Goal: Task Accomplishment & Management: Manage account settings

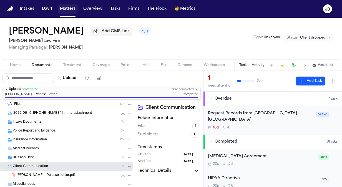
click at [62, 10] on button "Matters" at bounding box center [68, 9] width 20 height 10
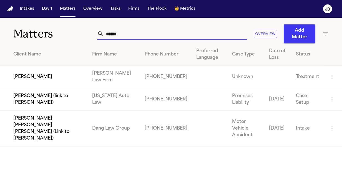
drag, startPoint x: 124, startPoint y: 34, endPoint x: 46, endPoint y: 41, distance: 78.0
click at [46, 41] on div "Matters ****** Overview Add Matter" at bounding box center [171, 31] width 342 height 26
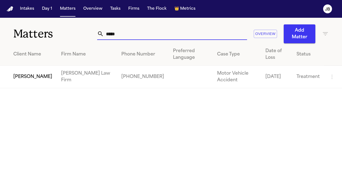
type input "*****"
click at [21, 80] on td "[PERSON_NAME]" at bounding box center [28, 77] width 57 height 22
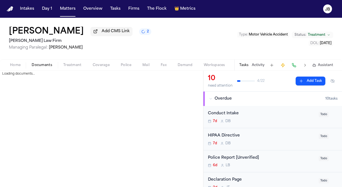
click at [41, 63] on span "Documents" at bounding box center [42, 65] width 21 height 4
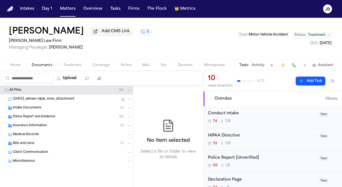
click at [47, 115] on span "Police Report and Evidence" at bounding box center [34, 117] width 42 height 5
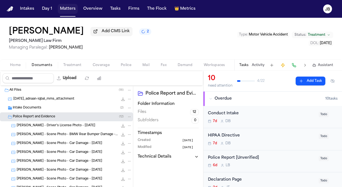
click at [67, 6] on button "Matters" at bounding box center [68, 9] width 20 height 10
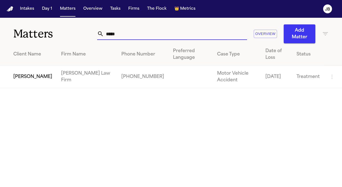
drag, startPoint x: 116, startPoint y: 34, endPoint x: 68, endPoint y: 32, distance: 47.5
click at [68, 32] on div "Matters ***** Overview Add Matter" at bounding box center [171, 31] width 342 height 26
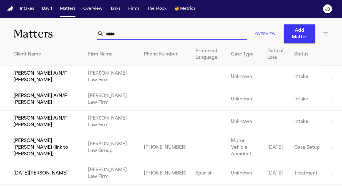
type input "*****"
click at [31, 169] on td "Lucia Mendoza" at bounding box center [42, 173] width 84 height 22
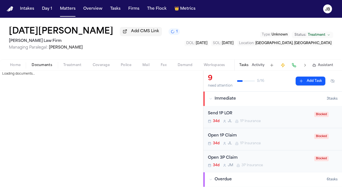
click at [44, 66] on span "Documents" at bounding box center [42, 65] width 21 height 4
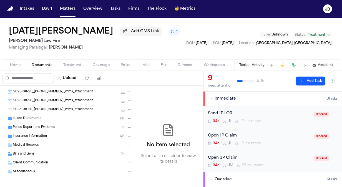
scroll to position [62, 0]
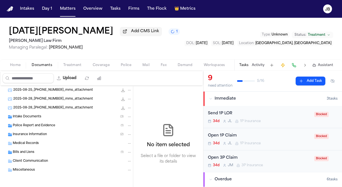
click at [25, 125] on span "Police Report and Evidence" at bounding box center [34, 126] width 42 height 5
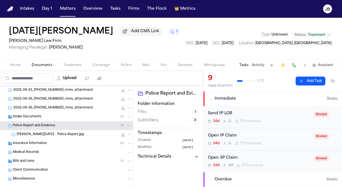
click at [30, 133] on span "Mendoza, Lucia - Police Report.jpg" at bounding box center [50, 134] width 67 height 5
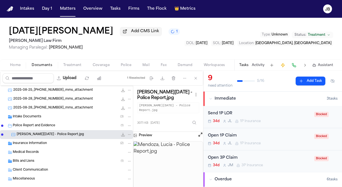
click at [121, 133] on icon "File: Mendoza, Lucia - Police Report.jpg" at bounding box center [123, 134] width 4 height 4
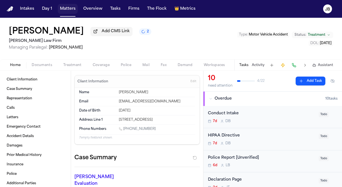
click at [64, 11] on button "Matters" at bounding box center [68, 9] width 20 height 10
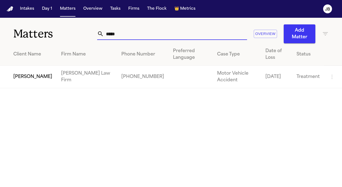
drag, startPoint x: 88, startPoint y: 34, endPoint x: 81, endPoint y: 36, distance: 6.5
click at [81, 36] on div "Matters ***** Overview Add Matter" at bounding box center [171, 31] width 342 height 26
paste input "**********"
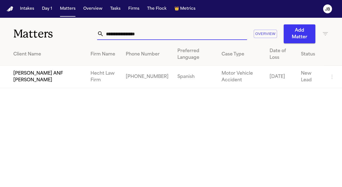
type input "**********"
click at [54, 79] on td "Alejandra Aguero ANF Zaid Aguero" at bounding box center [43, 77] width 86 height 22
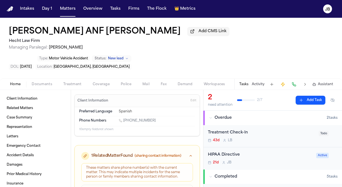
click at [50, 82] on span "Documents" at bounding box center [42, 84] width 21 height 4
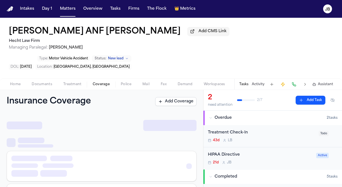
click at [98, 81] on button "Coverage" at bounding box center [101, 84] width 28 height 7
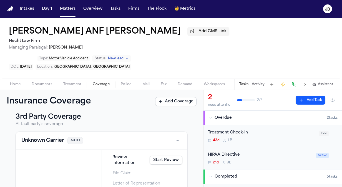
scroll to position [80, 0]
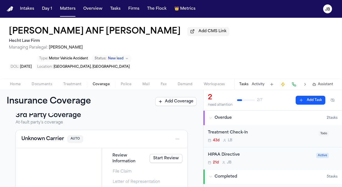
click at [18, 82] on span "Home" at bounding box center [15, 84] width 11 height 4
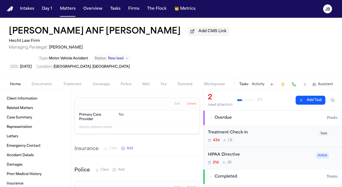
scroll to position [628, 0]
click at [41, 82] on span "Documents" at bounding box center [42, 84] width 21 height 4
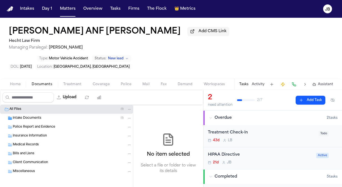
click at [32, 134] on span "Insurance Information" at bounding box center [30, 136] width 34 height 5
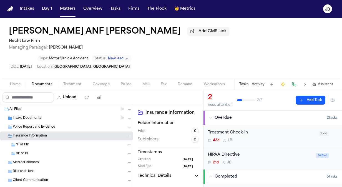
click at [37, 116] on span "Intake Documents" at bounding box center [27, 118] width 29 height 5
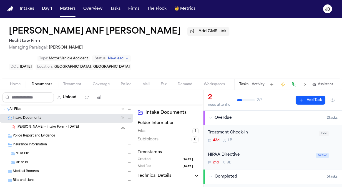
click at [65, 125] on span "A. Aguero - Intake Form - 7.22.25" at bounding box center [48, 127] width 62 height 5
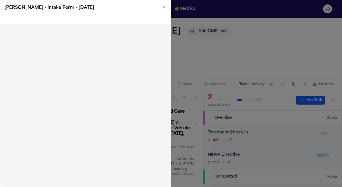
click at [164, 6] on icon "button" at bounding box center [164, 6] width 4 height 4
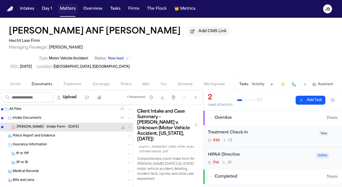
click at [66, 8] on button "Matters" at bounding box center [68, 9] width 20 height 10
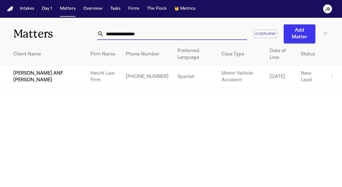
drag, startPoint x: 148, startPoint y: 36, endPoint x: 57, endPoint y: 42, distance: 90.4
click at [57, 42] on div "**********" at bounding box center [171, 31] width 342 height 26
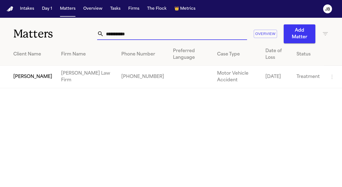
type input "**********"
click at [26, 72] on td "[PERSON_NAME]" at bounding box center [28, 77] width 57 height 22
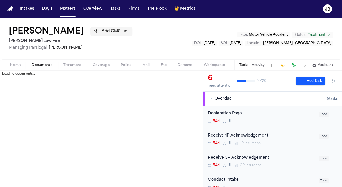
click at [43, 65] on span "Documents" at bounding box center [42, 65] width 21 height 4
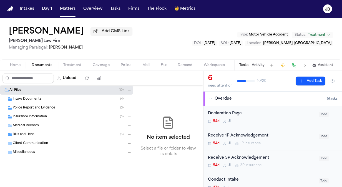
click at [24, 133] on span "Bills and Liens" at bounding box center [24, 134] width 22 height 5
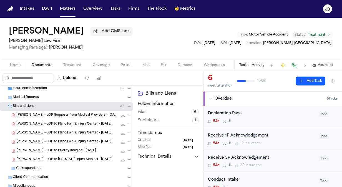
scroll to position [31, 0]
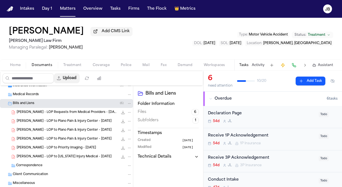
click at [72, 76] on button "Upload" at bounding box center [67, 78] width 26 height 10
select select "**********"
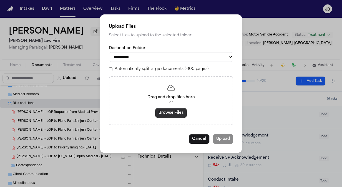
click at [174, 110] on button "Browse Files" at bounding box center [171, 113] width 32 height 10
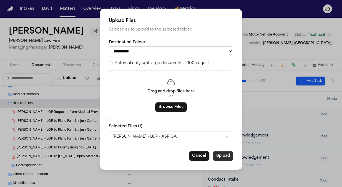
click at [221, 156] on button "Upload" at bounding box center [223, 156] width 20 height 10
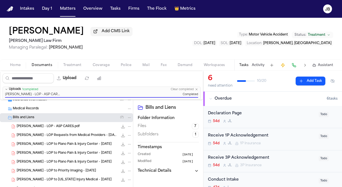
click at [121, 125] on icon "File: O. Bowerman - LOP - ASP CARES.pdf" at bounding box center [123, 127] width 4 height 4
click at [69, 9] on button "Matters" at bounding box center [68, 9] width 20 height 10
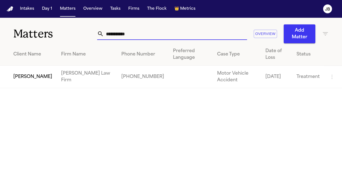
drag, startPoint x: 130, startPoint y: 33, endPoint x: 41, endPoint y: 36, distance: 89.7
click at [41, 36] on div "**********" at bounding box center [171, 31] width 342 height 26
type input "*"
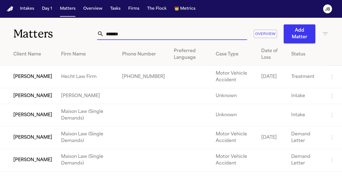
type input "*******"
click at [64, 11] on button "Matters" at bounding box center [68, 9] width 20 height 10
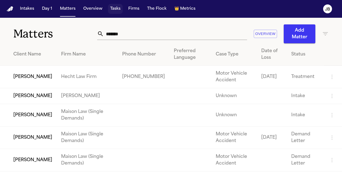
click at [110, 7] on button "Tasks" at bounding box center [115, 9] width 15 height 10
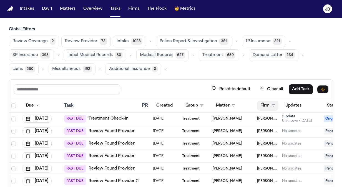
click at [274, 106] on icon "button" at bounding box center [273, 105] width 3 height 3
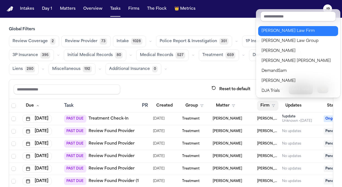
click at [271, 32] on div "[PERSON_NAME] Law Firm" at bounding box center [297, 31] width 73 height 7
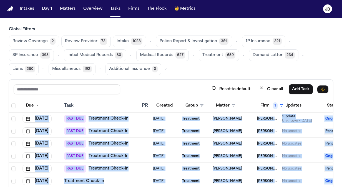
scroll to position [46, 0]
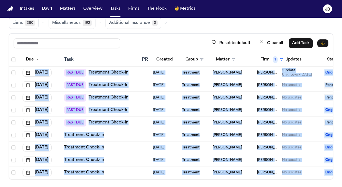
drag, startPoint x: 339, startPoint y: 100, endPoint x: 331, endPoint y: 178, distance: 77.6
click at [331, 178] on div "Global Filters Review Coverage 2 Review Provider 73 Intake 1028 Police Report &…" at bounding box center [171, 80] width 342 height 199
drag, startPoint x: 331, startPoint y: 178, endPoint x: 336, endPoint y: 107, distance: 70.9
click at [336, 107] on div "Global Filters Review Coverage 2 Review Provider 73 Intake 1028 Police Report &…" at bounding box center [171, 80] width 342 height 199
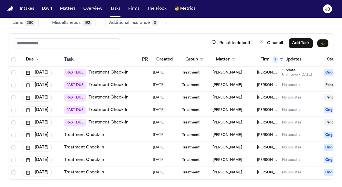
click at [245, 26] on div "Review Coverage 2 Review Provider 73 Intake 1028 Police Report & Investigation …" at bounding box center [171, 8] width 324 height 39
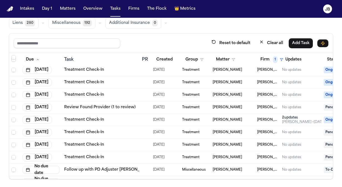
scroll to position [91, 0]
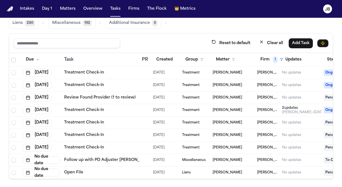
click at [75, 170] on link "Open File" at bounding box center [73, 173] width 19 height 6
click at [43, 169] on button "No due date" at bounding box center [40, 173] width 37 height 8
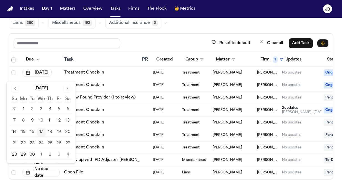
click at [113, 170] on div "Open File" at bounding box center [100, 173] width 73 height 6
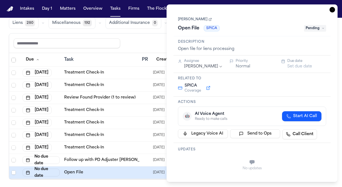
click at [316, 28] on span "Pending" at bounding box center [315, 28] width 22 height 7
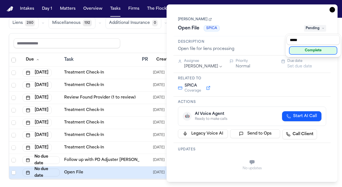
type input "*****"
click at [312, 51] on div "Complete" at bounding box center [313, 50] width 47 height 7
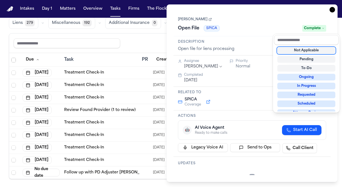
scroll to position [79, 0]
click at [332, 8] on div "**********" at bounding box center [252, 93] width 171 height 178
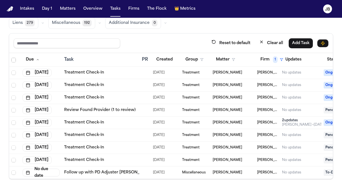
click at [145, 42] on div "Reset to default Clear all Add Task" at bounding box center [171, 43] width 315 height 10
click at [245, 170] on div "Amber Parker" at bounding box center [233, 172] width 40 height 4
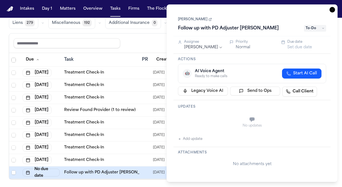
click at [293, 47] on button "Set due date" at bounding box center [299, 48] width 25 height 6
click at [259, 47] on div "Normal" at bounding box center [255, 48] width 39 height 6
click at [316, 29] on span "To-Do" at bounding box center [315, 28] width 22 height 7
type input "*****"
click at [306, 50] on div "Complete" at bounding box center [313, 50] width 47 height 7
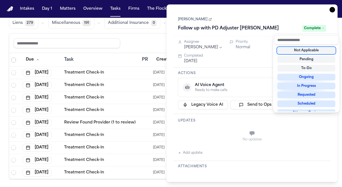
scroll to position [66, 0]
click at [331, 13] on div "Task Details Amber Parker Follow up with PD Adjuster Kriss Luna Complete Assign…" at bounding box center [252, 93] width 171 height 178
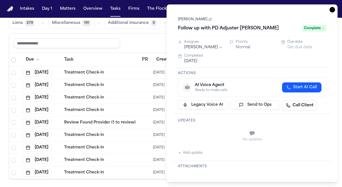
click at [333, 10] on icon "button" at bounding box center [332, 10] width 6 height 6
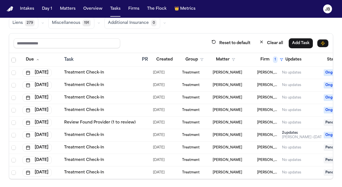
click at [118, 120] on link "Review Found Provider (1 to review)" at bounding box center [100, 123] width 72 height 6
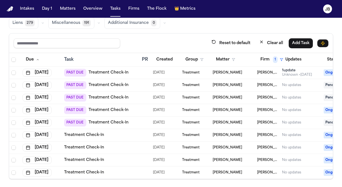
scroll to position [66, 0]
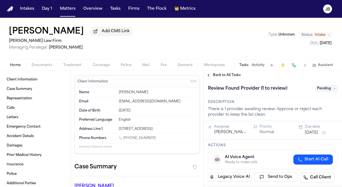
click at [72, 62] on button "Treatment" at bounding box center [72, 65] width 29 height 7
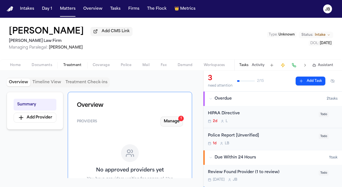
click at [169, 125] on button "Manage 1" at bounding box center [171, 122] width 22 height 10
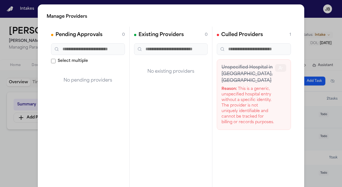
click at [278, 67] on icon "button" at bounding box center [280, 68] width 4 height 4
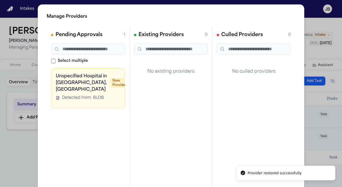
click at [147, 76] on icon "button" at bounding box center [148, 77] width 2 height 2
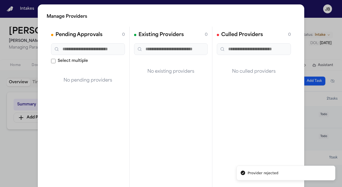
click at [309, 22] on div "Manage Providers Pending Approvals 0 Select multiple No pending providers Exist…" at bounding box center [171, 112] width 342 height 225
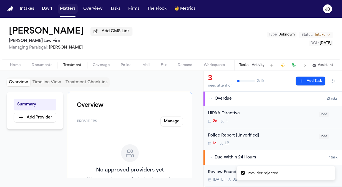
click at [62, 9] on button "Matters" at bounding box center [68, 9] width 20 height 10
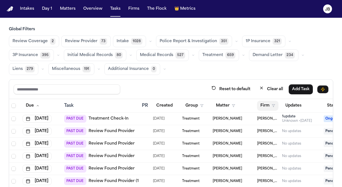
click at [273, 105] on icon "button" at bounding box center [273, 105] width 3 height 3
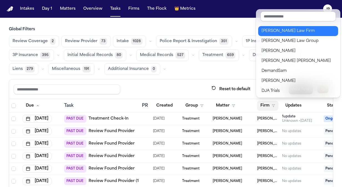
click at [284, 27] on button "[PERSON_NAME] Law Firm" at bounding box center [298, 31] width 80 height 10
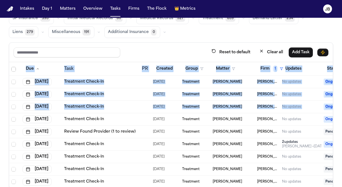
scroll to position [46, 0]
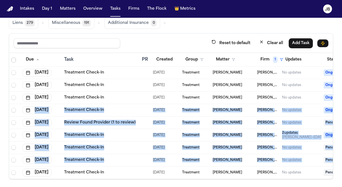
drag, startPoint x: 337, startPoint y: 142, endPoint x: 335, endPoint y: 159, distance: 16.8
click at [335, 159] on div "Global Filters Review Coverage 2 Review Provider 73 Intake 1028 Police Report &…" at bounding box center [171, 80] width 342 height 199
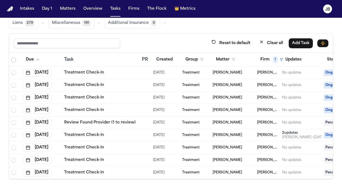
click at [165, 34] on div "Reset to default Clear all Add Task" at bounding box center [171, 43] width 324 height 19
click at [96, 120] on link "Review Found Provider (1 to review)" at bounding box center [100, 123] width 72 height 6
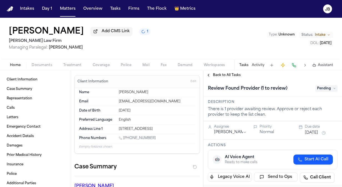
click at [255, 64] on button "Activity" at bounding box center [258, 65] width 13 height 4
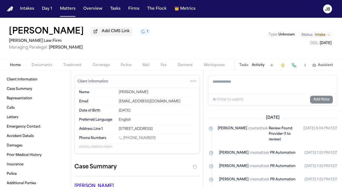
click at [248, 65] on button "Tasks" at bounding box center [243, 65] width 9 height 4
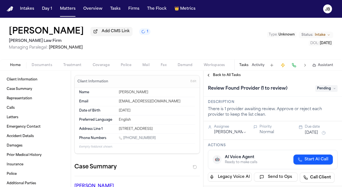
click at [257, 62] on div "Tasks Activity Assistant" at bounding box center [285, 65] width 103 height 11
click at [242, 64] on button "Tasks" at bounding box center [243, 65] width 9 height 4
click at [317, 88] on span "Pending" at bounding box center [326, 88] width 22 height 7
type input "******"
click at [308, 113] on div "Complete" at bounding box center [313, 110] width 47 height 7
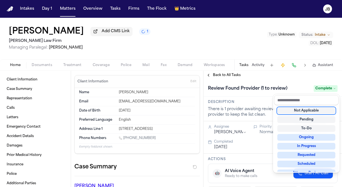
click at [142, 50] on div "Isidro Sandoval Add CMS Link 1 Ruy Mireles Law Firm Managing Paralegal: Jessica…" at bounding box center [171, 102] width 342 height 169
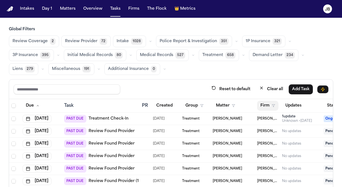
click at [274, 106] on icon "button" at bounding box center [273, 105] width 3 height 3
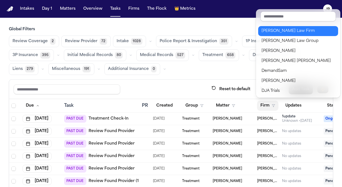
click at [283, 27] on button "[PERSON_NAME] Law Firm" at bounding box center [298, 31] width 80 height 10
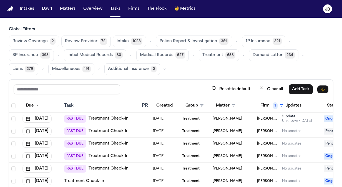
click at [165, 89] on div "Reset to default Clear all Add Task" at bounding box center [171, 89] width 315 height 10
click at [276, 105] on span "1" at bounding box center [275, 105] width 5 height 7
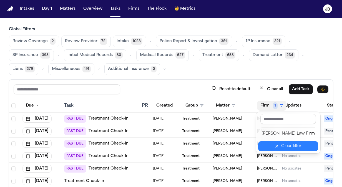
click at [274, 144] on icon "button" at bounding box center [276, 146] width 4 height 4
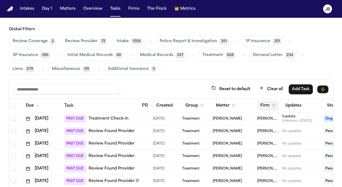
click at [274, 105] on icon "button" at bounding box center [273, 105] width 3 height 3
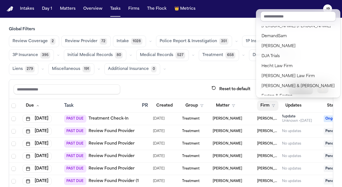
scroll to position [51, 0]
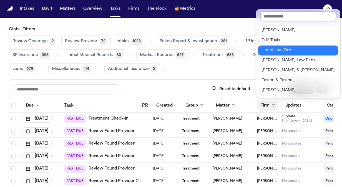
click at [284, 49] on div "Hecht Law Firm" at bounding box center [297, 50] width 73 height 7
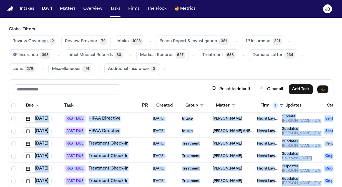
drag, startPoint x: 338, startPoint y: 103, endPoint x: 331, endPoint y: 169, distance: 67.0
click at [331, 169] on div "Global Filters Review Coverage 2 Review Provider 72 Intake 1028 Police Report &…" at bounding box center [171, 126] width 342 height 199
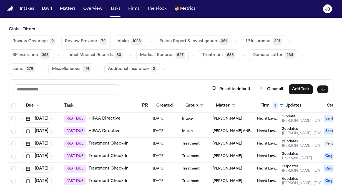
click at [158, 85] on div "Reset to default Clear all Add Task" at bounding box center [171, 89] width 315 height 10
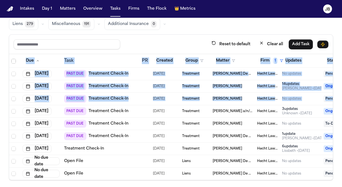
scroll to position [46, 0]
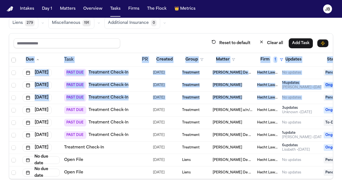
drag, startPoint x: 338, startPoint y: 138, endPoint x: 336, endPoint y: 181, distance: 43.3
click at [336, 181] on main "Global Filters Review Coverage 2 Review Provider 72 Intake 1028 Police Report &…" at bounding box center [171, 102] width 342 height 169
drag, startPoint x: 336, startPoint y: 181, endPoint x: 336, endPoint y: 120, distance: 60.8
click at [336, 120] on div "Global Filters Review Coverage 2 Review Provider 72 Intake 1028 Police Report &…" at bounding box center [171, 80] width 342 height 199
click at [207, 158] on div "Liens" at bounding box center [195, 160] width 26 height 4
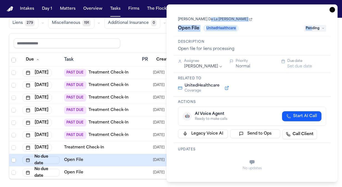
drag, startPoint x: 319, startPoint y: 21, endPoint x: 313, endPoint y: 27, distance: 9.2
click at [313, 27] on div "Tara De La Cruz Open File UnitedHealthcare Pending" at bounding box center [252, 24] width 148 height 17
copy div "Open File UnitedHealthcare Pen"
click at [322, 28] on icon at bounding box center [323, 28] width 3 height 3
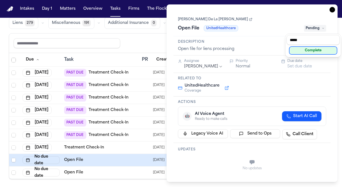
type input "*****"
click at [308, 54] on div "Complete" at bounding box center [312, 50] width 53 height 11
click at [313, 52] on div "Complete" at bounding box center [313, 50] width 47 height 7
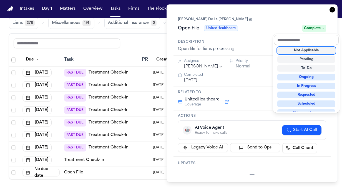
scroll to position [104, 0]
click at [330, 10] on div "**********" at bounding box center [252, 93] width 171 height 178
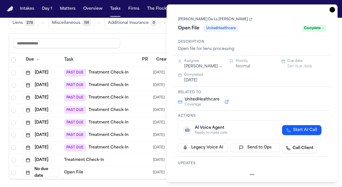
click at [332, 7] on icon "button" at bounding box center [332, 10] width 6 height 6
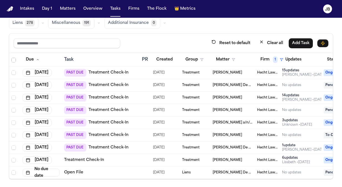
click at [142, 170] on div at bounding box center [144, 172] width 4 height 4
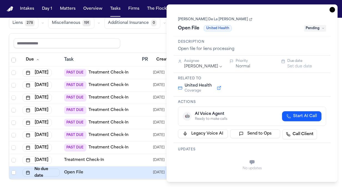
click at [318, 26] on span "Pending" at bounding box center [315, 28] width 22 height 7
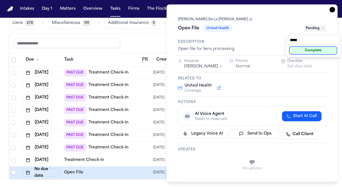
type input "*****"
click at [308, 47] on div "Complete" at bounding box center [313, 50] width 47 height 7
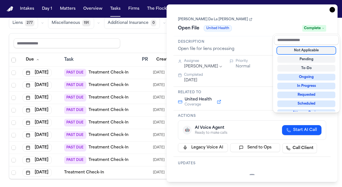
scroll to position [91, 0]
click at [330, 12] on div "Zachary De La Cruz Open File United Health Complete" at bounding box center [251, 23] width 157 height 25
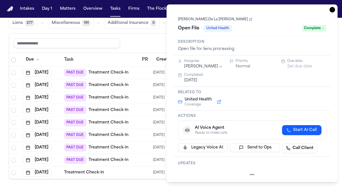
click at [331, 11] on icon "button" at bounding box center [332, 10] width 6 height 6
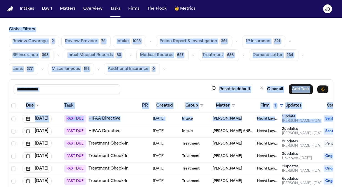
drag, startPoint x: 339, startPoint y: 72, endPoint x: 327, endPoint y: -21, distance: 93.8
click at [327, 0] on html "Intakes Day 1 Matters Overview Tasks Firms The Flock 👑 Metrics JB Global Filter…" at bounding box center [171, 93] width 342 height 187
click at [160, 27] on h3 "Global Filters" at bounding box center [171, 30] width 324 height 6
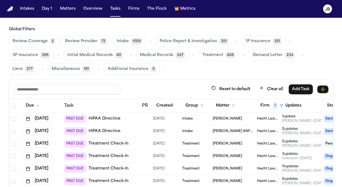
click at [201, 76] on div "Global Filters Review Coverage 2 Review Provider 72 Intake 1028 Police Report &…" at bounding box center [171, 126] width 324 height 199
click at [75, 71] on span "Miscellaneous" at bounding box center [66, 69] width 28 height 6
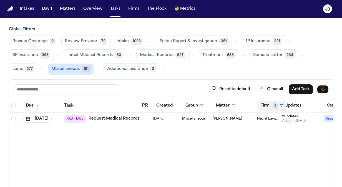
click at [273, 104] on span "1" at bounding box center [275, 105] width 5 height 7
click at [281, 121] on input "text" at bounding box center [283, 119] width 47 height 10
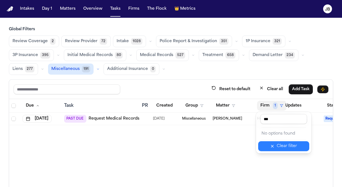
type input "***"
click at [274, 148] on icon "button" at bounding box center [272, 146] width 4 height 4
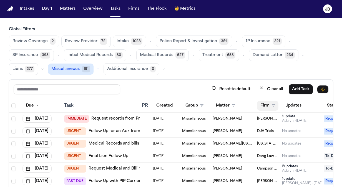
click at [274, 102] on button "Firm" at bounding box center [267, 106] width 21 height 10
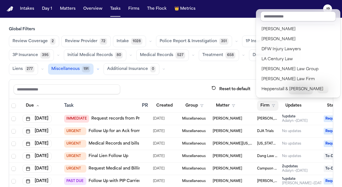
scroll to position [90, 0]
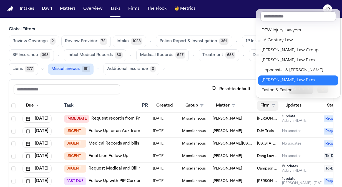
click at [291, 82] on div "[PERSON_NAME] Law Firm" at bounding box center [297, 80] width 73 height 7
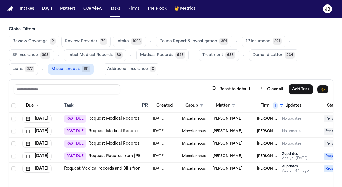
click at [24, 40] on span "Review Coverage" at bounding box center [29, 42] width 35 height 6
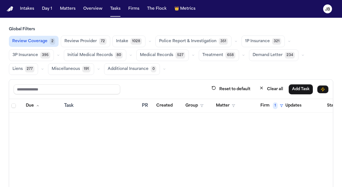
click at [77, 41] on span "Review Provider" at bounding box center [80, 42] width 32 height 6
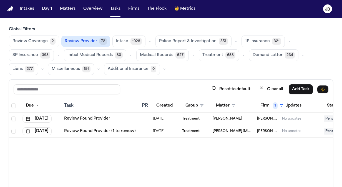
click at [118, 42] on span "Intake" at bounding box center [122, 42] width 12 height 6
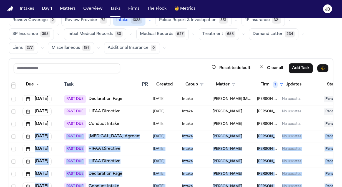
scroll to position [46, 0]
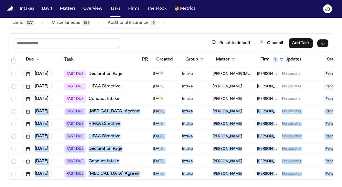
drag, startPoint x: 336, startPoint y: 145, endPoint x: 333, endPoint y: 184, distance: 39.5
click at [333, 184] on main "Global Filters Review Coverage 2 Review Provider 72 Intake 1028 Police Report &…" at bounding box center [171, 102] width 342 height 169
drag, startPoint x: 333, startPoint y: 184, endPoint x: 336, endPoint y: 115, distance: 69.4
click at [336, 115] on div "Global Filters Review Coverage 2 Review Provider 72 Intake 1028 Police Report &…" at bounding box center [171, 80] width 342 height 199
click at [334, 153] on div "Global Filters Review Coverage 2 Review Provider 72 Intake 1028 Police Report &…" at bounding box center [171, 80] width 342 height 199
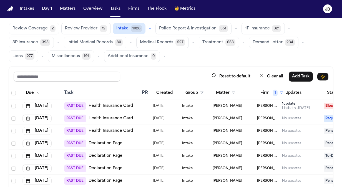
scroll to position [2, 0]
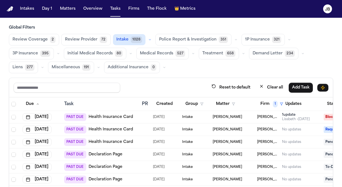
click at [177, 38] on span "Police Report & Investigation" at bounding box center [187, 40] width 57 height 6
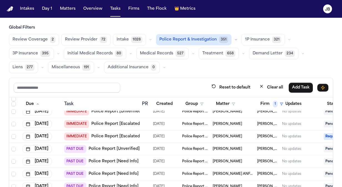
scroll to position [0, 0]
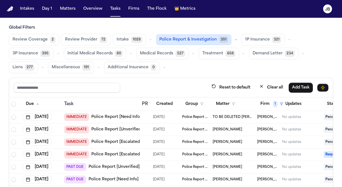
click at [229, 115] on span "TO BE DELETED [PERSON_NAME]" at bounding box center [233, 117] width 40 height 4
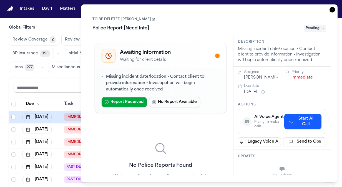
click at [318, 28] on span "Pending" at bounding box center [315, 28] width 22 height 7
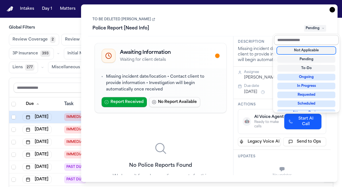
click at [308, 38] on input "text" at bounding box center [306, 40] width 65 height 10
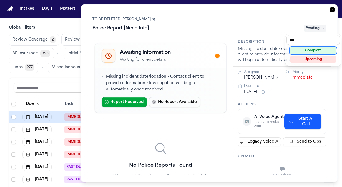
type input "***"
click at [306, 52] on div "Complete" at bounding box center [313, 50] width 47 height 7
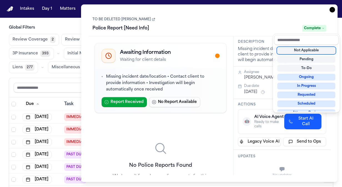
click at [332, 10] on div "**********" at bounding box center [209, 93] width 256 height 178
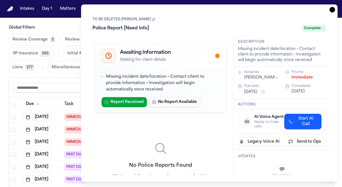
click at [330, 12] on div "TO BE DELETED Bryan Bristo Police Report [Need Info] Complete" at bounding box center [209, 23] width 243 height 25
click at [333, 9] on icon "button" at bounding box center [332, 10] width 6 height 6
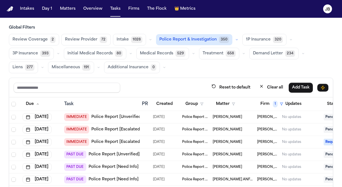
click at [114, 116] on link "Police Report [Unverified]" at bounding box center [116, 117] width 51 height 6
click at [114, 140] on link "Police Report [Escalated]" at bounding box center [116, 142] width 50 height 6
click at [253, 40] on span "1P Insurance" at bounding box center [258, 40] width 25 height 6
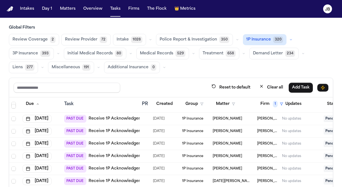
scroll to position [290, 0]
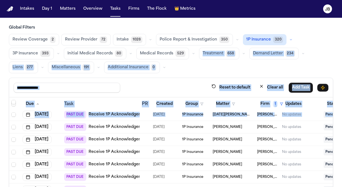
drag, startPoint x: 184, startPoint y: 72, endPoint x: 342, endPoint y: 112, distance: 162.6
click at [342, 112] on html "Intakes Day 1 Matters Overview Tasks Firms The Flock 👑 Metrics JB Global Filter…" at bounding box center [171, 93] width 342 height 187
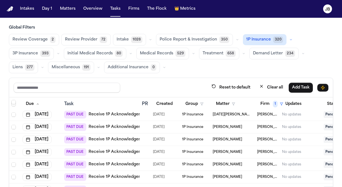
drag, startPoint x: 342, startPoint y: 112, endPoint x: 334, endPoint y: 119, distance: 9.7
click at [334, 119] on div "Global Filters Review Coverage 2 Review Provider 72 Intake 1028 Police Report &…" at bounding box center [171, 124] width 342 height 199
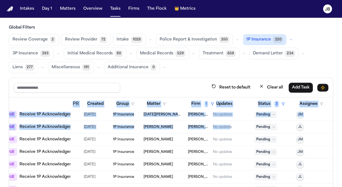
drag, startPoint x: 299, startPoint y: 132, endPoint x: 349, endPoint y: 125, distance: 50.4
click at [342, 125] on html "Intakes Day 1 Matters Overview Tasks Firms The Flock 👑 Metrics JB Global Filter…" at bounding box center [171, 93] width 342 height 187
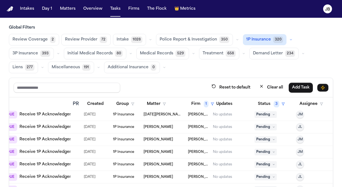
drag, startPoint x: 349, startPoint y: 125, endPoint x: 293, endPoint y: 70, distance: 77.9
click at [293, 70] on div "Review Coverage 2 Review Provider 72 Intake 1028 Police Report & Investigation …" at bounding box center [171, 53] width 324 height 39
click at [28, 54] on span "3P Insurance" at bounding box center [25, 54] width 26 height 6
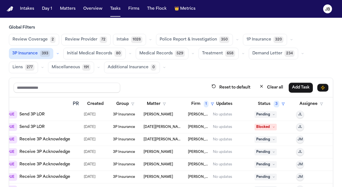
click at [92, 49] on button "Initial Medical Records 80" at bounding box center [94, 54] width 62 height 12
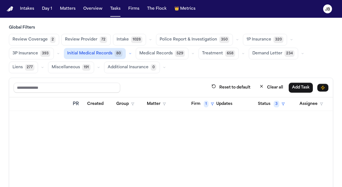
scroll to position [0, 69]
click at [276, 105] on span "3" at bounding box center [277, 104] width 6 height 7
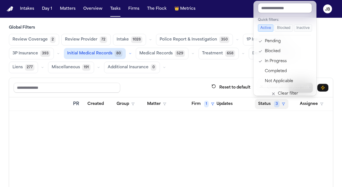
click at [228, 71] on div "Global Filters Review Coverage 2 Review Provider 72 Intake 1028 Police Report &…" at bounding box center [171, 124] width 324 height 199
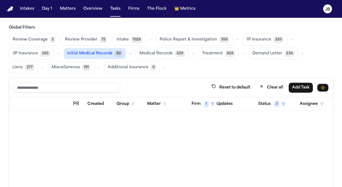
click at [149, 51] on span "Medical Records" at bounding box center [155, 54] width 33 height 6
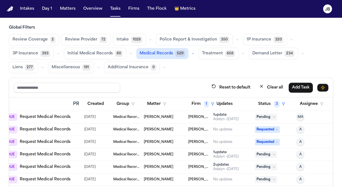
click at [208, 52] on span "Treatment" at bounding box center [212, 54] width 21 height 6
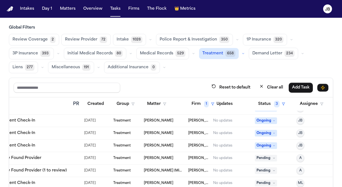
scroll to position [467, 69]
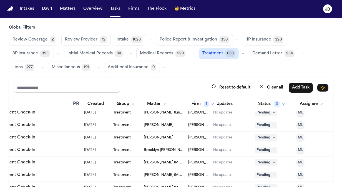
drag, startPoint x: 337, startPoint y: 131, endPoint x: 344, endPoint y: 201, distance: 70.8
click at [342, 187] on html "Intakes Day 1 Matters Overview Tasks Firms The Flock 👑 Metrics JB Global Filter…" at bounding box center [171, 93] width 342 height 187
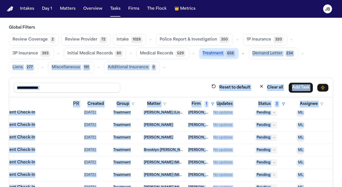
scroll to position [46, 0]
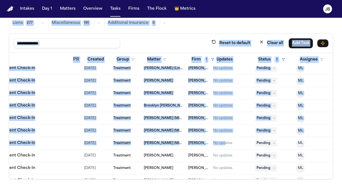
drag, startPoint x: 190, startPoint y: 71, endPoint x: 226, endPoint y: 148, distance: 84.9
click at [226, 148] on div "Global Filters Review Coverage 2 Review Provider 72 Intake 1028 Police Report &…" at bounding box center [171, 80] width 324 height 199
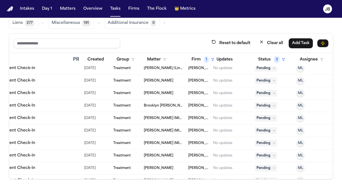
click at [336, 121] on div "Global Filters Review Coverage 2 Review Provider 72 Intake 1028 Police Report &…" at bounding box center [171, 80] width 342 height 199
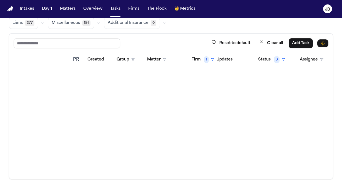
scroll to position [0, 69]
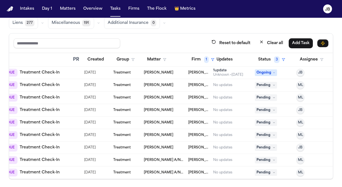
click at [271, 82] on span "Pending" at bounding box center [266, 85] width 22 height 7
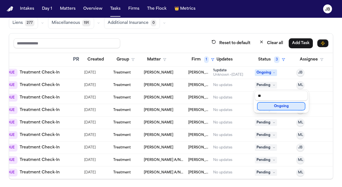
type input "**"
click at [270, 105] on div "Ongoing" at bounding box center [281, 106] width 47 height 7
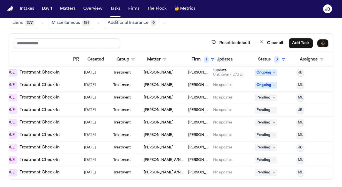
click at [274, 96] on icon at bounding box center [274, 97] width 3 height 3
type input "**"
click at [278, 119] on div "Ongoing" at bounding box center [281, 118] width 47 height 7
click at [274, 110] on icon at bounding box center [274, 110] width 3 height 3
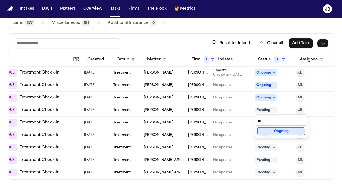
type input "**"
click at [278, 133] on div "Ongoing" at bounding box center [281, 131] width 47 height 7
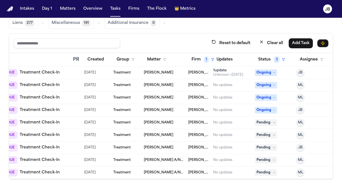
click at [274, 122] on icon at bounding box center [273, 122] width 1 height 1
type input "**"
click at [279, 142] on div "Ongoing" at bounding box center [281, 143] width 47 height 7
click at [269, 134] on span "Pending" at bounding box center [266, 135] width 22 height 7
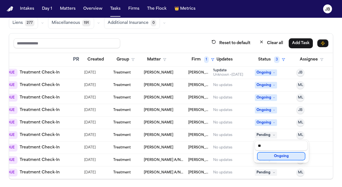
type input "**"
click at [275, 156] on div "Ongoing" at bounding box center [281, 156] width 47 height 7
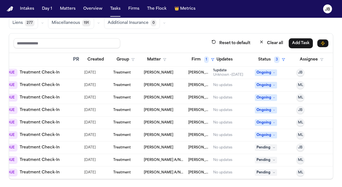
click at [267, 147] on span "Pending" at bounding box center [266, 147] width 22 height 7
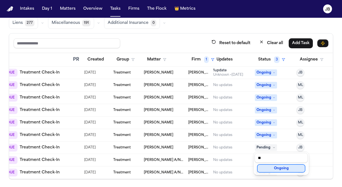
type input "**"
click at [276, 168] on div "Ongoing" at bounding box center [281, 168] width 47 height 7
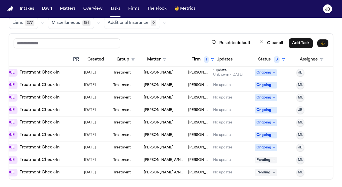
click at [264, 159] on span "Pending" at bounding box center [266, 160] width 22 height 7
type input "**"
click at [281, 148] on div "Ongoing" at bounding box center [281, 146] width 47 height 7
click at [263, 169] on span "Pending" at bounding box center [266, 172] width 22 height 7
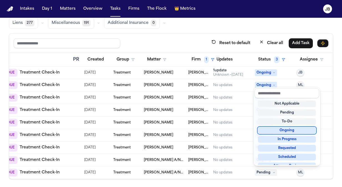
click at [281, 130] on div "Ongoing" at bounding box center [287, 130] width 58 height 7
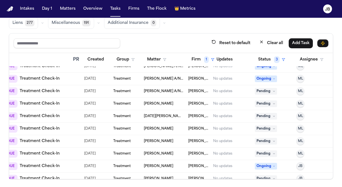
scroll to position [102, 69]
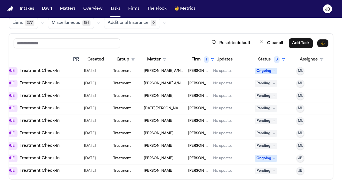
click at [266, 81] on span "Pending" at bounding box center [266, 83] width 22 height 7
type input "**"
click at [275, 103] on div "Ongoing" at bounding box center [281, 104] width 47 height 7
click at [260, 90] on td "Pending" at bounding box center [274, 96] width 42 height 12
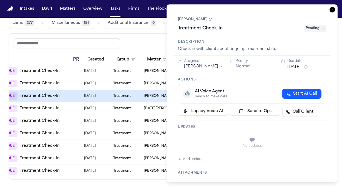
click at [331, 10] on icon "button" at bounding box center [332, 10] width 6 height 6
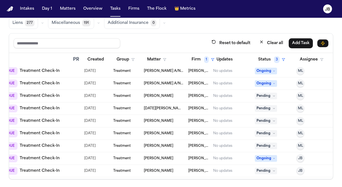
click at [268, 95] on span "Pending" at bounding box center [266, 96] width 22 height 7
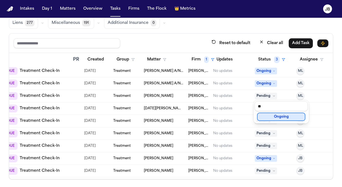
type input "**"
click at [278, 115] on div "Ongoing" at bounding box center [281, 117] width 47 height 7
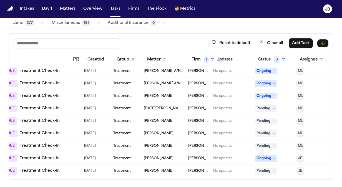
click at [264, 108] on span "Pending" at bounding box center [266, 108] width 22 height 7
type input "**"
click at [271, 143] on span "Pending" at bounding box center [266, 146] width 22 height 7
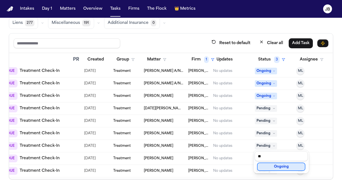
type input "**"
click at [278, 165] on div "Ongoing" at bounding box center [281, 166] width 47 height 7
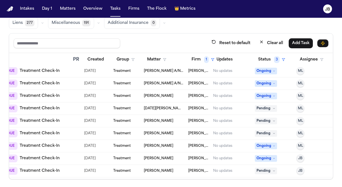
click at [266, 135] on td "Pending" at bounding box center [274, 133] width 42 height 12
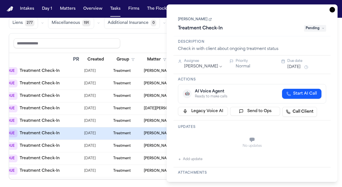
click at [331, 12] on icon "button" at bounding box center [332, 10] width 6 height 6
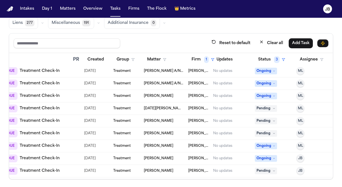
click at [268, 109] on span "Pending" at bounding box center [266, 108] width 22 height 7
click at [278, 122] on input "**" at bounding box center [280, 119] width 53 height 10
type input "**"
click at [274, 129] on div "Ongoing" at bounding box center [281, 129] width 47 height 7
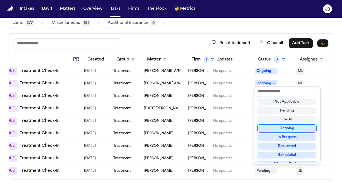
click at [287, 130] on div "Ongoing" at bounding box center [287, 128] width 58 height 7
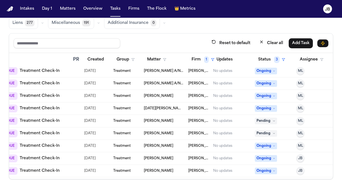
click at [267, 130] on span "Pending" at bounding box center [266, 133] width 22 height 7
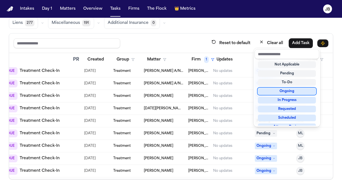
click at [279, 92] on div "Ongoing" at bounding box center [287, 91] width 58 height 7
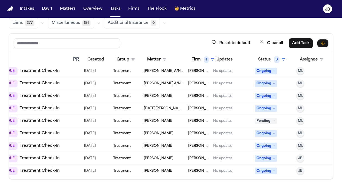
click at [260, 119] on span "Pending" at bounding box center [266, 121] width 22 height 7
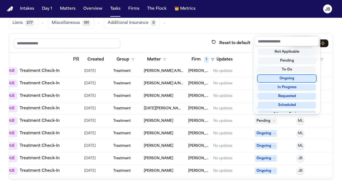
click at [283, 78] on div "Ongoing" at bounding box center [287, 78] width 58 height 7
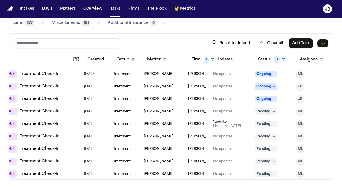
scroll to position [176, 69]
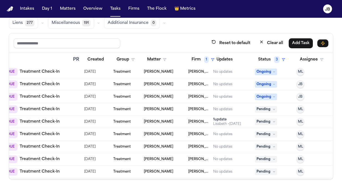
click at [266, 107] on span "Pending" at bounding box center [266, 109] width 22 height 7
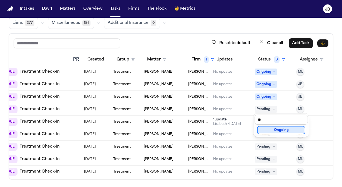
type input "**"
click at [276, 129] on div "Ongoing" at bounding box center [281, 130] width 47 height 7
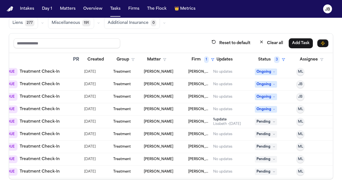
click at [266, 121] on span "Pending" at bounding box center [266, 122] width 22 height 7
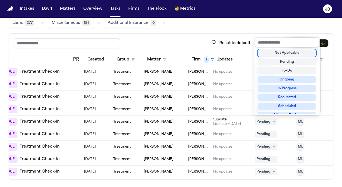
scroll to position [2, 0]
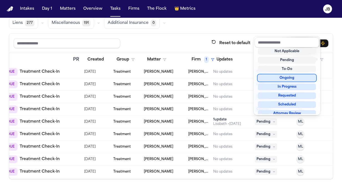
click at [288, 78] on div "Ongoing" at bounding box center [287, 78] width 58 height 7
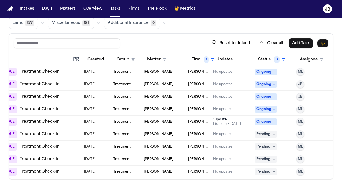
click at [273, 133] on icon at bounding box center [274, 134] width 3 height 3
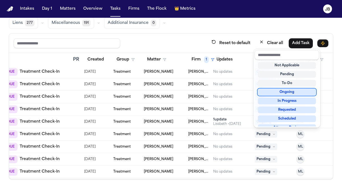
click at [285, 92] on div "Ongoing" at bounding box center [287, 92] width 58 height 7
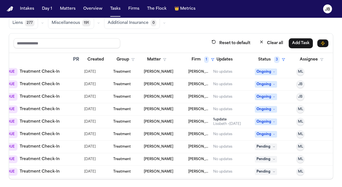
click at [266, 146] on span "Pending" at bounding box center [266, 146] width 22 height 7
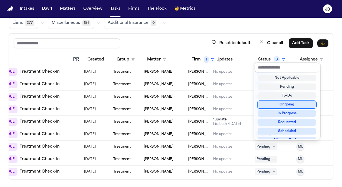
click at [282, 106] on div "Ongoing" at bounding box center [287, 104] width 58 height 7
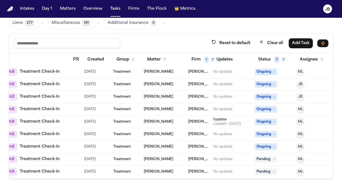
click at [261, 158] on span "Pending" at bounding box center [266, 159] width 22 height 7
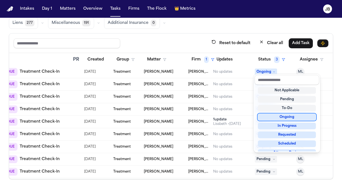
click at [276, 116] on div "Ongoing" at bounding box center [287, 117] width 58 height 7
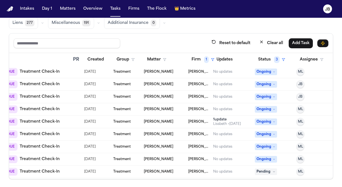
click at [271, 168] on span "Pending" at bounding box center [266, 171] width 22 height 7
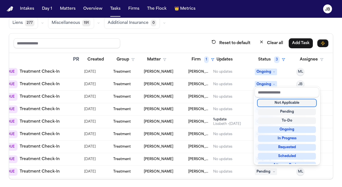
scroll to position [0, 0]
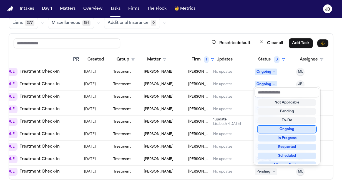
click at [283, 129] on div "Ongoing" at bounding box center [287, 129] width 58 height 7
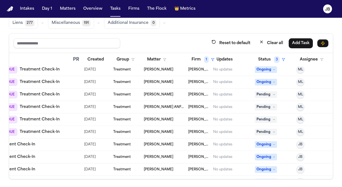
scroll to position [263, 69]
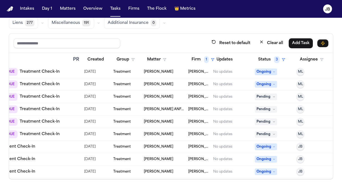
click at [264, 94] on span "Pending" at bounding box center [266, 97] width 22 height 7
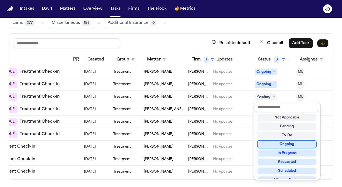
click at [281, 142] on div "Ongoing" at bounding box center [287, 144] width 58 height 7
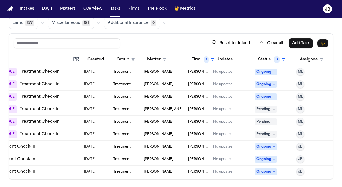
click at [271, 108] on span "Pending" at bounding box center [266, 109] width 22 height 7
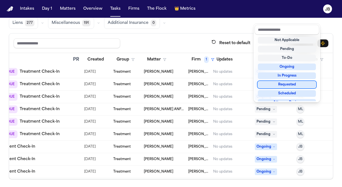
scroll to position [0, 0]
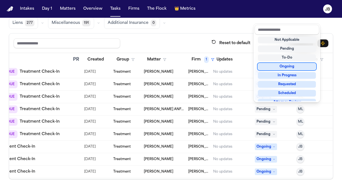
click at [292, 67] on div "Ongoing" at bounding box center [287, 66] width 58 height 7
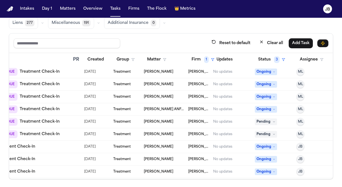
click at [266, 120] on span "Pending" at bounding box center [266, 122] width 22 height 7
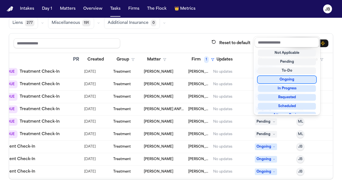
click at [283, 79] on div "Ongoing" at bounding box center [287, 79] width 58 height 7
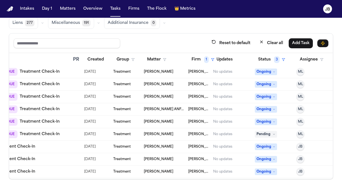
click at [258, 131] on span "Pending" at bounding box center [266, 134] width 22 height 7
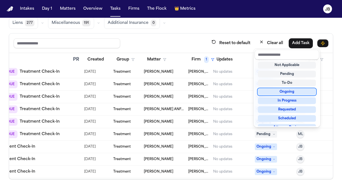
click at [284, 89] on div "Ongoing" at bounding box center [287, 92] width 58 height 7
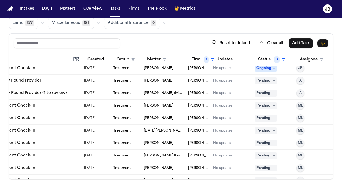
scroll to position [528, 69]
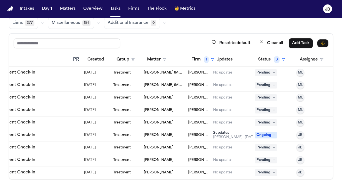
click at [269, 69] on span "Pending" at bounding box center [266, 72] width 22 height 7
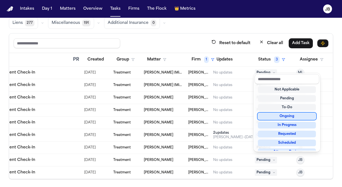
click at [281, 113] on div "Ongoing" at bounding box center [287, 116] width 58 height 7
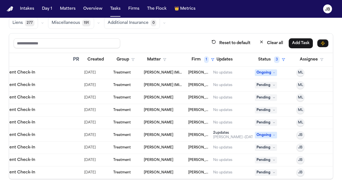
click at [281, 119] on div "Pending" at bounding box center [273, 122] width 37 height 7
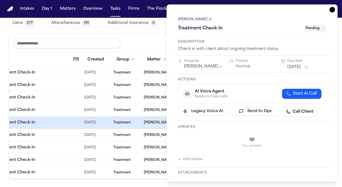
click at [334, 12] on icon "button" at bounding box center [332, 10] width 6 height 6
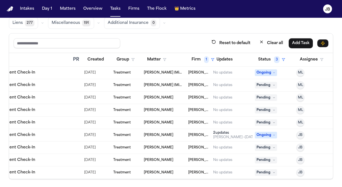
click at [261, 82] on span "Pending" at bounding box center [266, 85] width 22 height 7
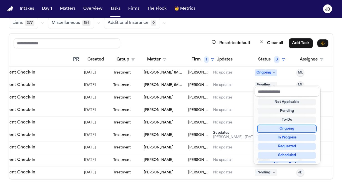
click at [280, 127] on div "Ongoing" at bounding box center [287, 128] width 58 height 7
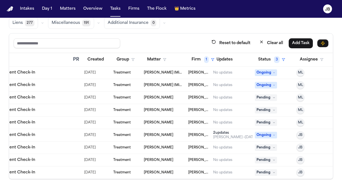
click at [264, 94] on span "Pending" at bounding box center [266, 97] width 22 height 7
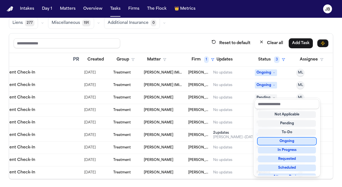
click at [278, 139] on div "Ongoing" at bounding box center [287, 141] width 58 height 7
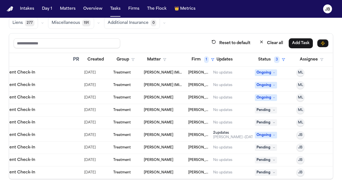
click at [268, 107] on span "Pending" at bounding box center [266, 110] width 22 height 7
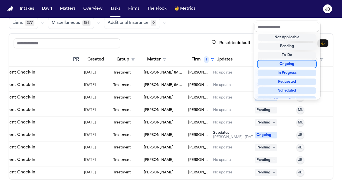
click at [290, 63] on div "Ongoing" at bounding box center [287, 64] width 58 height 7
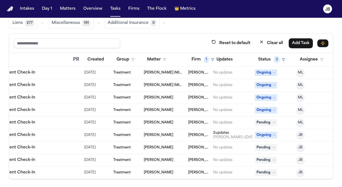
click at [270, 119] on span "Pending" at bounding box center [266, 122] width 22 height 7
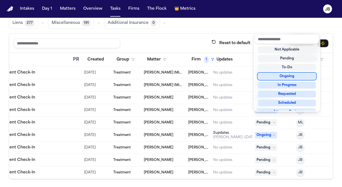
click at [287, 77] on div "Ongoing" at bounding box center [287, 76] width 58 height 7
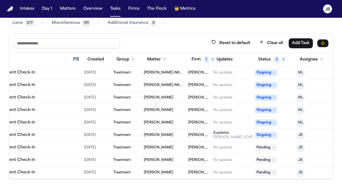
click at [268, 144] on span "Pending" at bounding box center [266, 147] width 22 height 7
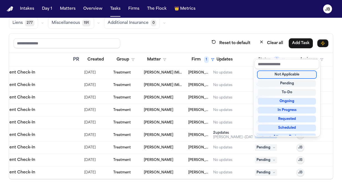
scroll to position [0, 0]
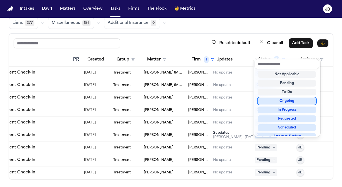
click at [288, 103] on div "Ongoing" at bounding box center [287, 101] width 58 height 7
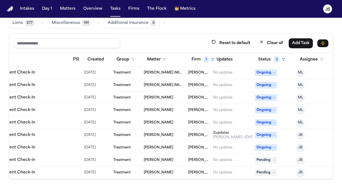
click at [263, 157] on span "Pending" at bounding box center [266, 160] width 22 height 7
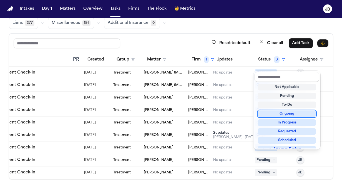
click at [285, 111] on div "Ongoing" at bounding box center [287, 113] width 58 height 7
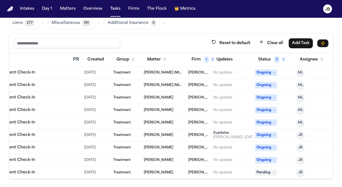
click at [262, 169] on span "Pending" at bounding box center [266, 172] width 22 height 7
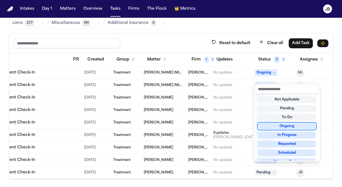
click at [286, 127] on div "Ongoing" at bounding box center [287, 126] width 58 height 7
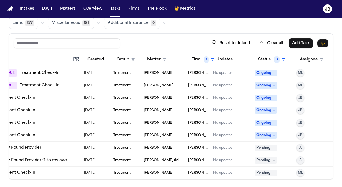
scroll to position [379, 69]
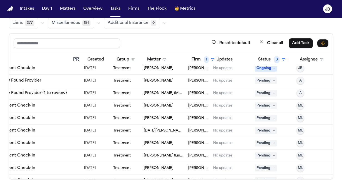
click at [263, 79] on span "Pending" at bounding box center [266, 80] width 22 height 7
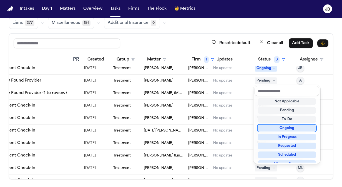
click at [282, 126] on div "Ongoing" at bounding box center [287, 128] width 58 height 7
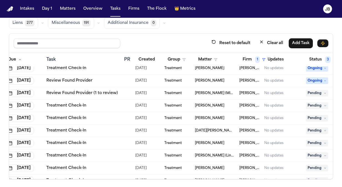
scroll to position [379, 19]
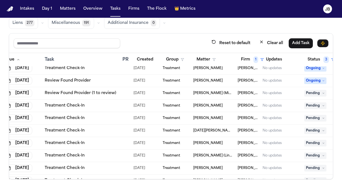
click at [317, 78] on span "Ongoing" at bounding box center [315, 80] width 22 height 7
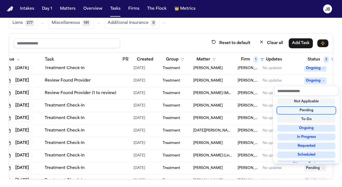
click at [309, 110] on div "Pending" at bounding box center [306, 110] width 58 height 7
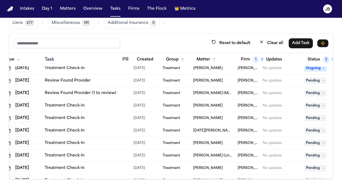
click at [319, 104] on span "Pending" at bounding box center [315, 105] width 22 height 7
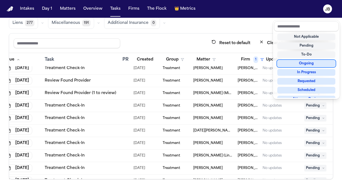
click at [313, 58] on div "Not Applicable Pending To-Do Ongoing In Progress Requested Scheduled Attorney R…" at bounding box center [306, 64] width 65 height 67
click at [308, 63] on div "Ongoing" at bounding box center [306, 63] width 58 height 7
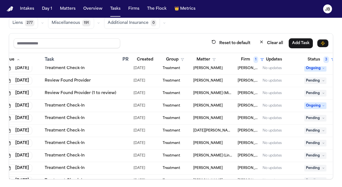
click at [317, 117] on span "Pending" at bounding box center [315, 118] width 22 height 7
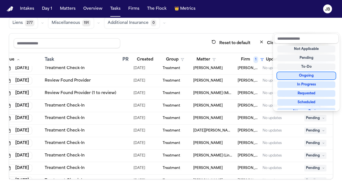
click at [302, 77] on div "Ongoing" at bounding box center [306, 75] width 58 height 7
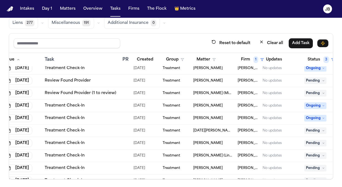
click at [320, 130] on span "Pending" at bounding box center [315, 130] width 22 height 7
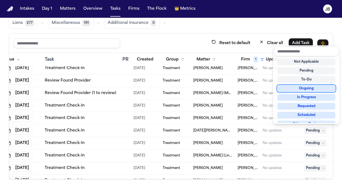
click at [311, 87] on div "Ongoing" at bounding box center [306, 88] width 58 height 7
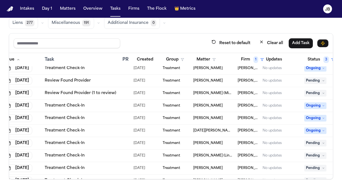
click at [318, 143] on span "Pending" at bounding box center [315, 143] width 22 height 7
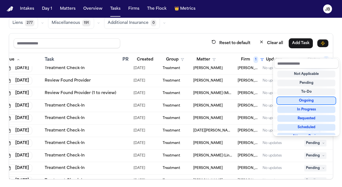
click at [308, 100] on div "Ongoing" at bounding box center [306, 100] width 58 height 7
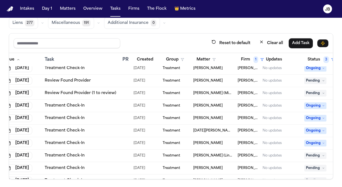
click at [316, 154] on span "Pending" at bounding box center [315, 155] width 22 height 7
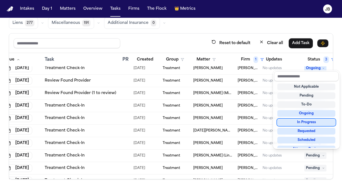
scroll to position [0, 0]
click at [310, 115] on div "Ongoing" at bounding box center [306, 113] width 58 height 7
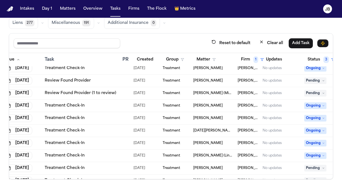
click at [308, 168] on span "Pending" at bounding box center [315, 168] width 22 height 7
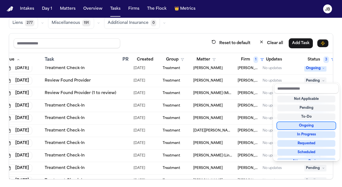
click at [308, 125] on div "Ongoing" at bounding box center [306, 125] width 58 height 7
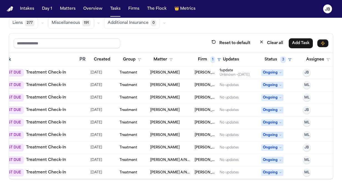
scroll to position [0, 65]
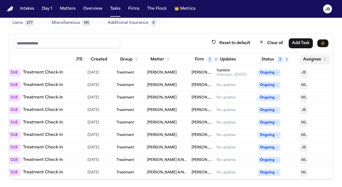
click at [326, 59] on polygon "button" at bounding box center [325, 60] width 3 height 2
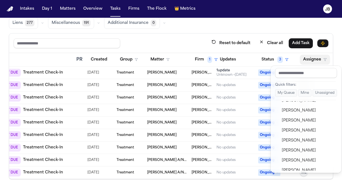
scroll to position [338, 0]
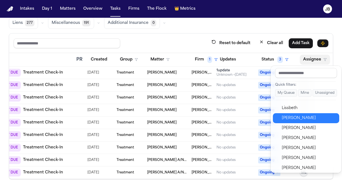
click at [313, 116] on div "Michelle Landazabal" at bounding box center [309, 118] width 54 height 7
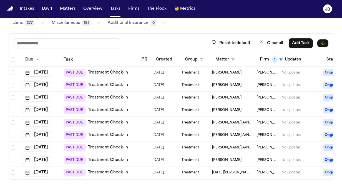
scroll to position [0, 0]
click at [11, 57] on th at bounding box center [14, 60] width 11 height 14
click at [13, 59] on span "Select all" at bounding box center [13, 59] width 4 height 4
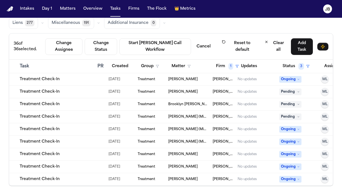
scroll to position [341, 74]
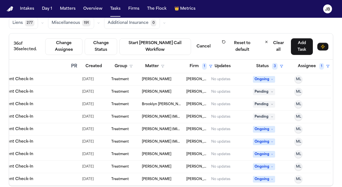
click at [296, 177] on span "ML" at bounding box center [298, 179] width 5 height 4
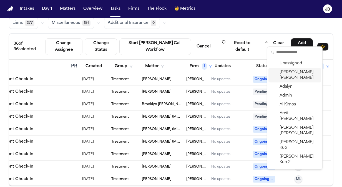
click at [303, 72] on span "Jessica Barrett" at bounding box center [298, 75] width 39 height 11
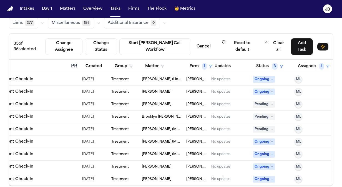
scroll to position [329, 74]
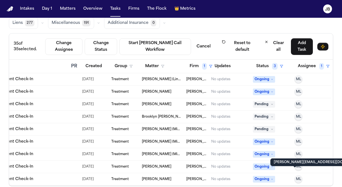
click at [296, 177] on span "ML" at bounding box center [298, 179] width 5 height 4
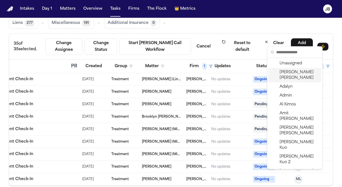
click at [297, 75] on div "Jessica Barrett" at bounding box center [294, 75] width 53 height 14
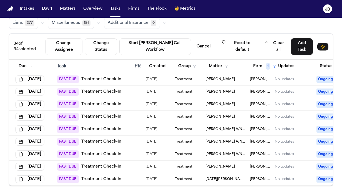
scroll to position [0, 7]
click at [71, 41] on button "Change Assignee" at bounding box center [63, 46] width 37 height 17
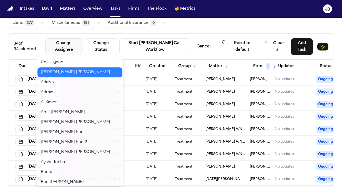
click at [63, 70] on button "Jessica Barrett" at bounding box center [79, 72] width 85 height 10
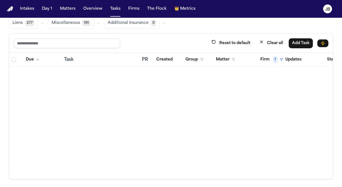
scroll to position [0, 0]
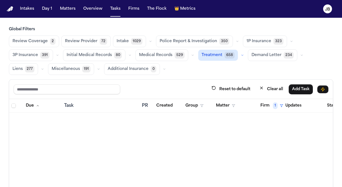
drag, startPoint x: 149, startPoint y: 38, endPoint x: 130, endPoint y: -9, distance: 50.4
click at [130, 0] on html "Intakes Day 1 Matters Overview Tasks Firms The Flock 👑 Metrics JB Global Filter…" at bounding box center [171, 93] width 342 height 187
click at [147, 83] on div "Reset to default Clear all Add Task" at bounding box center [171, 89] width 324 height 19
click at [35, 41] on span "Review Coverage" at bounding box center [29, 42] width 35 height 6
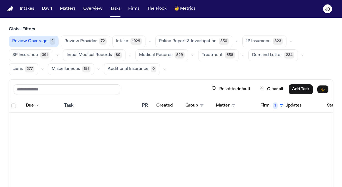
click at [71, 38] on button "Review Provider 72" at bounding box center [85, 42] width 49 height 12
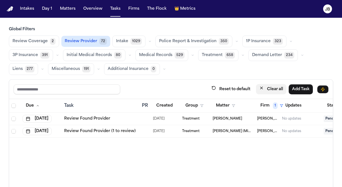
click at [276, 90] on button "Clear all" at bounding box center [271, 89] width 31 height 10
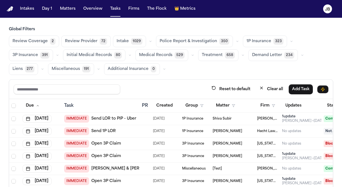
click at [23, 39] on span "Review Coverage" at bounding box center [29, 42] width 35 height 6
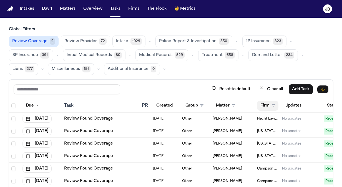
click at [273, 104] on icon "button" at bounding box center [273, 105] width 3 height 3
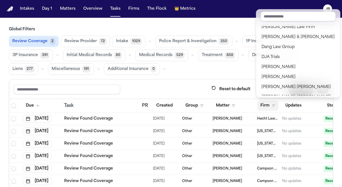
scroll to position [51, 0]
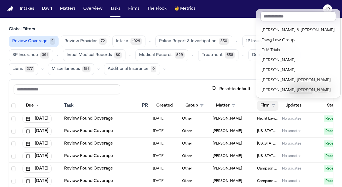
click at [235, 71] on div "Global Filters Review Coverage 2 Review Provider 72 Intake 1029 Police Report &…" at bounding box center [171, 126] width 324 height 199
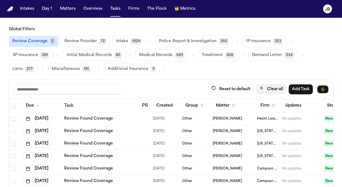
click at [270, 87] on button "Clear all" at bounding box center [271, 89] width 31 height 10
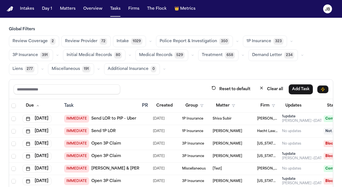
click at [28, 44] on button "Review Coverage 2" at bounding box center [34, 42] width 50 height 12
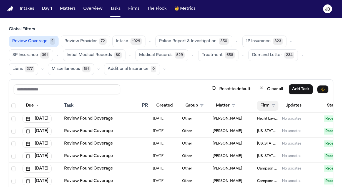
click at [273, 104] on icon "button" at bounding box center [273, 105] width 3 height 3
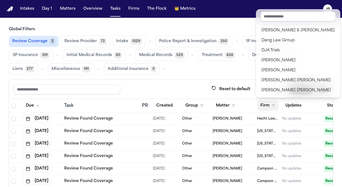
click at [177, 66] on div "Global Filters Review Coverage 2 Review Provider 72 Intake 1029 Police Report &…" at bounding box center [171, 126] width 324 height 199
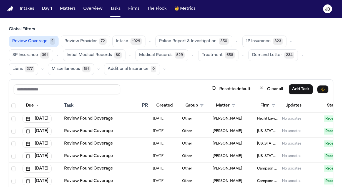
click at [75, 41] on span "Review Provider" at bounding box center [80, 42] width 32 height 6
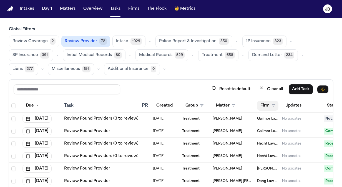
click at [271, 102] on button "Firm" at bounding box center [267, 106] width 21 height 10
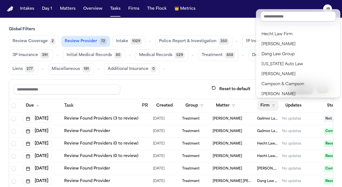
scroll to position [0, 0]
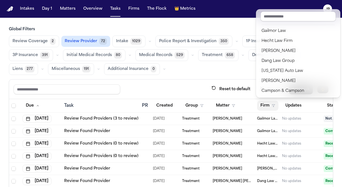
click at [127, 41] on div "Global Filters Review Coverage 2 Review Provider 72 Intake 1029 Police Report &…" at bounding box center [171, 126] width 324 height 199
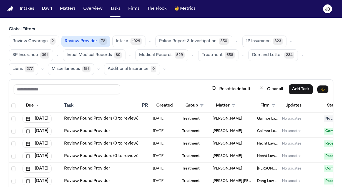
click at [120, 41] on span "Intake" at bounding box center [122, 42] width 12 height 6
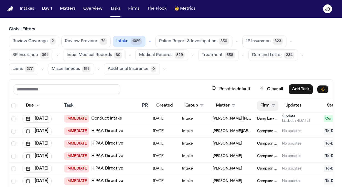
click at [273, 106] on icon "button" at bounding box center [273, 105] width 3 height 3
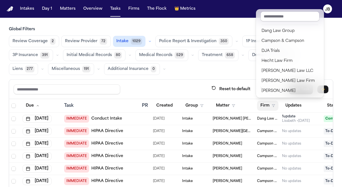
click at [170, 72] on div "Global Filters Review Coverage 2 Review Provider 72 Intake 1029 Police Report &…" at bounding box center [171, 126] width 324 height 199
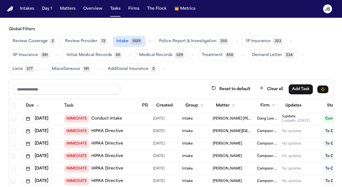
click at [170, 40] on span "Police Report & Investigation" at bounding box center [187, 42] width 57 height 6
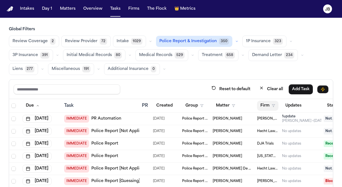
click at [274, 104] on icon "button" at bounding box center [273, 105] width 3 height 3
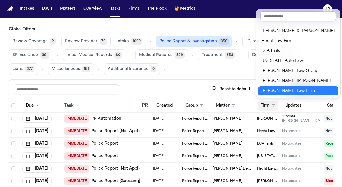
click at [284, 88] on div "[PERSON_NAME] Law Firm" at bounding box center [297, 91] width 73 height 7
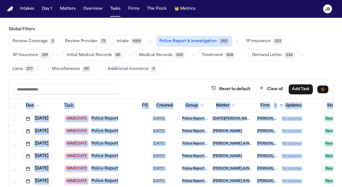
drag, startPoint x: 338, startPoint y: 83, endPoint x: 337, endPoint y: 175, distance: 91.3
click at [337, 175] on div "Global Filters Review Coverage 2 Review Provider 72 Intake 1029 Police Report &…" at bounding box center [171, 126] width 342 height 199
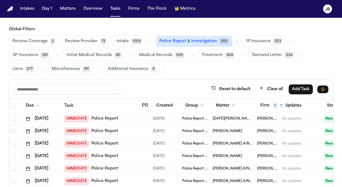
drag, startPoint x: 337, startPoint y: 175, endPoint x: 308, endPoint y: 75, distance: 104.0
click at [308, 75] on div "Global Filters Review Coverage 2 Review Provider 72 Intake 1029 Police Report &…" at bounding box center [171, 126] width 324 height 199
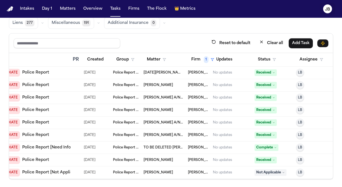
scroll to position [4, 0]
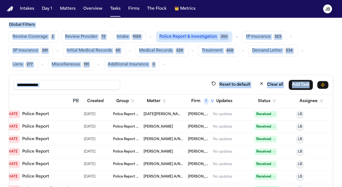
drag, startPoint x: 335, startPoint y: 92, endPoint x: 331, endPoint y: 13, distance: 79.2
click at [331, 13] on div "Intakes Day 1 Matters Overview Tasks Firms The Flock 👑 Metrics JB Global Filter…" at bounding box center [171, 93] width 342 height 187
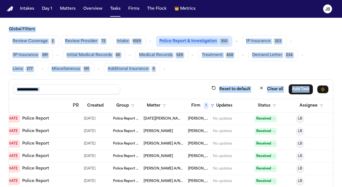
click at [173, 70] on div "Review Coverage 2 Review Provider 72 Intake 1029 Police Report & Investigation …" at bounding box center [171, 55] width 324 height 39
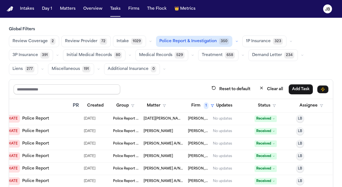
drag, startPoint x: 163, startPoint y: 94, endPoint x: 18, endPoint y: 85, distance: 145.2
click at [18, 85] on div "Reset to default Clear all Add Task" at bounding box center [171, 89] width 324 height 19
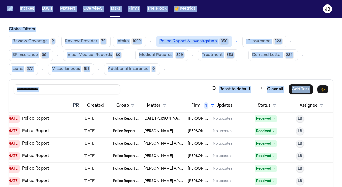
drag, startPoint x: 29, startPoint y: 106, endPoint x: -1, endPoint y: 101, distance: 30.8
click at [0, 101] on html "Intakes Day 1 Matters Overview Tasks Firms The Flock 👑 Metrics JB Global Filter…" at bounding box center [171, 93] width 342 height 187
click at [168, 80] on div "Reset to default Clear all Add Task" at bounding box center [171, 89] width 324 height 19
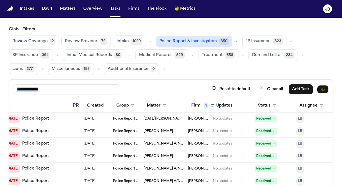
drag, startPoint x: 181, startPoint y: 89, endPoint x: 65, endPoint y: 90, distance: 115.2
click at [65, 90] on div "Reset to default Clear all Add Task" at bounding box center [171, 89] width 315 height 10
click at [144, 87] on div "Reset to default Clear all Add Task" at bounding box center [171, 89] width 315 height 10
drag, startPoint x: 337, startPoint y: 156, endPoint x: 330, endPoint y: 170, distance: 15.9
click at [330, 170] on div "Global Filters Review Coverage 2 Review Provider 72 Intake 1029 Police Report &…" at bounding box center [171, 126] width 342 height 199
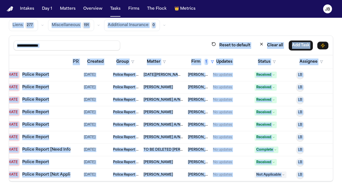
scroll to position [46, 0]
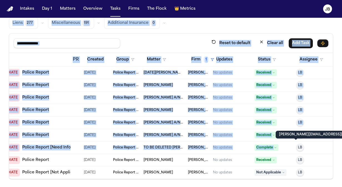
drag, startPoint x: 303, startPoint y: 62, endPoint x: 293, endPoint y: 141, distance: 79.8
click at [293, 141] on div "Global Filters Review Coverage 2 Review Provider 72 Intake 1029 Police Report &…" at bounding box center [171, 80] width 324 height 199
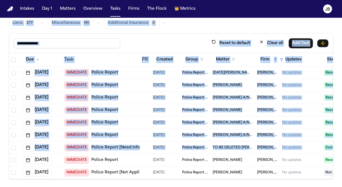
click at [157, 46] on div "Reset to default Clear all Add Task" at bounding box center [171, 43] width 315 height 10
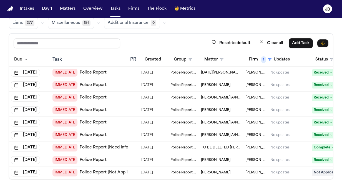
scroll to position [0, 15]
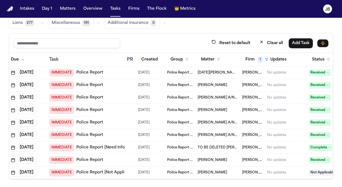
click at [72, 71] on span "IMMEDIATE" at bounding box center [61, 73] width 25 height 8
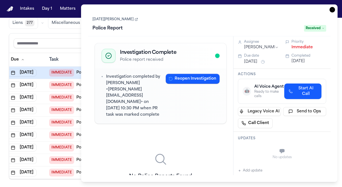
click at [330, 9] on icon "button" at bounding box center [332, 10] width 6 height 6
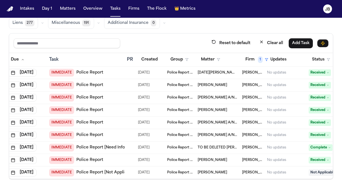
click at [85, 71] on link "Police Report" at bounding box center [89, 73] width 27 height 6
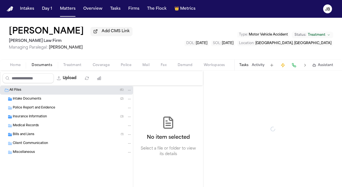
click at [47, 62] on button "Documents" at bounding box center [42, 65] width 32 height 7
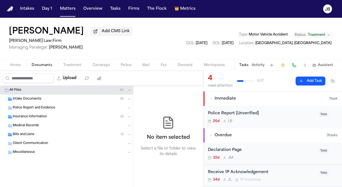
click at [43, 108] on span "Police Report and Evidence" at bounding box center [34, 108] width 42 height 5
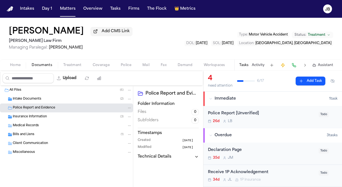
click at [32, 100] on span "Intake Documents" at bounding box center [27, 99] width 29 height 5
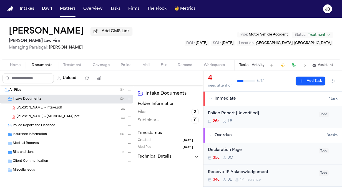
click at [58, 109] on div "[PERSON_NAME] - Intake.pdf 2.0 MB • PDF" at bounding box center [74, 108] width 115 height 6
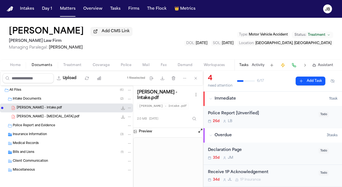
click at [200, 128] on button "Open preview" at bounding box center [201, 131] width 6 height 6
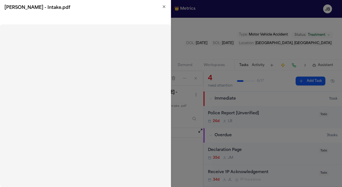
click at [163, 6] on icon "button" at bounding box center [164, 6] width 4 height 4
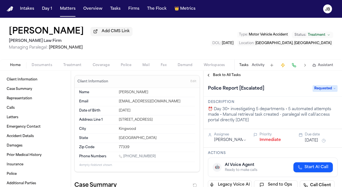
click at [46, 64] on span "Documents" at bounding box center [42, 65] width 21 height 4
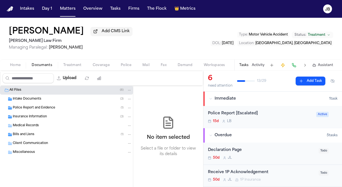
click at [37, 109] on span "Police Report and Evidence" at bounding box center [34, 108] width 42 height 5
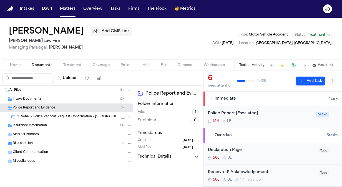
click at [53, 117] on span "Q. Sohail - Police Records Request Confirmation - [GEOGRAPHIC_DATA][PERSON_NAME…" at bounding box center [67, 117] width 101 height 5
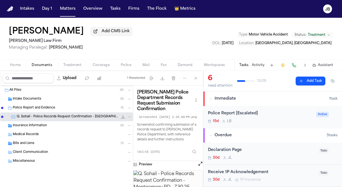
click at [199, 167] on button "Open preview" at bounding box center [201, 164] width 6 height 6
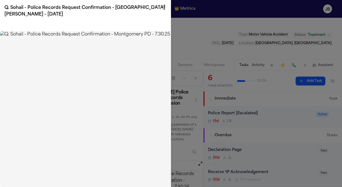
click at [161, 6] on h2 "Q. Sohail - Police Records Request Confirmation - [GEOGRAPHIC_DATA][PERSON_NAME…" at bounding box center [85, 10] width 162 height 13
click at [166, 7] on icon "button" at bounding box center [164, 6] width 4 height 4
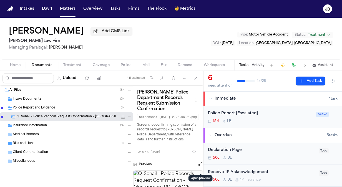
click at [257, 64] on button "Activity" at bounding box center [258, 65] width 13 height 4
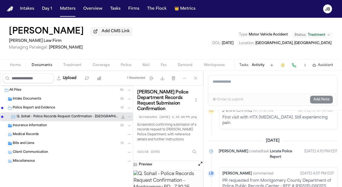
scroll to position [581, 0]
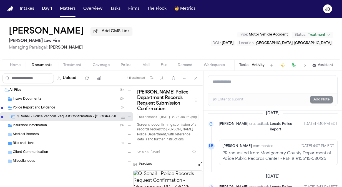
drag, startPoint x: 6, startPoint y: 30, endPoint x: 85, endPoint y: 32, distance: 79.7
click at [85, 32] on div "[PERSON_NAME] Add CMS Link [PERSON_NAME] Law Firm Managing Paralegal: [PERSON_N…" at bounding box center [171, 39] width 342 height 42
copy h1 "[PERSON_NAME]"
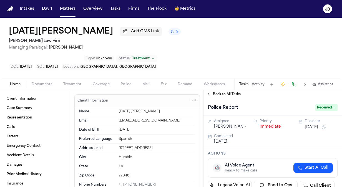
click at [244, 82] on button "Tasks" at bounding box center [243, 84] width 9 height 4
click at [228, 92] on span "Back to All Tasks" at bounding box center [227, 94] width 28 height 4
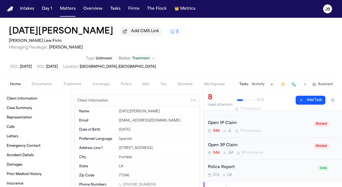
scroll to position [35, 0]
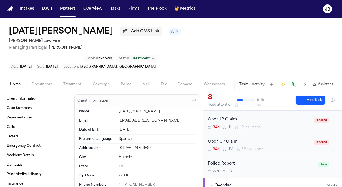
click at [249, 161] on div "Police Report 27d L B" at bounding box center [261, 167] width 107 height 13
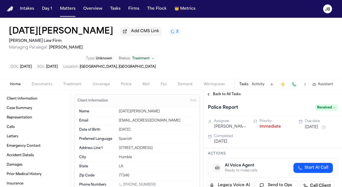
click at [326, 104] on span "Received" at bounding box center [326, 107] width 22 height 7
type input "*****"
click at [317, 108] on div "Complete" at bounding box center [313, 110] width 47 height 7
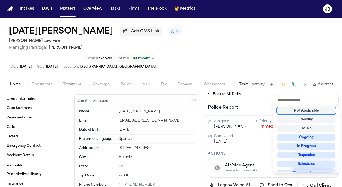
click at [273, 99] on div "Police Report Complete" at bounding box center [272, 107] width 138 height 17
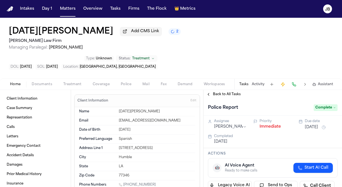
click at [133, 50] on span "Managing Paralegal: [PERSON_NAME]" at bounding box center [95, 48] width 172 height 6
click at [74, 8] on button "Matters" at bounding box center [68, 9] width 20 height 10
click at [69, 10] on button "Matters" at bounding box center [68, 9] width 20 height 10
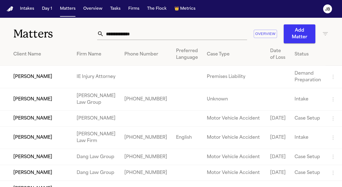
click at [148, 34] on input "text" at bounding box center [175, 34] width 143 height 12
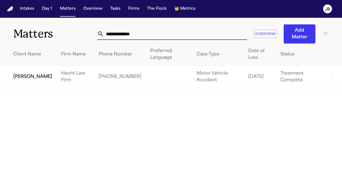
type input "**********"
click at [40, 75] on td "[PERSON_NAME]" at bounding box center [28, 77] width 57 height 22
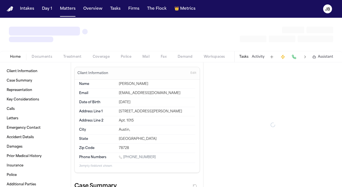
type textarea "*"
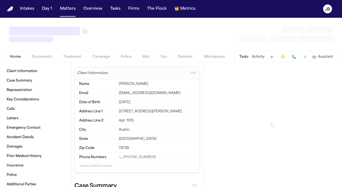
type textarea "*"
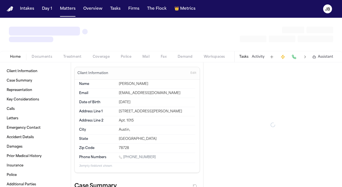
type textarea "*"
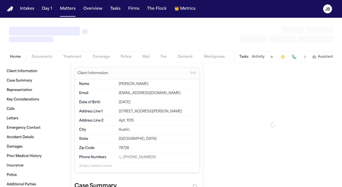
type textarea "*"
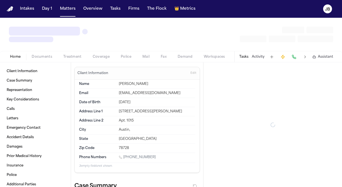
type textarea "*"
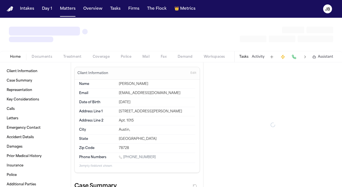
type textarea "*"
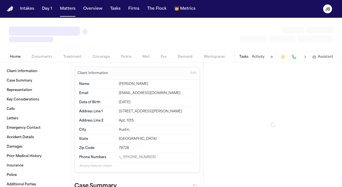
type textarea "*"
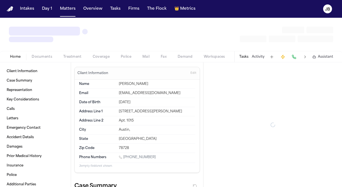
type textarea "*"
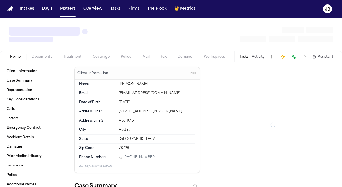
type textarea "*"
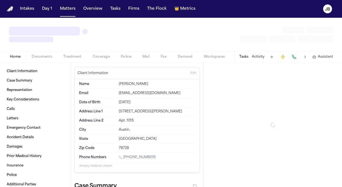
type textarea "*"
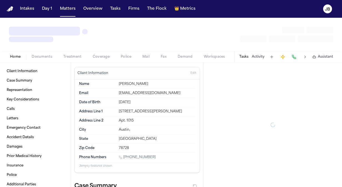
type textarea "*"
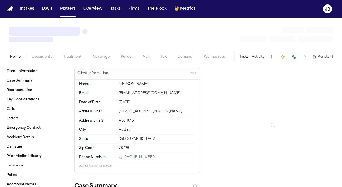
type textarea "*"
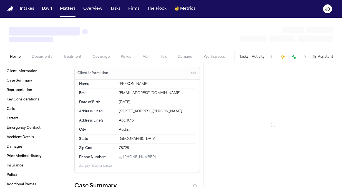
type textarea "*"
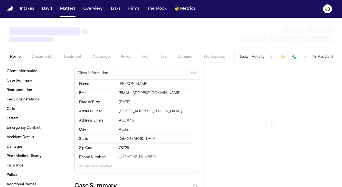
type textarea "*"
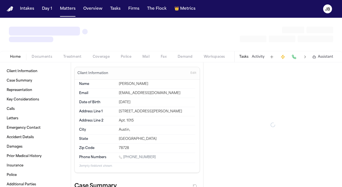
type textarea "*"
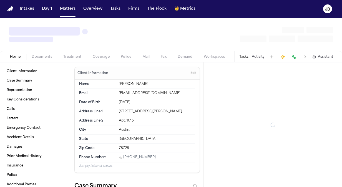
type textarea "*"
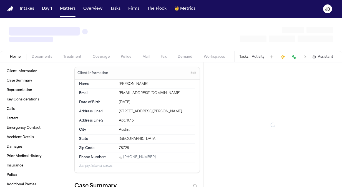
type textarea "*"
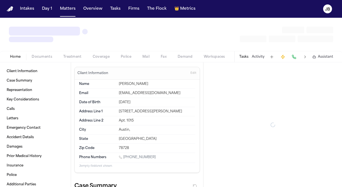
type textarea "*"
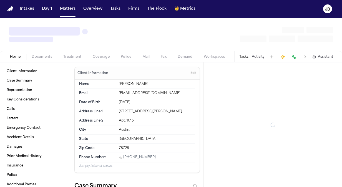
type textarea "*"
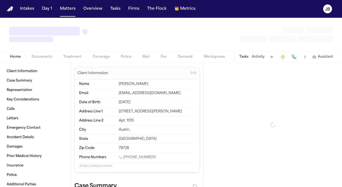
type textarea "*"
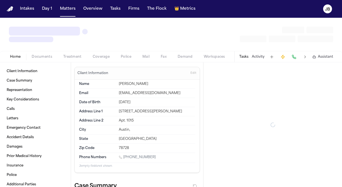
type textarea "*"
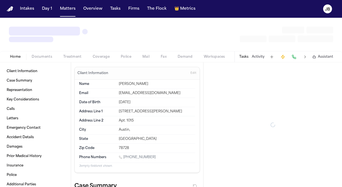
type textarea "*"
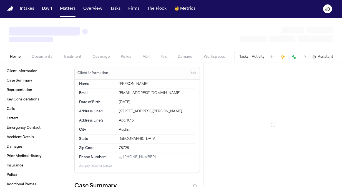
type textarea "*"
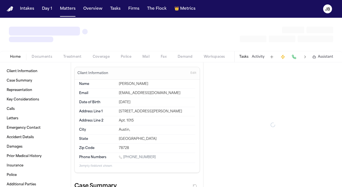
type textarea "*"
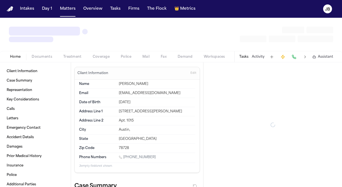
type textarea "*"
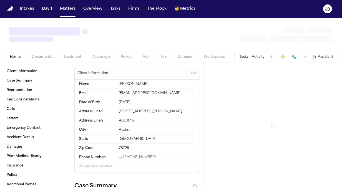
type textarea "*"
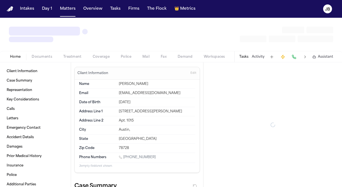
type textarea "*"
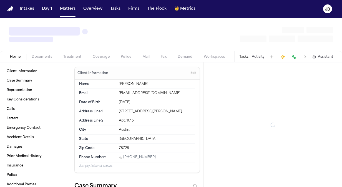
type textarea "*"
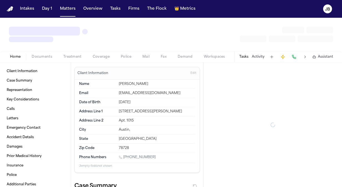
type textarea "*"
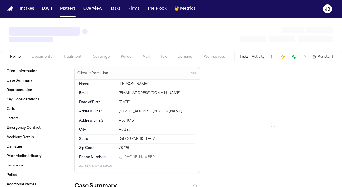
type textarea "*"
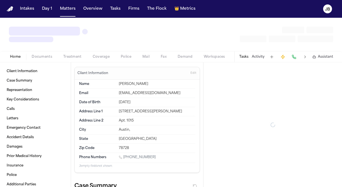
type textarea "*"
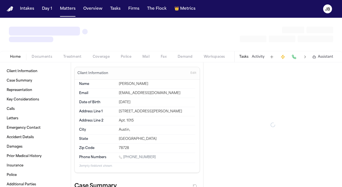
type textarea "*"
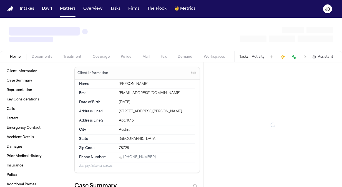
type textarea "*"
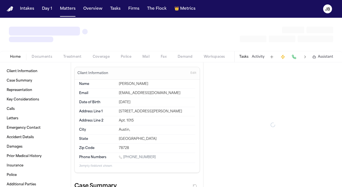
type textarea "*"
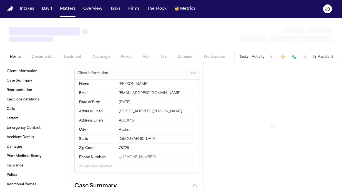
type textarea "*"
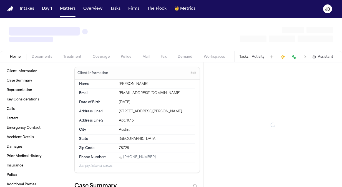
type textarea "*"
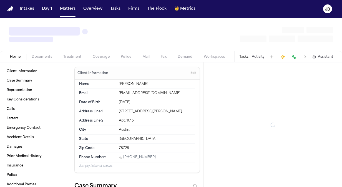
type textarea "*"
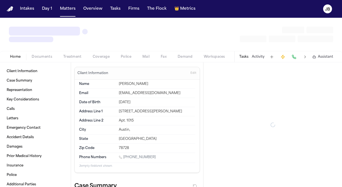
type textarea "*"
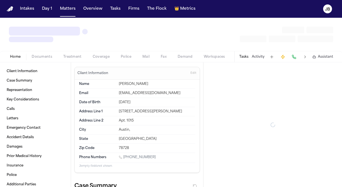
type textarea "*"
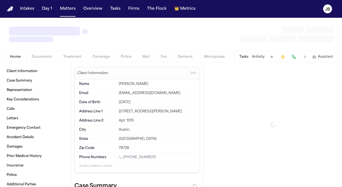
type textarea "*"
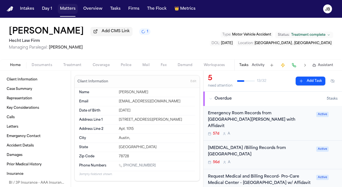
click at [67, 9] on button "Matters" at bounding box center [68, 9] width 20 height 10
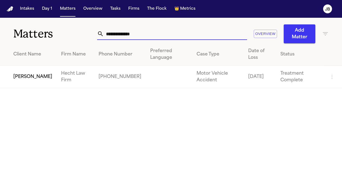
drag, startPoint x: 143, startPoint y: 33, endPoint x: 57, endPoint y: 35, distance: 86.3
click at [57, 35] on div "**********" at bounding box center [171, 31] width 342 height 26
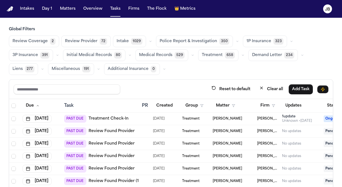
click at [189, 40] on span "Police Report & Investigation" at bounding box center [188, 42] width 57 height 6
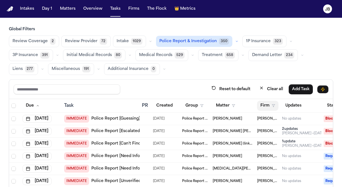
click at [268, 104] on button "Firm" at bounding box center [267, 106] width 21 height 10
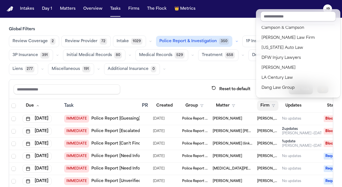
scroll to position [70, 0]
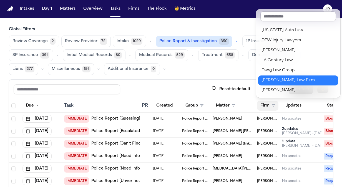
click at [283, 79] on div "[PERSON_NAME] Law Firm" at bounding box center [297, 80] width 73 height 7
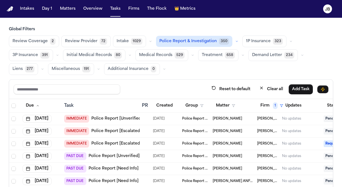
click at [118, 40] on span "Intake" at bounding box center [123, 42] width 12 height 6
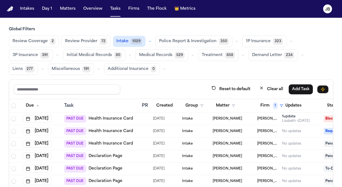
click at [37, 39] on span "Review Coverage" at bounding box center [29, 42] width 35 height 6
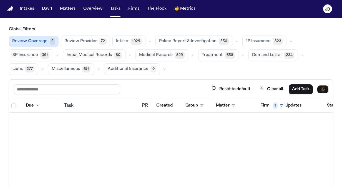
click at [73, 42] on span "Review Provider" at bounding box center [80, 42] width 32 height 6
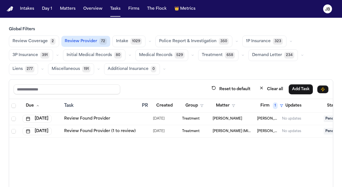
drag, startPoint x: 253, startPoint y: 148, endPoint x: 264, endPoint y: 108, distance: 41.7
click at [342, 137] on html "Intakes Day 1 Matters Overview Tasks Firms The Flock 👑 Metrics JB Global Filter…" at bounding box center [171, 93] width 342 height 187
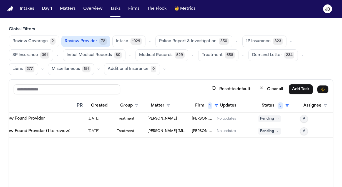
scroll to position [0, 67]
click at [218, 145] on div "Due Task PR Created Group Matter Firm 1 Updates Status 3 Assignee Sep 18, 2025 …" at bounding box center [171, 162] width 324 height 126
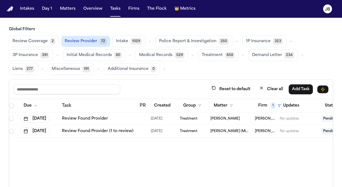
scroll to position [0, 0]
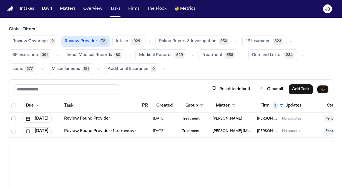
click at [13, 117] on span "Select row" at bounding box center [13, 119] width 4 height 4
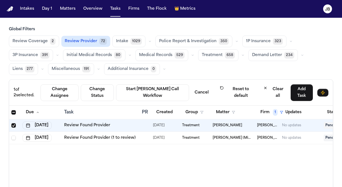
click at [13, 133] on td at bounding box center [14, 138] width 11 height 12
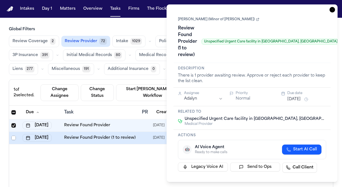
click at [13, 136] on span "Select row" at bounding box center [13, 138] width 4 height 4
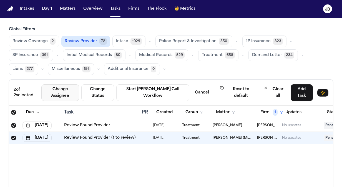
click at [71, 88] on button "Change Assignee" at bounding box center [60, 92] width 38 height 17
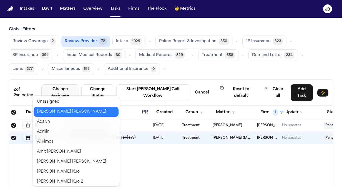
click at [61, 112] on button "Jessica Barrett" at bounding box center [76, 112] width 85 height 10
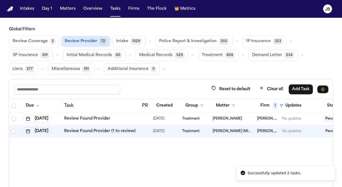
click at [34, 41] on span "Review Coverage" at bounding box center [29, 42] width 35 height 6
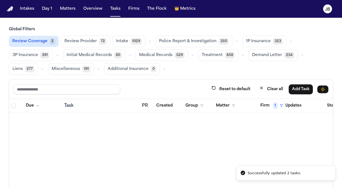
click at [82, 39] on span "Review Provider" at bounding box center [80, 42] width 32 height 6
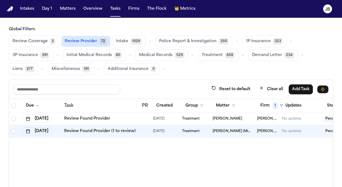
scroll to position [0, 69]
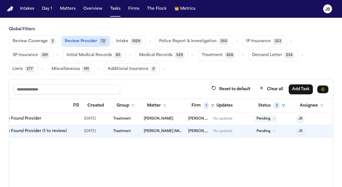
drag, startPoint x: 257, startPoint y: 142, endPoint x: 351, endPoint y: 142, distance: 94.1
click at [342, 142] on html "Intakes Day 1 Matters Overview Tasks Firms The Flock 👑 Metrics JB Global Filter…" at bounding box center [171, 93] width 342 height 187
click at [139, 84] on div "Reset to default Clear all Add Task" at bounding box center [171, 89] width 315 height 10
click at [120, 39] on span "Intake" at bounding box center [122, 42] width 12 height 6
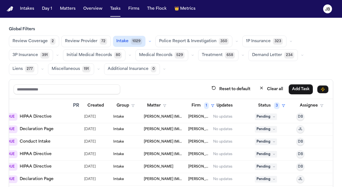
scroll to position [1065, 69]
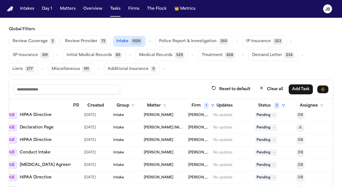
click at [182, 40] on span "Police Report & Investigation" at bounding box center [187, 42] width 57 height 6
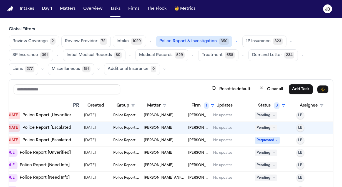
scroll to position [0, 69]
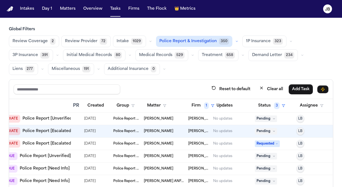
click at [253, 43] on span "1P Insurance" at bounding box center [258, 42] width 25 height 6
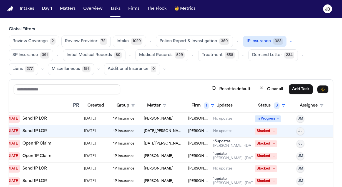
click at [206, 53] on span "Treatment" at bounding box center [212, 55] width 21 height 6
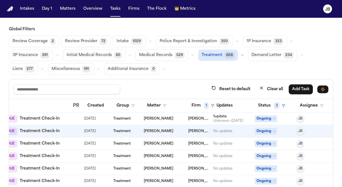
click at [268, 54] on span "Demand Letter" at bounding box center [266, 55] width 30 height 6
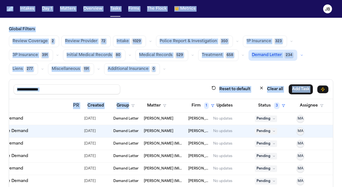
drag, startPoint x: 140, startPoint y: 99, endPoint x: 2, endPoint y: 77, distance: 140.5
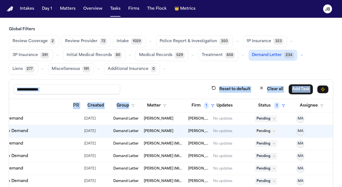
click at [2, 77] on div "Global Filters Review Coverage 2 Review Provider 72 Intake 1029 Police Report &…" at bounding box center [171, 126] width 342 height 199
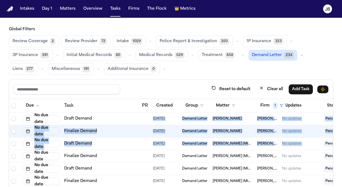
scroll to position [0, 73]
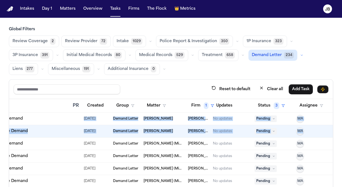
drag, startPoint x: 45, startPoint y: 114, endPoint x: 309, endPoint y: 134, distance: 264.7
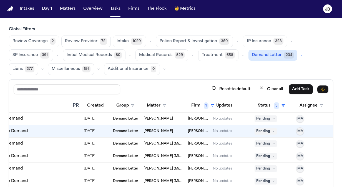
drag, startPoint x: 309, startPoint y: 134, endPoint x: 264, endPoint y: 74, distance: 75.4
click at [264, 74] on div "Review Coverage 2 Review Provider 72 Intake 1029 Police Report & Investigation …" at bounding box center [171, 55] width 324 height 39
drag, startPoint x: 49, startPoint y: 105, endPoint x: 7, endPoint y: 102, distance: 42.8
click at [7, 102] on div "Global Filters Review Coverage 2 Review Provider 72 Intake 1029 Police Report &…" at bounding box center [171, 126] width 342 height 199
click at [51, 104] on div "Task" at bounding box center [31, 105] width 73 height 7
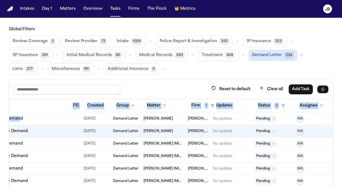
drag, startPoint x: 47, startPoint y: 99, endPoint x: 18, endPoint y: 118, distance: 34.7
copy table "PR Created Group Matter Firm 1 Updates Status 3 Assignee No due date Draft Dema…"
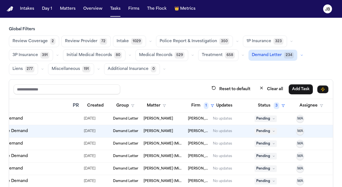
click at [147, 95] on div "Reset to default Clear all Add Task" at bounding box center [171, 89] width 324 height 19
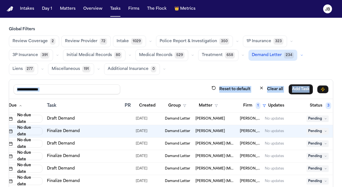
scroll to position [0, 0]
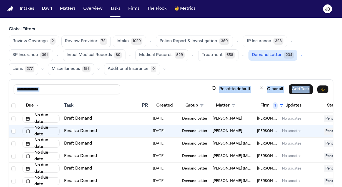
drag, startPoint x: 146, startPoint y: 94, endPoint x: 10, endPoint y: 128, distance: 140.5
click at [10, 128] on div "Reset to default Clear all Add Task Due Task PR Created Group Matter Firm 1 Upd…" at bounding box center [171, 152] width 324 height 146
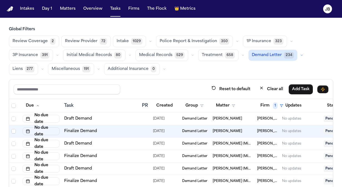
click at [127, 93] on div "Reset to default Clear all Add Task" at bounding box center [171, 89] width 315 height 10
click at [20, 71] on span "Liens" at bounding box center [17, 69] width 10 height 6
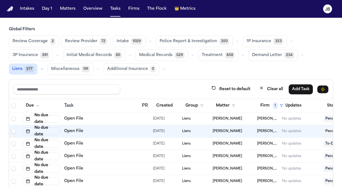
click at [72, 67] on span "Miscellaneous" at bounding box center [65, 69] width 28 height 6
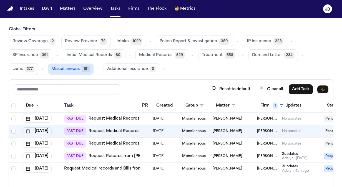
click at [237, 168] on div "Yanavi Jones" at bounding box center [233, 169] width 40 height 4
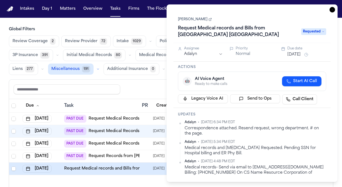
click at [316, 32] on span "Requested" at bounding box center [313, 31] width 25 height 7
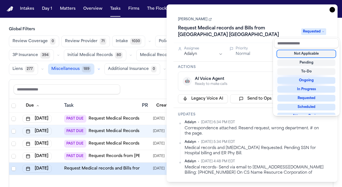
click at [316, 54] on div "Not Applicable" at bounding box center [306, 54] width 58 height 7
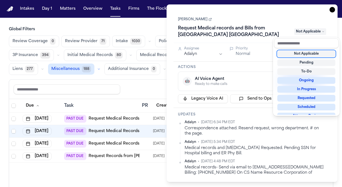
click at [332, 11] on div "Task Details Yanavi Jones Request Medical records and Bills from Medical City D…" at bounding box center [252, 93] width 171 height 178
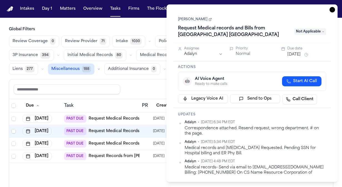
click at [332, 8] on icon "button" at bounding box center [332, 10] width 6 height 6
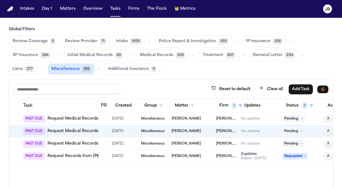
scroll to position [0, 69]
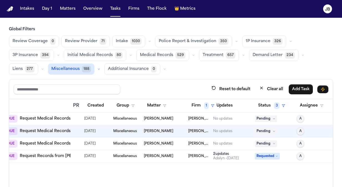
drag, startPoint x: 223, startPoint y: 171, endPoint x: 342, endPoint y: 163, distance: 119.0
click at [342, 163] on html "Intakes Day 1 Matters Overview Tasks Firms The Flock 👑 Metrics JB Global Filter…" at bounding box center [171, 93] width 342 height 187
click at [294, 170] on div "Due Task PR Created Group Matter Firm 1 Updates Status 3 Assignee Aug 21, 2025 …" at bounding box center [171, 162] width 324 height 126
click at [125, 70] on span "Additional Insurance" at bounding box center [128, 69] width 41 height 6
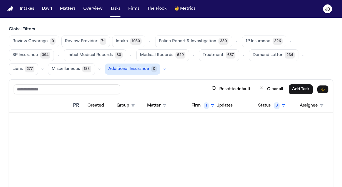
click at [177, 41] on span "Police Report & Investigation" at bounding box center [187, 42] width 57 height 6
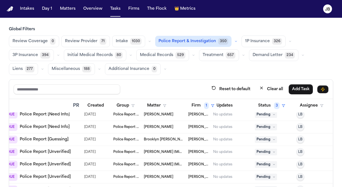
scroll to position [179, 69]
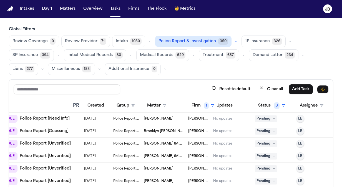
drag, startPoint x: 337, startPoint y: 156, endPoint x: 337, endPoint y: 201, distance: 45.0
click at [337, 187] on html "Intakes Day 1 Matters Overview Tasks Firms The Flock 👑 Metrics JB Global Filter…" at bounding box center [171, 93] width 342 height 187
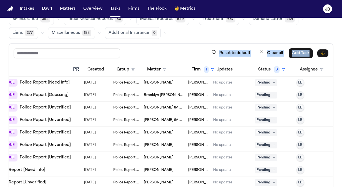
scroll to position [46, 0]
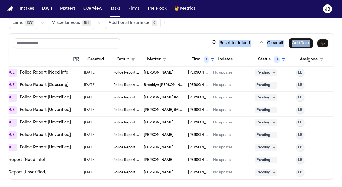
drag, startPoint x: 174, startPoint y: 116, endPoint x: 184, endPoint y: 174, distance: 59.0
click at [184, 174] on div "Reset to default Clear all Add Task Due Task PR Created Group Matter Firm 1 Upd…" at bounding box center [171, 106] width 324 height 146
drag, startPoint x: 184, startPoint y: 174, endPoint x: 185, endPoint y: 179, distance: 5.1
click at [185, 179] on main "Global Filters Review Coverage 0 Review Provider 71 Intake 1030 Police Report &…" at bounding box center [171, 102] width 342 height 169
click at [51, 49] on div "Reset to default Clear all Add Task" at bounding box center [171, 43] width 324 height 19
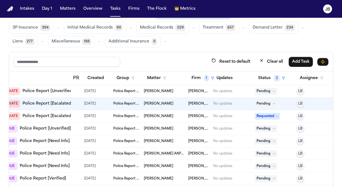
scroll to position [0, 0]
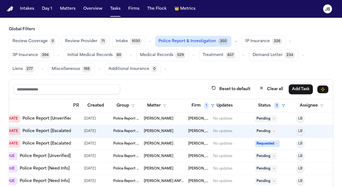
drag, startPoint x: 145, startPoint y: 41, endPoint x: 144, endPoint y: 61, distance: 20.3
click at [144, 61] on div "Global Filters Review Coverage 0 Review Provider 71 Intake 1030 Police Report &…" at bounding box center [171, 126] width 324 height 199
drag, startPoint x: 144, startPoint y: 61, endPoint x: 145, endPoint y: 87, distance: 25.8
click at [145, 87] on div "Reset to default Clear all Add Task" at bounding box center [171, 89] width 315 height 10
click at [276, 90] on button "Clear all" at bounding box center [271, 89] width 31 height 10
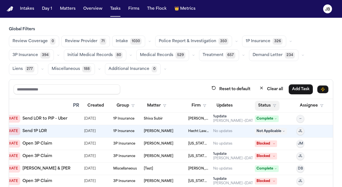
click at [276, 104] on button "Status" at bounding box center [267, 106] width 25 height 10
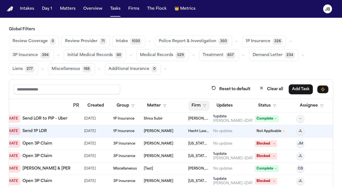
click at [200, 104] on button "Firm" at bounding box center [198, 106] width 21 height 10
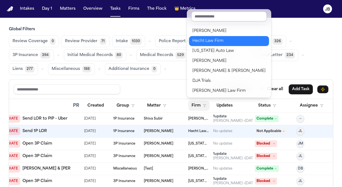
click at [212, 43] on div "[PERSON_NAME] Law Firm" at bounding box center [228, 41] width 73 height 7
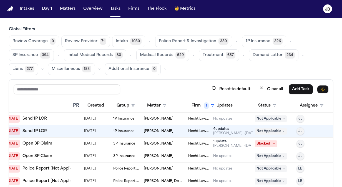
click at [26, 38] on button "Review Coverage 0" at bounding box center [34, 42] width 50 height 12
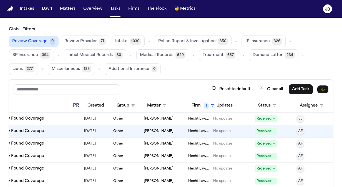
click at [81, 42] on span "Review Provider" at bounding box center [80, 42] width 32 height 6
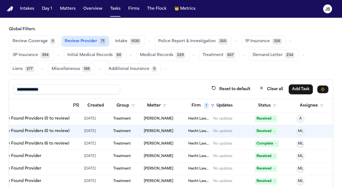
drag, startPoint x: 177, startPoint y: 85, endPoint x: 6, endPoint y: 92, distance: 170.8
click at [6, 92] on div "Global Filters Review Coverage 0 Review Provider 71 Intake 1030 Police Report &…" at bounding box center [171, 126] width 342 height 199
click at [162, 91] on div "Reset to default Clear all Add Task" at bounding box center [171, 89] width 315 height 10
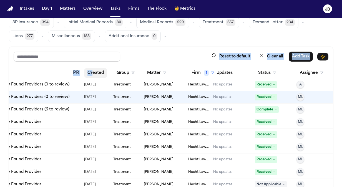
scroll to position [0, 69]
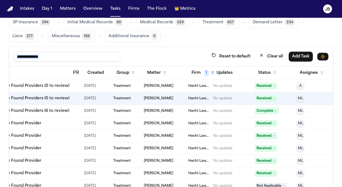
drag, startPoint x: 177, startPoint y: 93, endPoint x: 139, endPoint y: 56, distance: 52.2
click at [137, 56] on div "Reset to default Clear all Add Task" at bounding box center [171, 56] width 315 height 10
click at [141, 56] on div "Reset to default Clear all Add Task" at bounding box center [171, 56] width 315 height 10
drag, startPoint x: 339, startPoint y: 80, endPoint x: 339, endPoint y: 183, distance: 103.5
click at [339, 183] on div "Global Filters Review Coverage 0 Review Provider 71 Intake 1030 Police Report &…" at bounding box center [171, 93] width 342 height 199
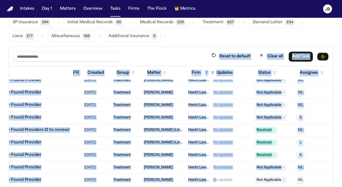
drag, startPoint x: 183, startPoint y: 84, endPoint x: 215, endPoint y: 200, distance: 120.3
click at [215, 187] on html "Intakes Day 1 Matters Overview Tasks Firms The Flock 👑 Metrics JB Global Filter…" at bounding box center [171, 93] width 342 height 187
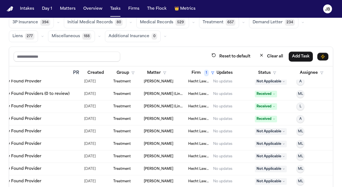
drag, startPoint x: 123, startPoint y: 49, endPoint x: 101, endPoint y: 201, distance: 153.4
click at [101, 187] on html "Intakes Day 1 Matters Overview Tasks Firms The Flock 👑 Metrics JB Global Filter…" at bounding box center [171, 93] width 342 height 187
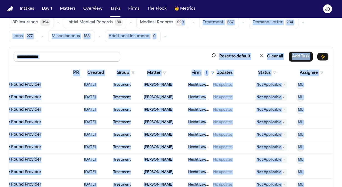
scroll to position [46, 0]
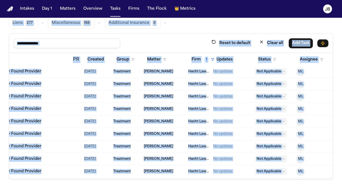
drag, startPoint x: 178, startPoint y: 36, endPoint x: 176, endPoint y: 201, distance: 165.1
click at [176, 187] on html "Intakes Day 1 Matters Overview Tasks Firms The Flock 👑 Metrics JB Global Filter…" at bounding box center [171, 93] width 342 height 187
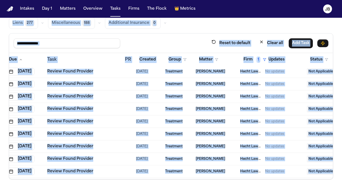
scroll to position [251, 0]
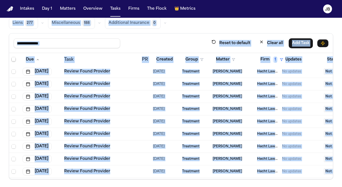
click at [180, 25] on div "Review Coverage 0 Review Provider 71 Intake 1030 Police Report & Investigation …" at bounding box center [171, 8] width 324 height 39
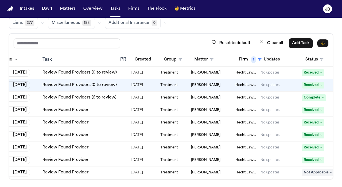
scroll to position [0, 0]
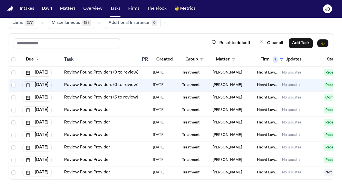
click at [128, 70] on link "Review Found Providers (0 to review)" at bounding box center [101, 73] width 74 height 6
click at [245, 70] on div "[PERSON_NAME]" at bounding box center [233, 72] width 40 height 4
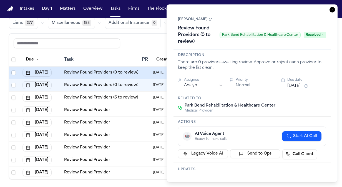
click at [315, 33] on span "Received" at bounding box center [315, 35] width 22 height 7
type input "*****"
click at [315, 58] on div "Complete" at bounding box center [313, 57] width 47 height 7
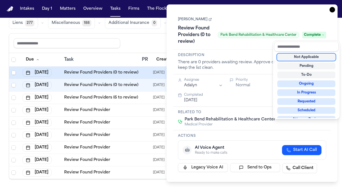
click at [332, 10] on div "**********" at bounding box center [252, 93] width 171 height 178
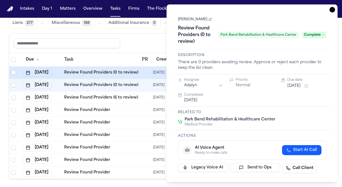
click at [334, 9] on icon "button" at bounding box center [332, 10] width 6 height 6
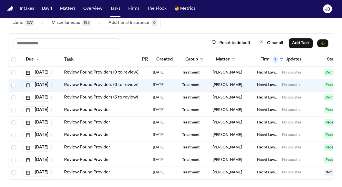
click at [247, 83] on div "[PERSON_NAME]" at bounding box center [233, 85] width 40 height 4
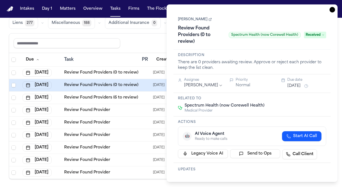
click at [317, 34] on span "Received" at bounding box center [315, 35] width 22 height 7
type input "*****"
click at [305, 56] on div "Complete" at bounding box center [313, 57] width 47 height 7
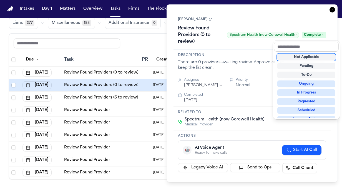
click at [331, 9] on div "**********" at bounding box center [252, 93] width 171 height 178
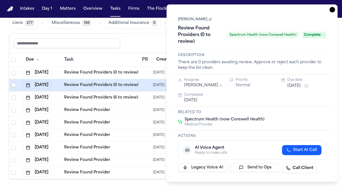
click at [331, 9] on icon "button" at bounding box center [332, 10] width 6 height 6
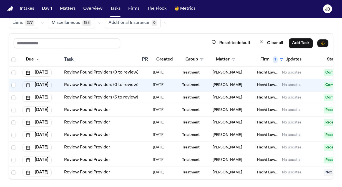
click at [137, 99] on td "Review Found Providers (6 to review)" at bounding box center [101, 98] width 78 height 12
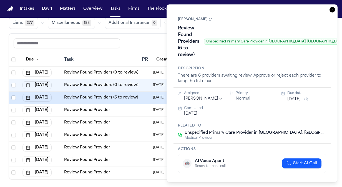
click at [188, 19] on link "[PERSON_NAME]" at bounding box center [195, 19] width 34 height 4
click at [334, 9] on icon "button" at bounding box center [332, 10] width 6 height 6
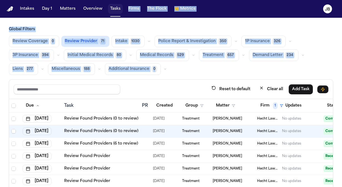
drag, startPoint x: 149, startPoint y: 47, endPoint x: 120, endPoint y: 11, distance: 46.6
click at [120, 11] on div "Intakes Day 1 Matters Overview Tasks Firms The Flock 👑 Metrics JB Global Filter…" at bounding box center [171, 93] width 342 height 187
drag, startPoint x: 120, startPoint y: 11, endPoint x: 155, endPoint y: 85, distance: 82.2
click at [155, 85] on div "Reset to default Clear all Add Task" at bounding box center [171, 89] width 315 height 10
click at [205, 69] on div "Review Coverage 0 Review Provider 71 Intake 1030 Police Report & Investigation …" at bounding box center [171, 55] width 324 height 39
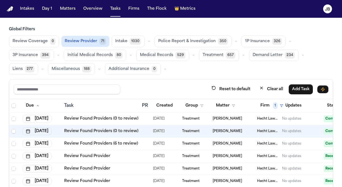
click at [39, 41] on span "Review Coverage" at bounding box center [29, 42] width 35 height 6
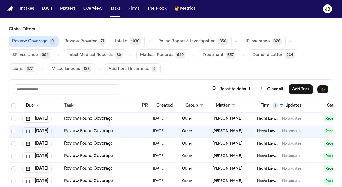
click at [75, 40] on span "Review Provider" at bounding box center [80, 42] width 32 height 6
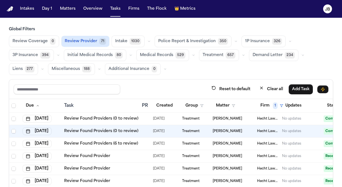
click at [143, 117] on div at bounding box center [144, 119] width 4 height 4
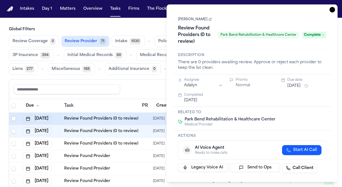
click at [334, 7] on icon "button" at bounding box center [332, 10] width 6 height 6
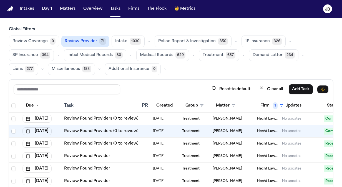
click at [89, 119] on link "Review Found Providers (0 to review)" at bounding box center [101, 119] width 74 height 6
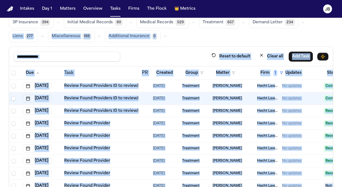
scroll to position [46, 0]
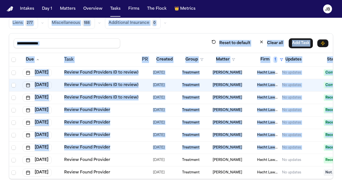
drag, startPoint x: 319, startPoint y: 68, endPoint x: 335, endPoint y: 149, distance: 82.4
click at [335, 149] on div "Global Filters Review Coverage 0 Review Provider 71 Intake 1030 Police Report &…" at bounding box center [171, 80] width 342 height 199
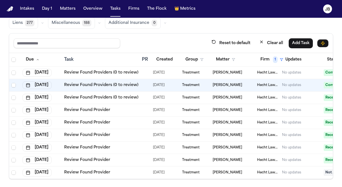
click at [261, 180] on main "Global Filters Review Coverage 0 Review Provider 71 Intake 1030 Police Report &…" at bounding box center [171, 102] width 342 height 169
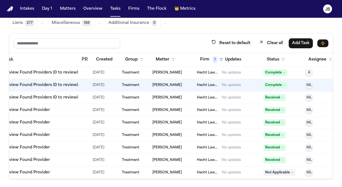
scroll to position [0, 0]
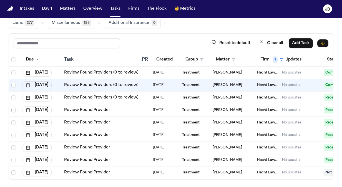
click at [13, 108] on span "Select row" at bounding box center [13, 110] width 4 height 4
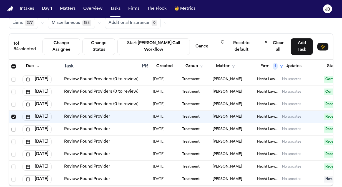
click at [13, 128] on span "Select row" at bounding box center [13, 129] width 4 height 4
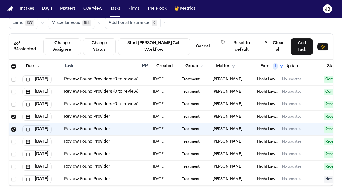
click at [11, 143] on td at bounding box center [14, 142] width 11 height 12
click at [14, 155] on span "Select row" at bounding box center [13, 154] width 4 height 4
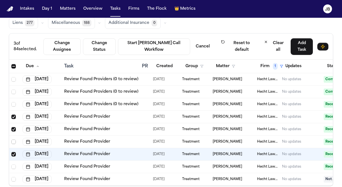
click at [13, 141] on span "Select row" at bounding box center [13, 142] width 4 height 4
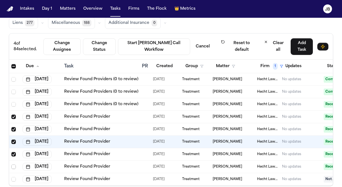
click at [12, 165] on span "Select row" at bounding box center [13, 167] width 4 height 4
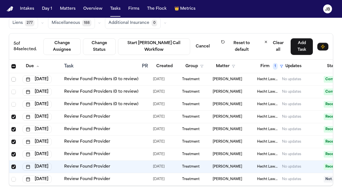
click at [13, 77] on span "Select row" at bounding box center [13, 79] width 4 height 4
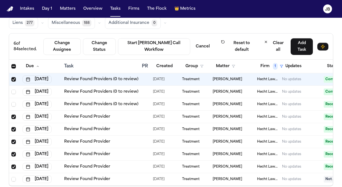
click at [13, 93] on td at bounding box center [14, 92] width 11 height 12
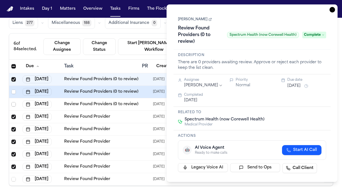
click at [13, 105] on span "Select row" at bounding box center [13, 104] width 4 height 4
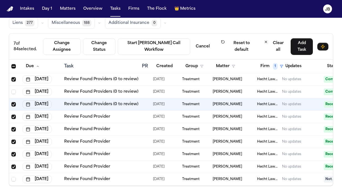
click at [14, 66] on span "Select all" at bounding box center [13, 66] width 4 height 4
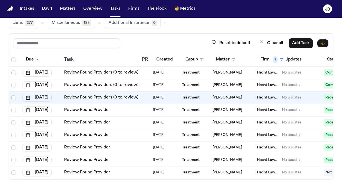
click at [14, 67] on td at bounding box center [14, 73] width 11 height 12
click at [14, 61] on span "Select all" at bounding box center [13, 59] width 4 height 4
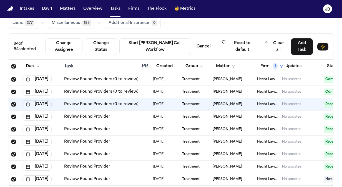
click at [338, 65] on div "Global Filters Review Coverage 0 Review Provider 71 Intake 1030 Police Report &…" at bounding box center [171, 83] width 342 height 205
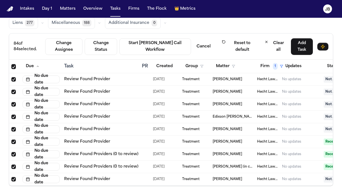
scroll to position [941, 0]
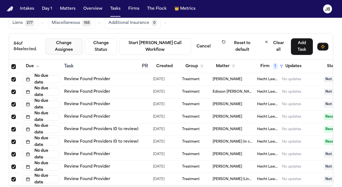
click at [67, 46] on button "Change Assignee" at bounding box center [63, 46] width 37 height 17
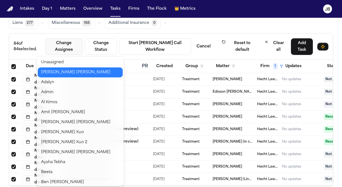
click at [64, 69] on button "[PERSON_NAME]" at bounding box center [80, 72] width 85 height 10
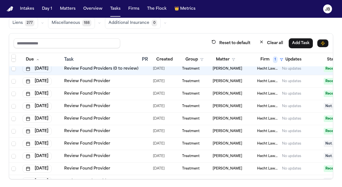
scroll to position [0, 0]
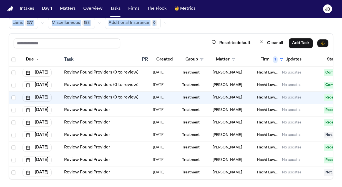
drag, startPoint x: 188, startPoint y: 27, endPoint x: 172, endPoint y: 27, distance: 15.8
click at [172, 27] on div "Review Coverage 0 Review Provider 71 Intake 1030 Police Report & Investigation …" at bounding box center [171, 8] width 324 height 39
click at [172, 28] on div "Review Coverage 0 Review Provider 71 Intake 1030 Police Report & Investigation …" at bounding box center [171, 8] width 324 height 39
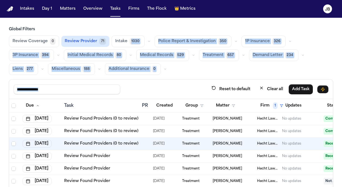
drag, startPoint x: 134, startPoint y: 25, endPoint x: 132, endPoint y: 52, distance: 27.0
click at [132, 52] on div "Global Filters Review Coverage 0 Review Provider 71 Intake 1030 Police Report &…" at bounding box center [171, 126] width 324 height 199
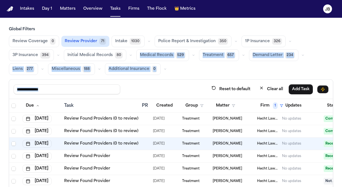
drag, startPoint x: 132, startPoint y: 52, endPoint x: 191, endPoint y: 62, distance: 59.7
click at [191, 62] on div "Review Coverage 0 Review Provider 71 Intake 1030 Police Report & Investigation …" at bounding box center [171, 55] width 324 height 39
click at [220, 70] on div "Review Coverage 0 Review Provider 71 Intake 1030 Police Report & Investigation …" at bounding box center [171, 55] width 324 height 39
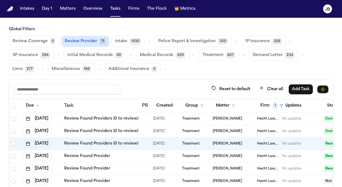
click at [119, 38] on button "Intake 1030" at bounding box center [128, 42] width 33 height 12
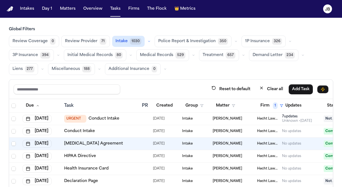
click at [175, 36] on button "Police Report & Investigation 350" at bounding box center [193, 42] width 77 height 12
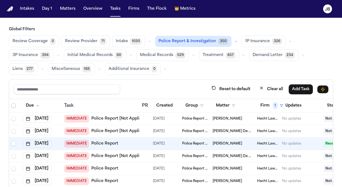
click at [13, 106] on span "Select all" at bounding box center [13, 106] width 4 height 4
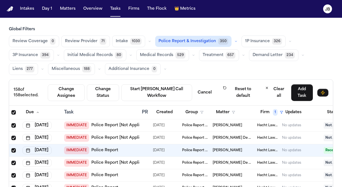
click at [200, 71] on div "Review Coverage 0 Review Provider 71 Intake 1030 Police Report & Investigation …" at bounding box center [171, 55] width 324 height 39
click at [251, 44] on button "1P Insurance 326" at bounding box center [263, 42] width 44 height 12
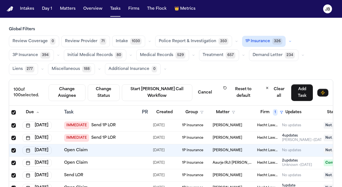
click at [13, 113] on span "Select all" at bounding box center [13, 112] width 4 height 4
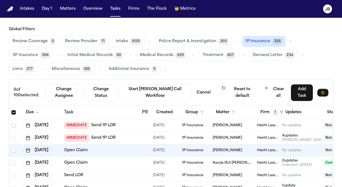
click at [14, 124] on span "Select row" at bounding box center [13, 125] width 4 height 4
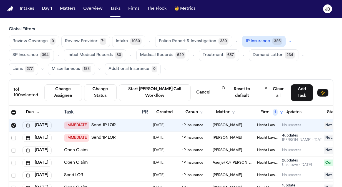
click at [13, 137] on span "Select row" at bounding box center [13, 138] width 4 height 4
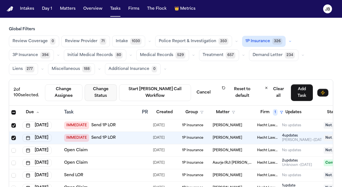
click at [114, 94] on button "Change Status" at bounding box center [101, 92] width 32 height 17
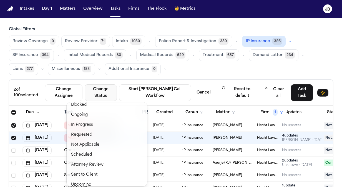
scroll to position [43, 0]
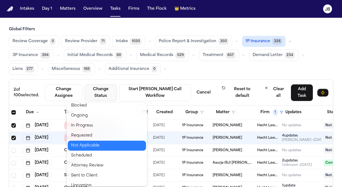
click at [106, 146] on button "Not Applicable" at bounding box center [107, 146] width 78 height 10
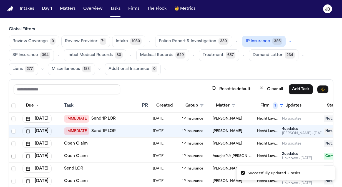
click at [12, 154] on span "Select row" at bounding box center [13, 156] width 4 height 4
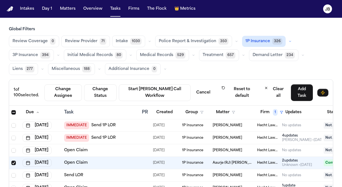
scroll to position [44, 0]
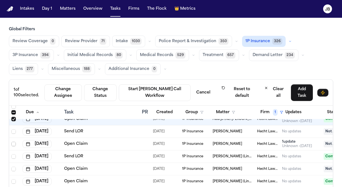
click at [14, 142] on span "Select row" at bounding box center [13, 144] width 4 height 4
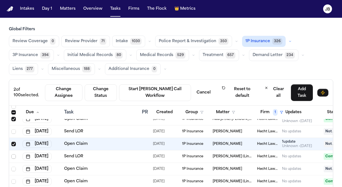
click at [12, 155] on span "Select row" at bounding box center [13, 156] width 4 height 4
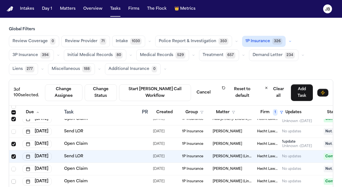
click at [13, 180] on span "Select row" at bounding box center [13, 181] width 4 height 4
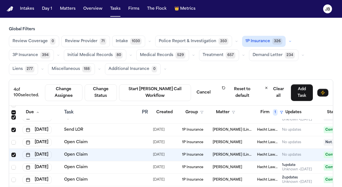
scroll to position [85, 0]
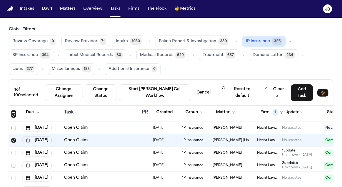
click at [14, 127] on span "Select row" at bounding box center [13, 128] width 4 height 4
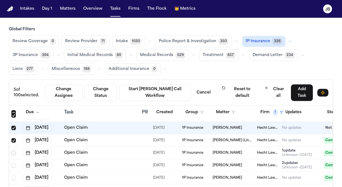
click at [14, 153] on span "Select row" at bounding box center [13, 153] width 4 height 4
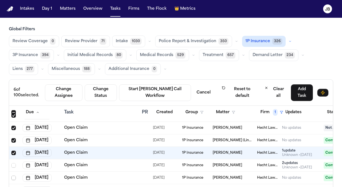
click at [14, 178] on span "Select row" at bounding box center [13, 178] width 4 height 4
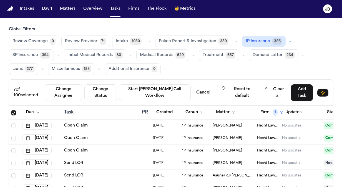
scroll to position [135, 0]
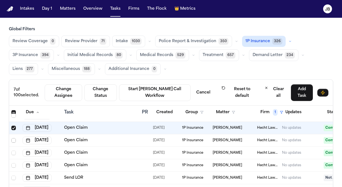
click at [11, 138] on span "Select row" at bounding box center [13, 140] width 4 height 4
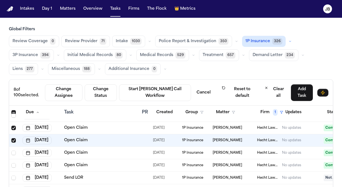
click at [14, 154] on td at bounding box center [14, 153] width 11 height 12
click at [13, 164] on span "Select row" at bounding box center [13, 165] width 4 height 4
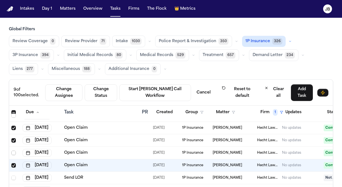
click at [14, 152] on span "Select row" at bounding box center [13, 153] width 4 height 4
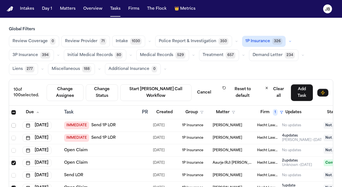
click at [12, 123] on span "Select row" at bounding box center [13, 125] width 4 height 4
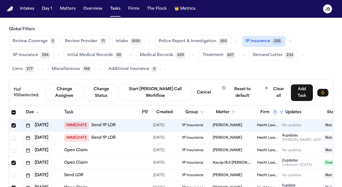
click at [14, 110] on span "Select all" at bounding box center [13, 112] width 4 height 4
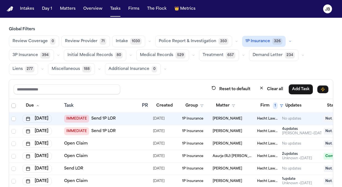
click at [13, 104] on span "Select all" at bounding box center [13, 106] width 4 height 4
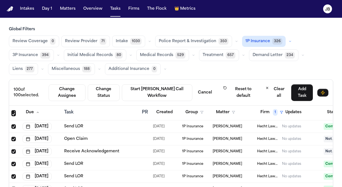
scroll to position [226, 0]
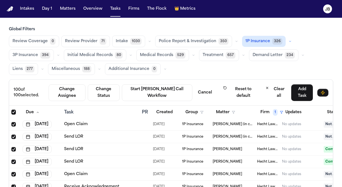
click at [12, 160] on span "Select row" at bounding box center [13, 162] width 4 height 4
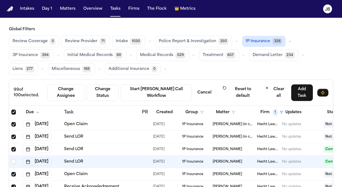
scroll to position [249, 0]
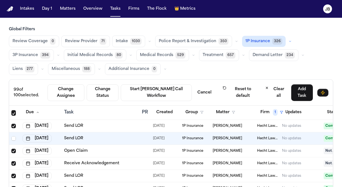
click at [12, 150] on span "Select row" at bounding box center [13, 151] width 4 height 4
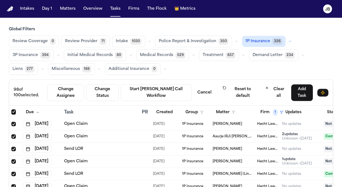
scroll to position [29, 0]
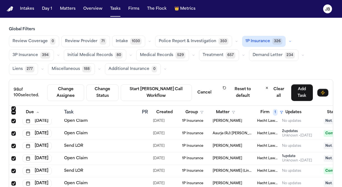
click at [13, 120] on span "Select row" at bounding box center [13, 121] width 4 height 4
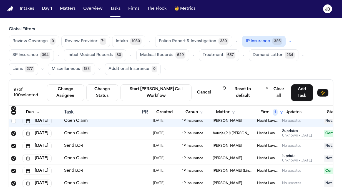
scroll to position [32, 0]
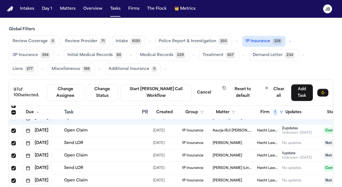
click at [14, 141] on span "Select row" at bounding box center [13, 143] width 4 height 4
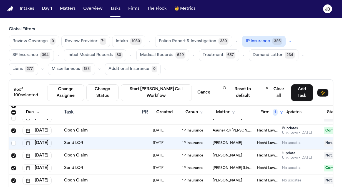
scroll to position [38, 0]
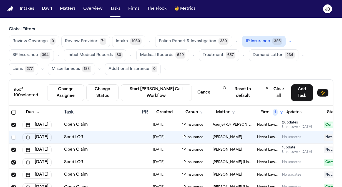
click at [13, 149] on span "Select row" at bounding box center [13, 150] width 4 height 4
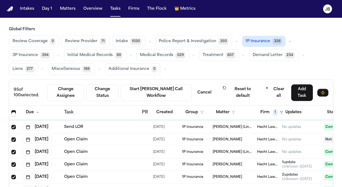
scroll to position [82, 0]
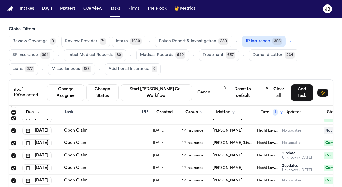
click at [13, 167] on span "Select row" at bounding box center [13, 168] width 4 height 4
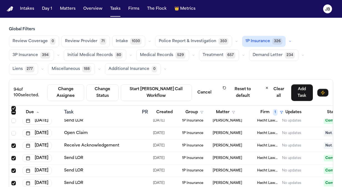
scroll to position [273, 0]
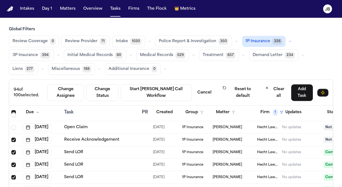
click at [14, 138] on span "Select row" at bounding box center [13, 140] width 4 height 4
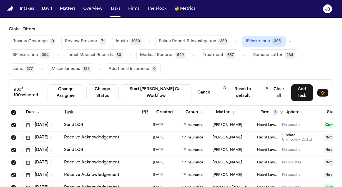
scroll to position [340, 0]
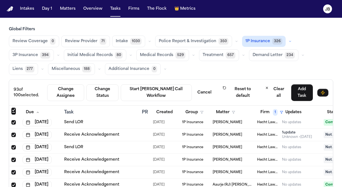
click at [14, 146] on span "Select row" at bounding box center [13, 147] width 4 height 4
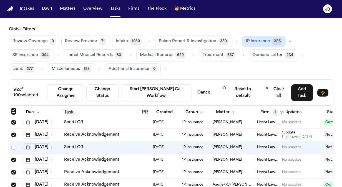
click at [13, 158] on span "Select row" at bounding box center [13, 160] width 4 height 4
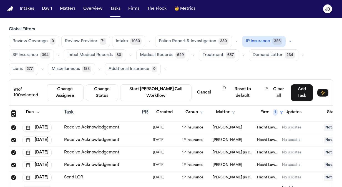
scroll to position [425, 0]
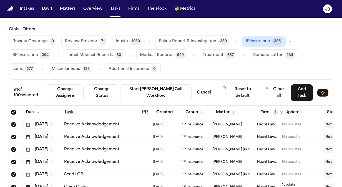
click at [16, 160] on span "Select row" at bounding box center [13, 162] width 4 height 4
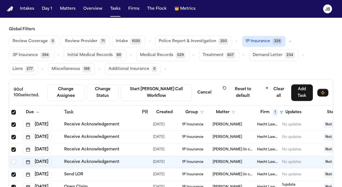
scroll to position [461, 0]
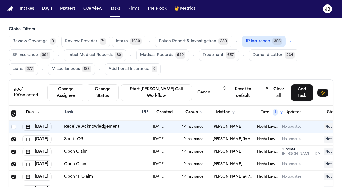
click at [13, 151] on span "Select row" at bounding box center [13, 152] width 4 height 4
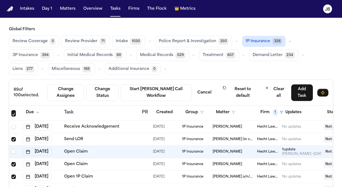
scroll to position [496, 0]
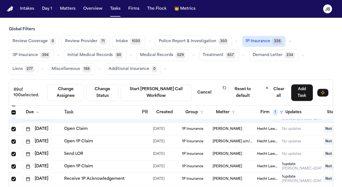
click at [14, 139] on span "Select row" at bounding box center [13, 141] width 4 height 4
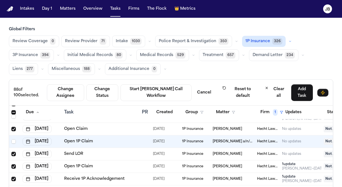
click at [13, 153] on span "Select row" at bounding box center [13, 154] width 4 height 4
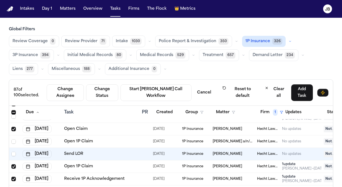
click at [12, 166] on span "Select row" at bounding box center [13, 166] width 4 height 4
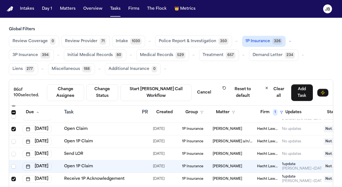
click at [13, 177] on span "Select row" at bounding box center [13, 179] width 4 height 4
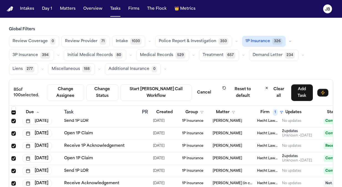
scroll to position [558, 0]
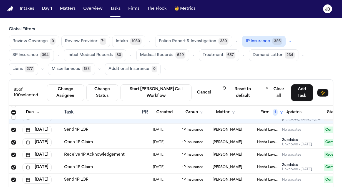
click at [13, 129] on span "Select row" at bounding box center [13, 130] width 4 height 4
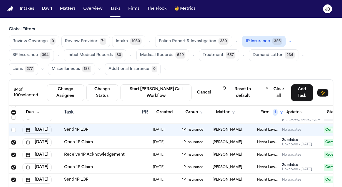
click at [14, 140] on span "Select row" at bounding box center [13, 142] width 4 height 4
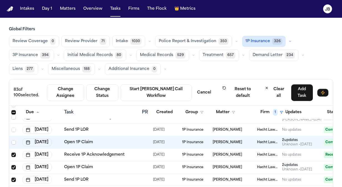
click at [13, 153] on span "Select row" at bounding box center [13, 155] width 4 height 4
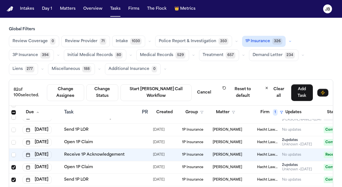
click at [14, 165] on span "Select row" at bounding box center [13, 167] width 4 height 4
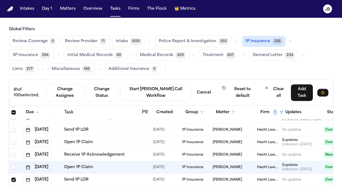
click at [13, 180] on span "Select row" at bounding box center [13, 180] width 4 height 4
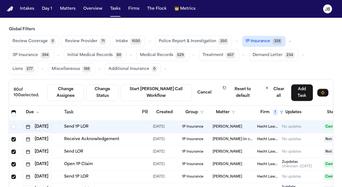
scroll to position [613, 0]
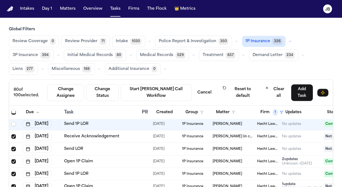
click at [13, 160] on span "Select row" at bounding box center [13, 161] width 4 height 4
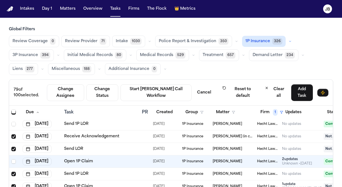
click at [13, 172] on span "Select row" at bounding box center [13, 174] width 4 height 4
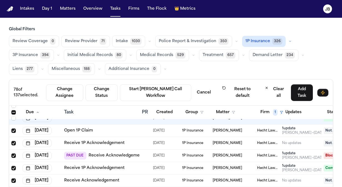
scroll to position [675, 0]
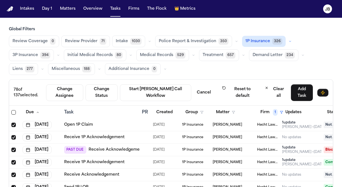
click at [12, 161] on span "Select row" at bounding box center [13, 162] width 4 height 4
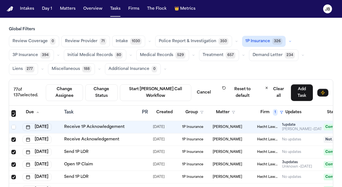
scroll to position [716, 0]
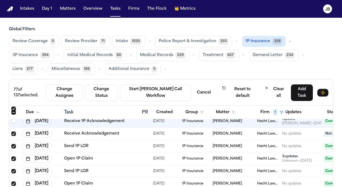
click at [15, 144] on span "Select row" at bounding box center [13, 146] width 4 height 4
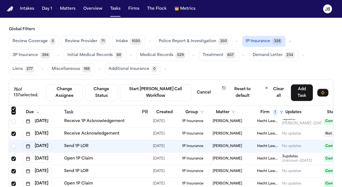
click at [14, 134] on span "Select row" at bounding box center [13, 134] width 4 height 4
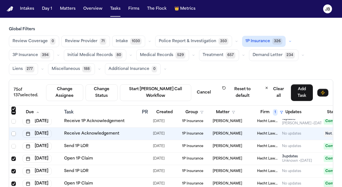
click at [14, 132] on span "Select row" at bounding box center [13, 134] width 4 height 4
click at [12, 157] on span "Select row" at bounding box center [13, 159] width 4 height 4
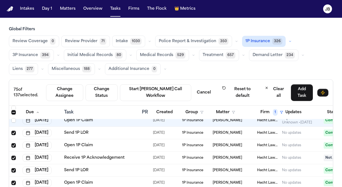
scroll to position [757, 0]
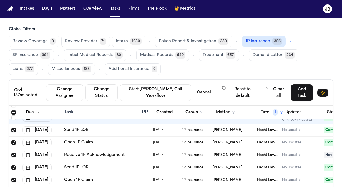
click at [14, 167] on span "Select row" at bounding box center [13, 167] width 4 height 4
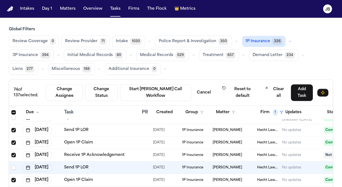
click at [14, 179] on span "Select row" at bounding box center [13, 180] width 4 height 4
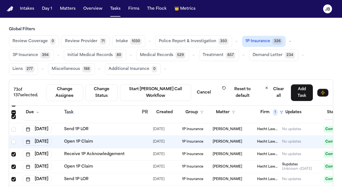
scroll to position [798, 0]
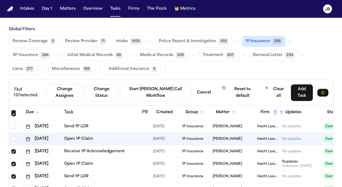
click at [13, 151] on span "Select row" at bounding box center [13, 151] width 4 height 4
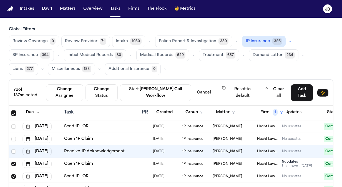
click at [12, 163] on span "Select row" at bounding box center [13, 164] width 4 height 4
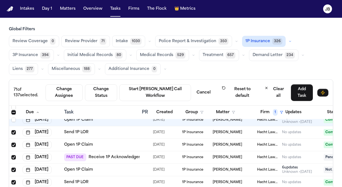
scroll to position [851, 0]
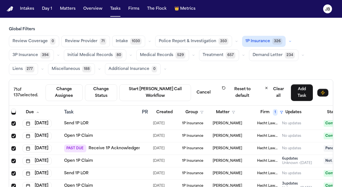
click at [15, 125] on td at bounding box center [14, 123] width 11 height 12
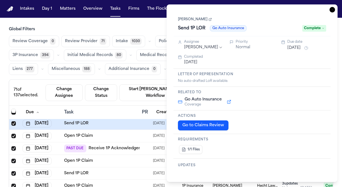
click at [13, 122] on span "Select row" at bounding box center [13, 123] width 4 height 4
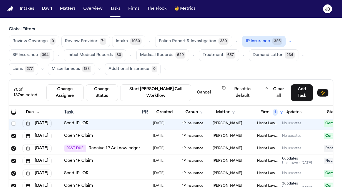
click at [13, 134] on span "Select row" at bounding box center [13, 136] width 4 height 4
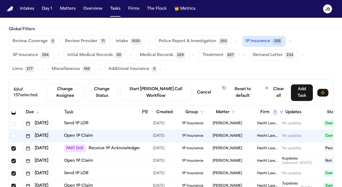
click at [13, 147] on span "Select row" at bounding box center [13, 148] width 4 height 4
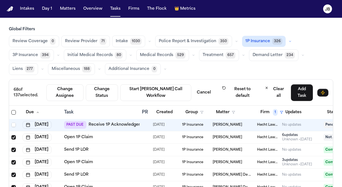
scroll to position [886, 0]
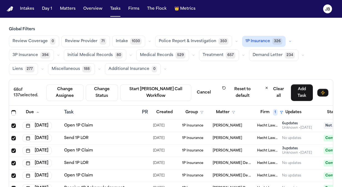
click at [12, 138] on span "Select row" at bounding box center [13, 138] width 4 height 4
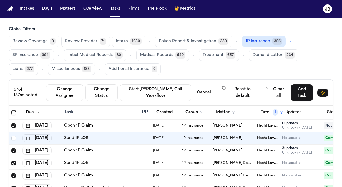
click at [14, 150] on span "Select row" at bounding box center [13, 150] width 4 height 4
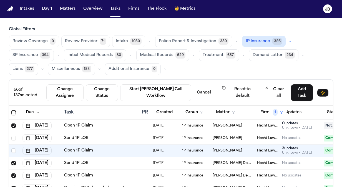
click at [13, 161] on span "Select row" at bounding box center [13, 163] width 4 height 4
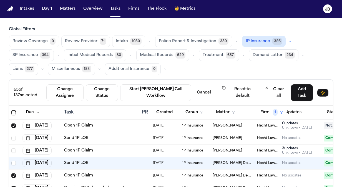
click at [14, 175] on span "Select row" at bounding box center [13, 175] width 4 height 4
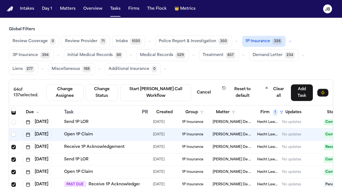
scroll to position [942, 0]
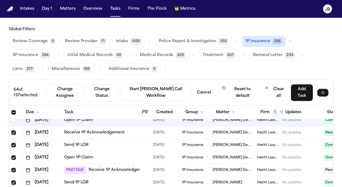
click at [14, 132] on span "Select row" at bounding box center [13, 132] width 4 height 4
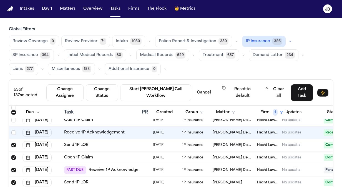
click at [14, 145] on span "Select row" at bounding box center [13, 145] width 4 height 4
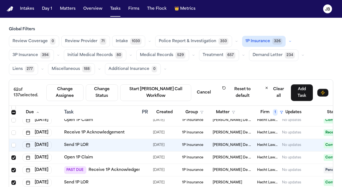
click at [13, 157] on span "Select row" at bounding box center [13, 157] width 4 height 4
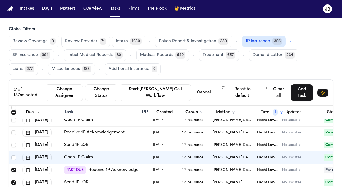
click at [13, 169] on span "Select row" at bounding box center [13, 170] width 4 height 4
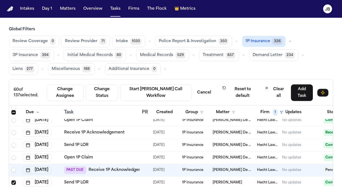
click at [12, 183] on span "Select row" at bounding box center [13, 182] width 4 height 4
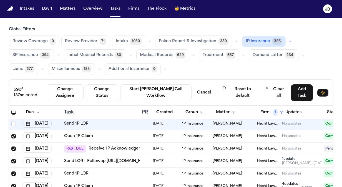
scroll to position [1004, 0]
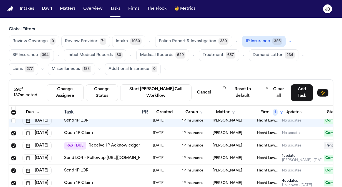
click at [14, 131] on span "Select row" at bounding box center [13, 133] width 4 height 4
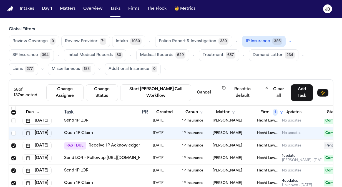
click at [13, 145] on span "Select row" at bounding box center [13, 145] width 4 height 4
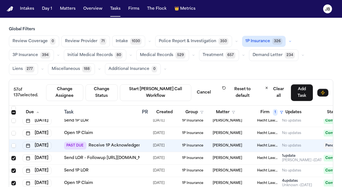
click at [13, 156] on span "Select row" at bounding box center [13, 158] width 4 height 4
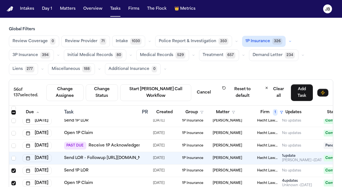
click at [11, 170] on span "Select row" at bounding box center [13, 170] width 4 height 4
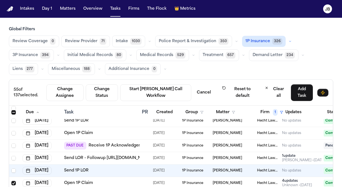
click at [13, 182] on span "Select row" at bounding box center [13, 183] width 4 height 4
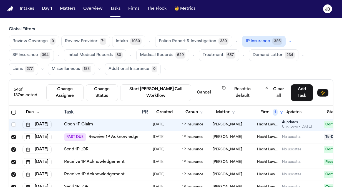
scroll to position [1065, 0]
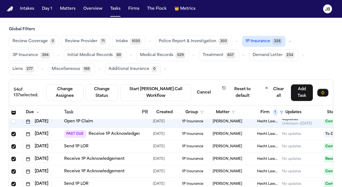
click at [13, 135] on span "Select row" at bounding box center [13, 134] width 4 height 4
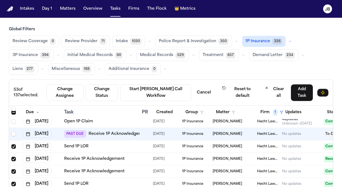
click at [12, 144] on span "Select row" at bounding box center [13, 146] width 4 height 4
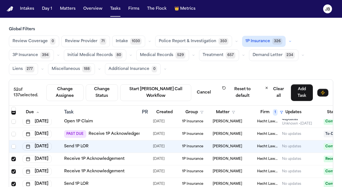
click at [13, 158] on span "Select row" at bounding box center [13, 159] width 4 height 4
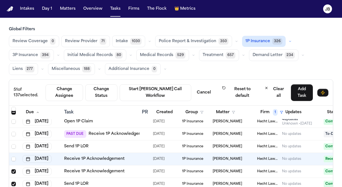
click at [14, 171] on span "Select row" at bounding box center [13, 171] width 4 height 4
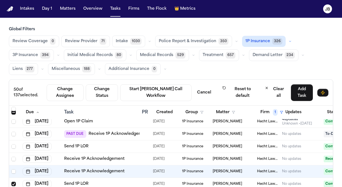
click at [13, 182] on span "Select row" at bounding box center [13, 184] width 4 height 4
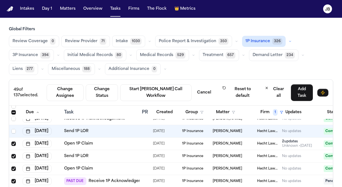
scroll to position [1124, 0]
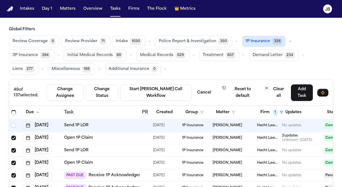
click at [12, 137] on span "Select row" at bounding box center [13, 138] width 4 height 4
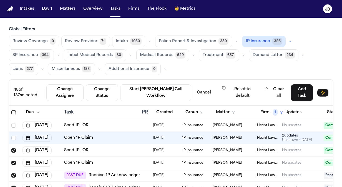
click at [13, 149] on span "Select row" at bounding box center [13, 150] width 4 height 4
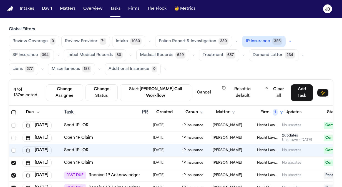
click at [12, 161] on span "Select row" at bounding box center [13, 163] width 4 height 4
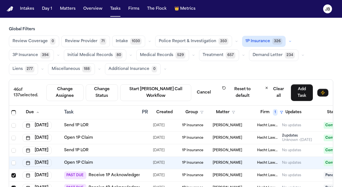
click at [14, 174] on span "Select row" at bounding box center [13, 175] width 4 height 4
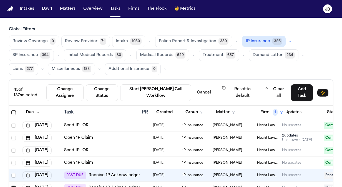
click at [13, 186] on span "Select row" at bounding box center [13, 188] width 4 height 4
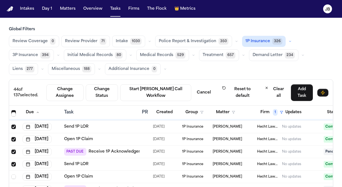
scroll to position [1194, 0]
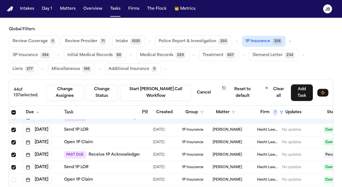
click at [12, 129] on span "Select row" at bounding box center [13, 130] width 4 height 4
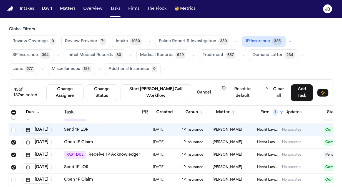
click at [13, 142] on span "Select row" at bounding box center [13, 142] width 4 height 4
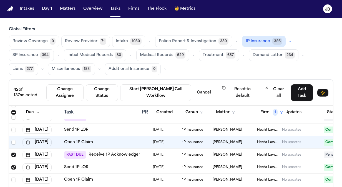
click at [12, 153] on span "Select row" at bounding box center [13, 155] width 4 height 4
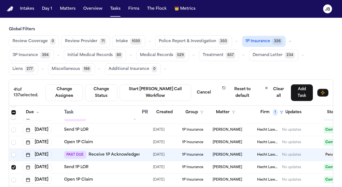
click at [13, 166] on span "Select row" at bounding box center [13, 167] width 4 height 4
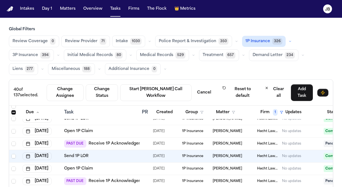
scroll to position [1228, 0]
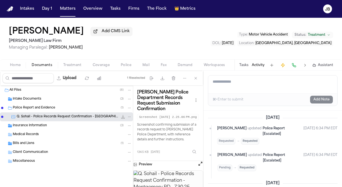
scroll to position [581, 0]
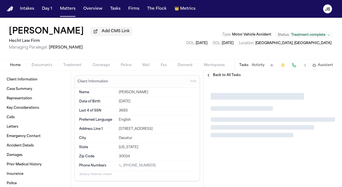
type textarea "*"
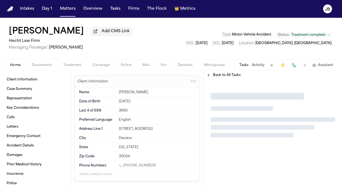
type textarea "*"
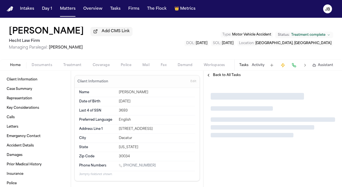
type textarea "*"
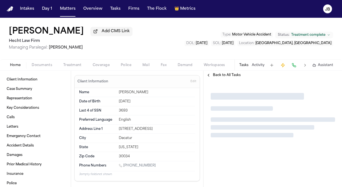
type textarea "*"
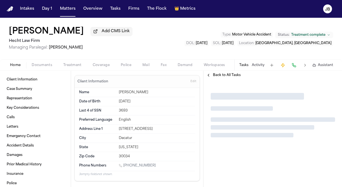
type textarea "*"
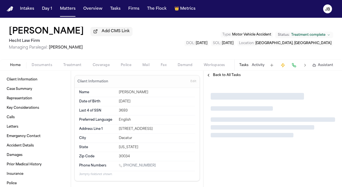
type textarea "*"
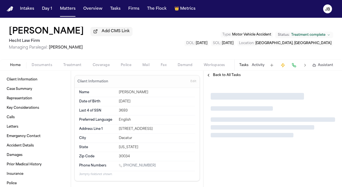
type textarea "*"
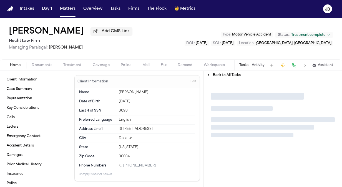
type textarea "*"
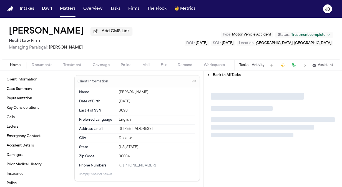
type textarea "*"
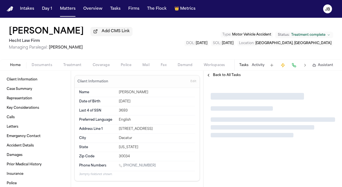
type textarea "*"
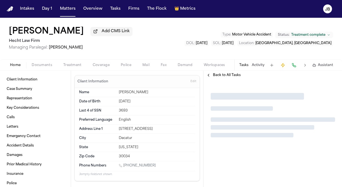
type textarea "*"
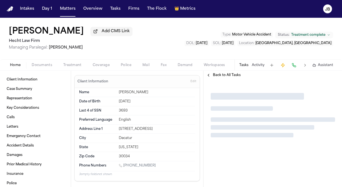
type textarea "*"
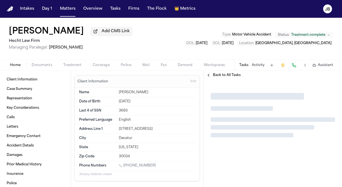
type textarea "*"
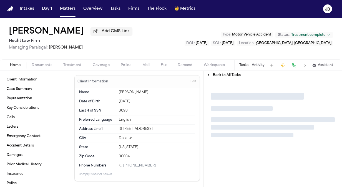
type textarea "*"
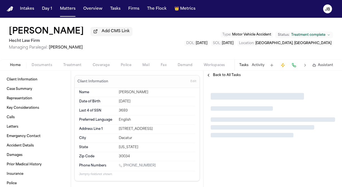
type textarea "*"
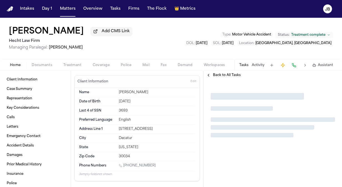
type textarea "*"
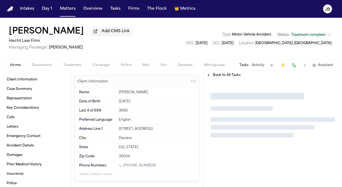
type textarea "*"
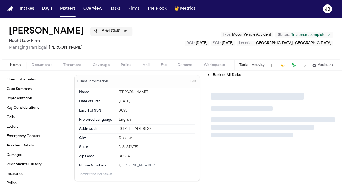
type textarea "*"
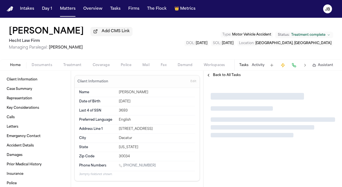
type textarea "*"
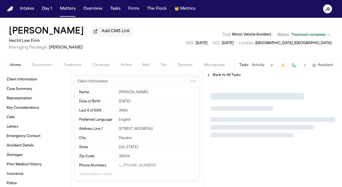
type textarea "*"
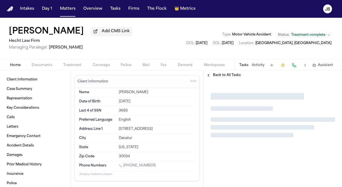
type textarea "*"
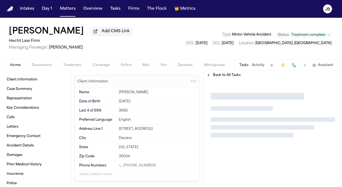
type textarea "*"
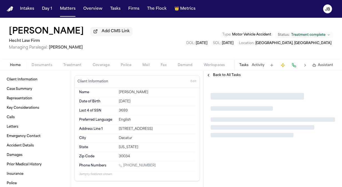
type textarea "*"
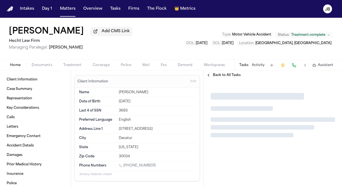
type textarea "*"
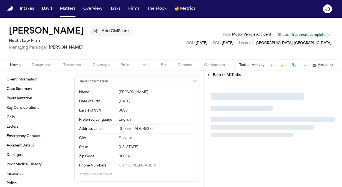
type textarea "*"
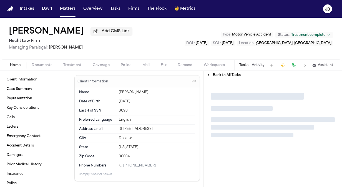
type textarea "*"
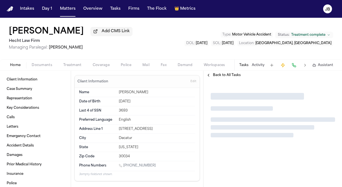
type textarea "*"
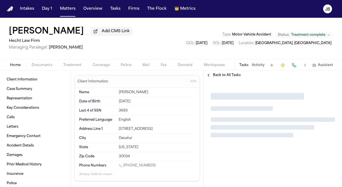
type textarea "*"
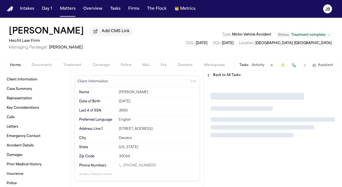
type textarea "*"
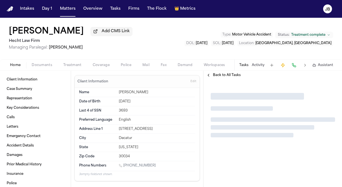
type textarea "*"
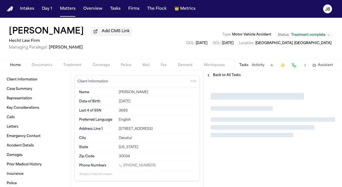
type textarea "*"
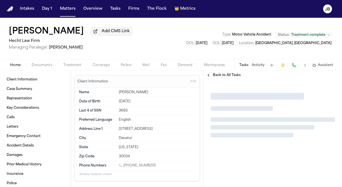
type textarea "*"
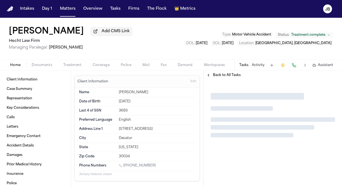
type textarea "*"
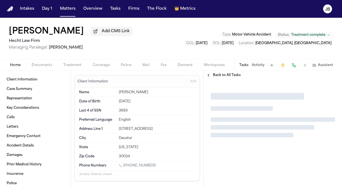
type textarea "*"
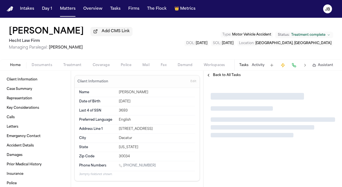
type textarea "*"
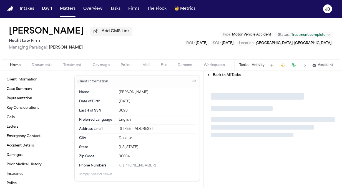
type textarea "*"
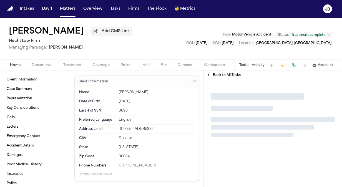
type textarea "*"
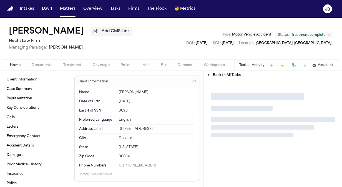
type textarea "*"
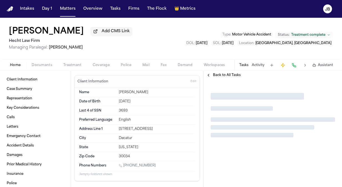
type textarea "*"
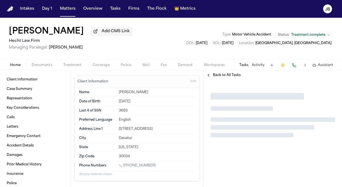
type textarea "*"
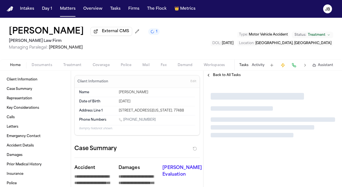
type textarea "*"
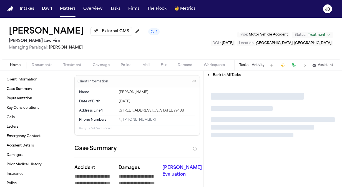
type textarea "*"
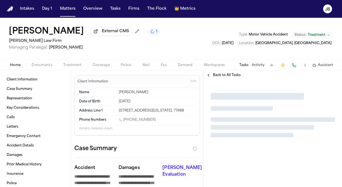
type textarea "*"
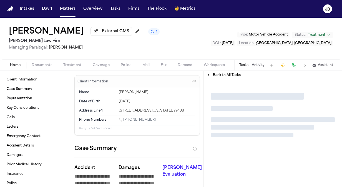
type textarea "*"
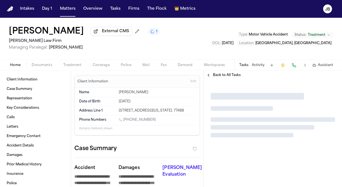
type textarea "*"
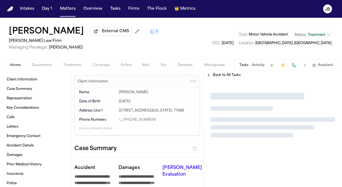
type textarea "*"
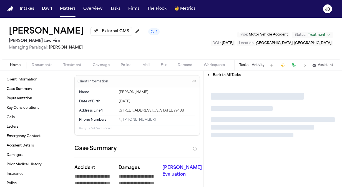
type textarea "*"
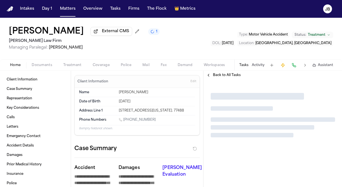
type textarea "*"
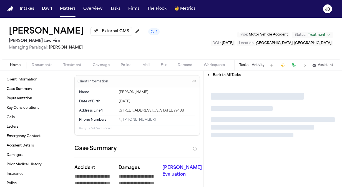
type textarea "*"
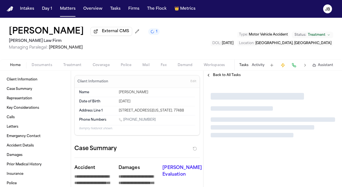
type textarea "*"
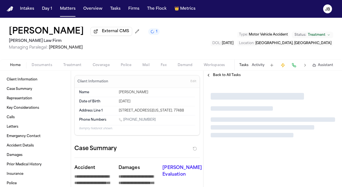
type textarea "*"
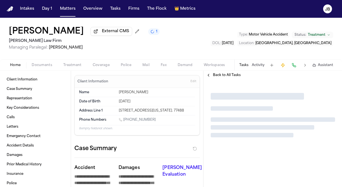
type textarea "*"
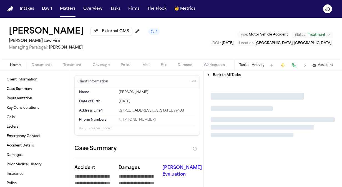
type textarea "*"
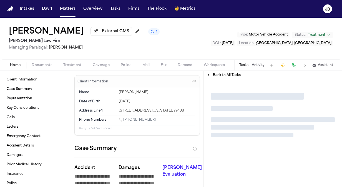
type textarea "*"
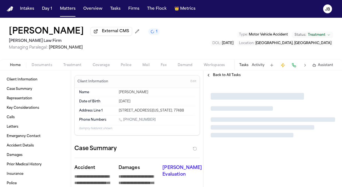
type textarea "*"
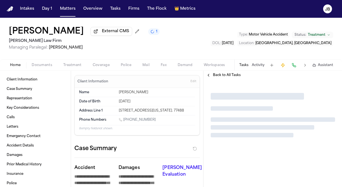
type textarea "*"
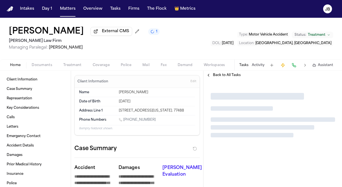
type textarea "*"
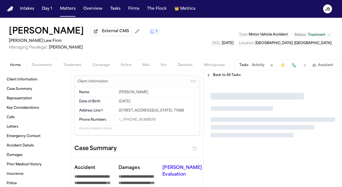
type textarea "*"
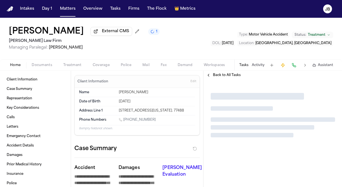
type textarea "*"
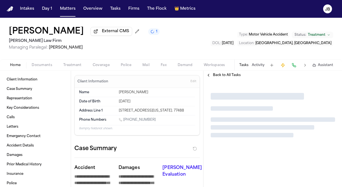
type textarea "*"
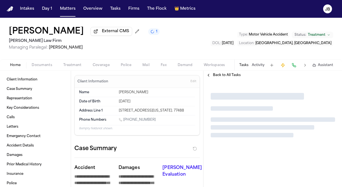
type textarea "*"
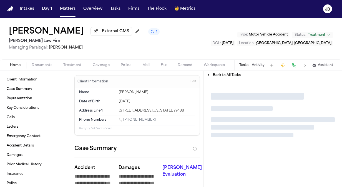
type textarea "*"
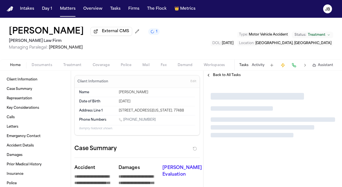
type textarea "*"
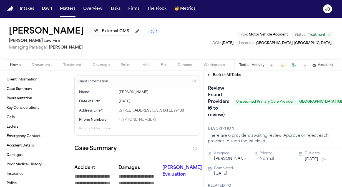
type textarea "*"
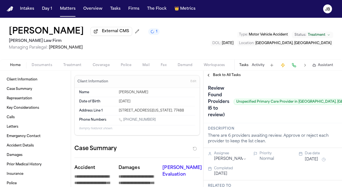
type textarea "*"
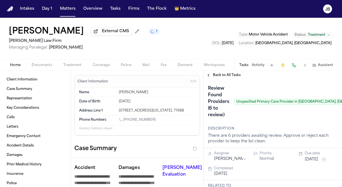
type textarea "*"
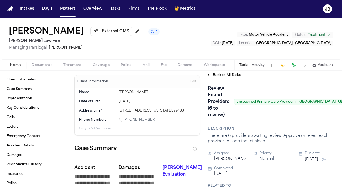
type textarea "*"
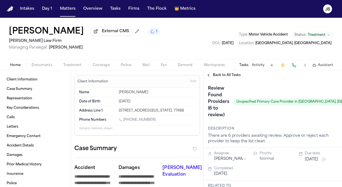
type textarea "*"
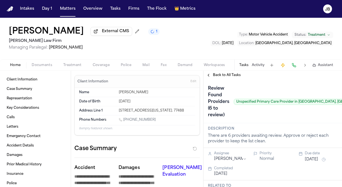
type textarea "*"
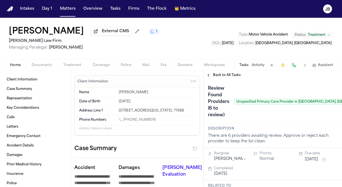
type textarea "*"
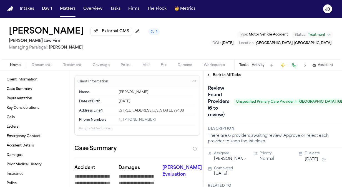
type textarea "*"
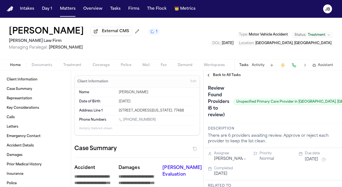
type textarea "*"
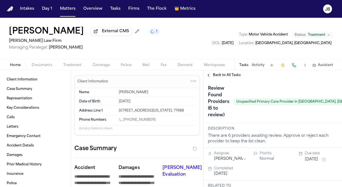
type textarea "*"
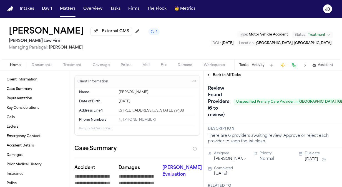
type textarea "*"
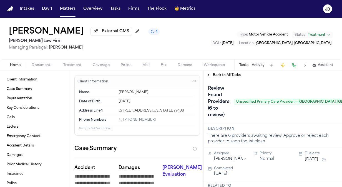
type textarea "*"
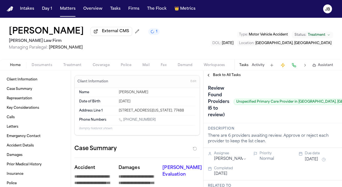
type textarea "*"
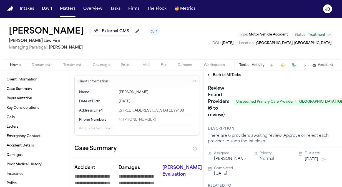
type textarea "*"
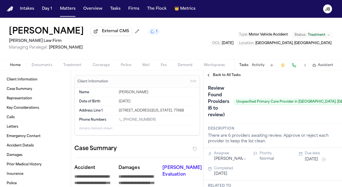
type textarea "*"
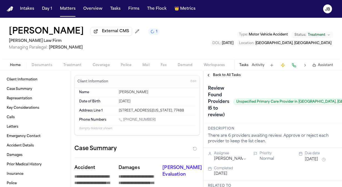
type textarea "*"
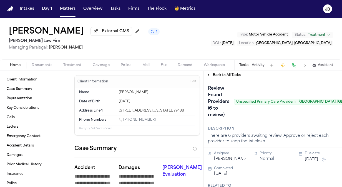
type textarea "*"
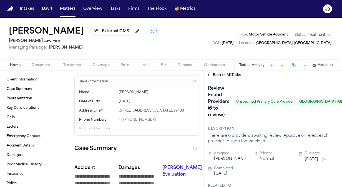
type textarea "*"
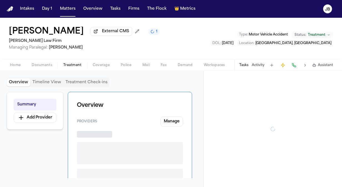
click at [69, 64] on span "Treatment" at bounding box center [72, 65] width 18 height 4
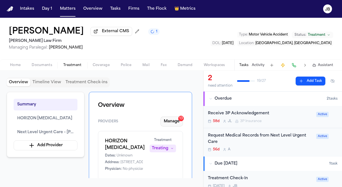
click at [176, 120] on button "Manage 13" at bounding box center [171, 122] width 22 height 10
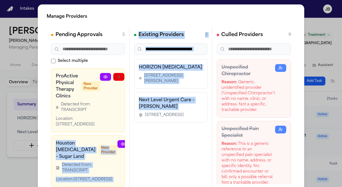
drag, startPoint x: 113, startPoint y: 99, endPoint x: 135, endPoint y: 114, distance: 26.6
click at [135, 114] on div "Pending Approvals 5 Select multiple ProActive Physical Therapy Clinics New Prov…" at bounding box center [171, 110] width 249 height 167
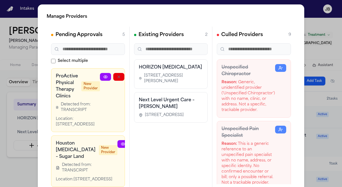
click at [280, 66] on div "Unspecified Chiropractor Reason: Generic, unidentified provider ('Unspecified C…" at bounding box center [254, 88] width 74 height 58
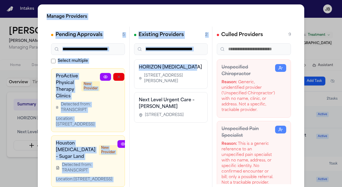
scroll to position [38, 0]
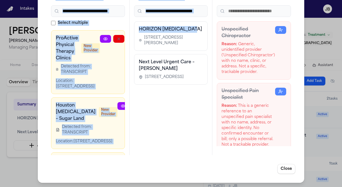
drag, startPoint x: 200, startPoint y: 55, endPoint x: 219, endPoint y: 201, distance: 147.2
click at [219, 187] on html "Intakes Day 1 Matters Overview Tasks Firms The Flock 👑 Metrics [PERSON_NAME] Ex…" at bounding box center [171, 93] width 342 height 187
click at [117, 141] on div at bounding box center [142, 123] width 51 height 42
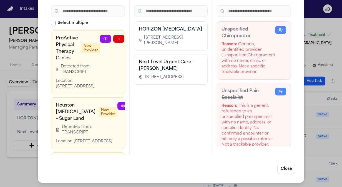
scroll to position [0, 32]
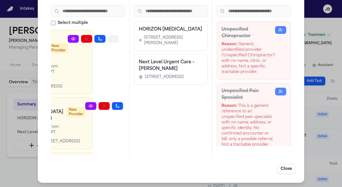
click at [109, 36] on button "button" at bounding box center [113, 39] width 11 height 8
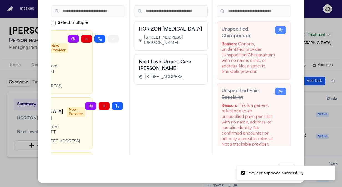
click at [109, 36] on button "button" at bounding box center [113, 39] width 11 height 8
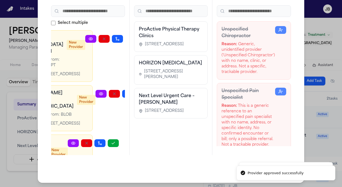
click at [128, 39] on icon "button" at bounding box center [130, 39] width 4 height 4
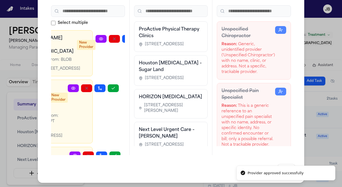
click at [139, 37] on icon "button" at bounding box center [141, 39] width 4 height 4
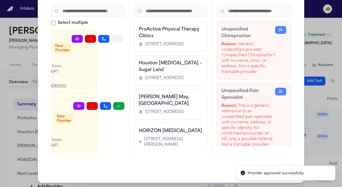
click at [112, 38] on button "button" at bounding box center [117, 39] width 11 height 8
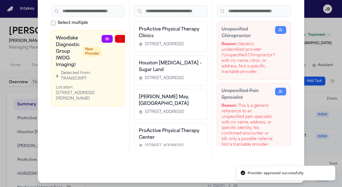
scroll to position [0, 28]
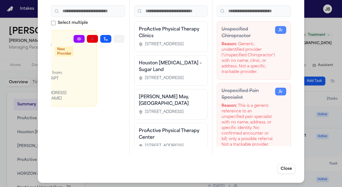
click at [122, 39] on button "button" at bounding box center [119, 39] width 11 height 8
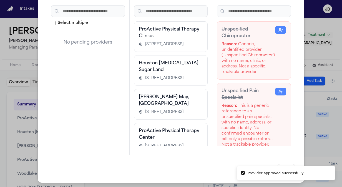
scroll to position [0, 0]
click at [278, 28] on icon "button" at bounding box center [280, 30] width 4 height 4
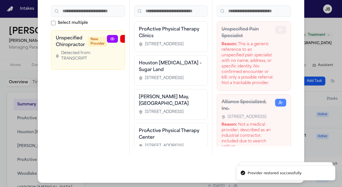
click at [278, 28] on icon "button" at bounding box center [280, 30] width 4 height 4
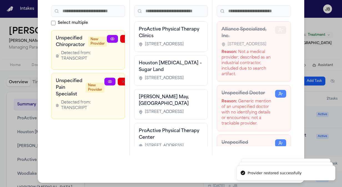
click at [278, 28] on icon "button" at bounding box center [280, 30] width 4 height 4
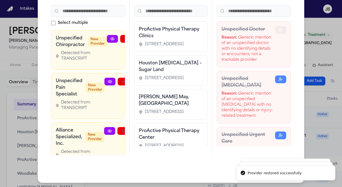
click at [278, 28] on icon "button" at bounding box center [280, 30] width 4 height 4
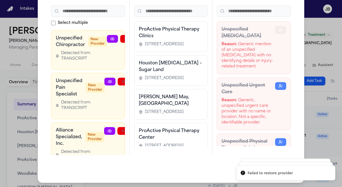
click at [278, 28] on icon "button" at bounding box center [280, 30] width 4 height 4
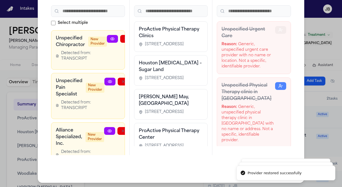
click at [278, 28] on icon "button" at bounding box center [280, 30] width 4 height 4
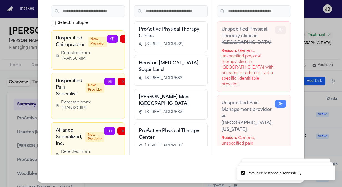
click at [278, 28] on icon "button" at bounding box center [280, 30] width 4 height 4
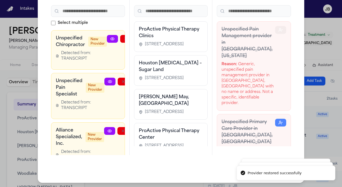
click at [278, 28] on icon "button" at bounding box center [280, 30] width 4 height 4
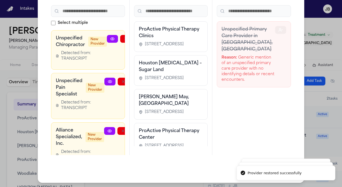
click at [275, 28] on button "button" at bounding box center [280, 30] width 11 height 8
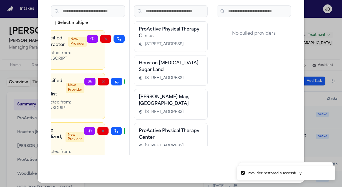
scroll to position [0, 22]
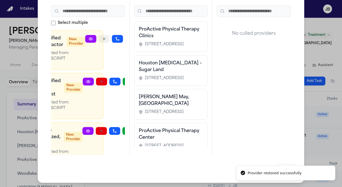
click at [103, 39] on icon "button" at bounding box center [104, 39] width 4 height 4
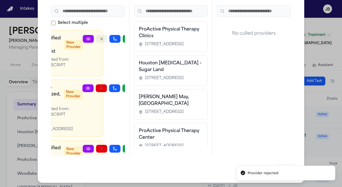
click at [103, 39] on button "button" at bounding box center [101, 39] width 11 height 8
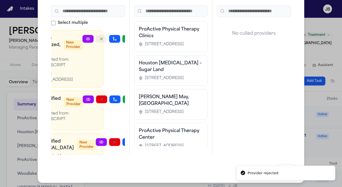
click at [103, 39] on button "button" at bounding box center [101, 39] width 11 height 8
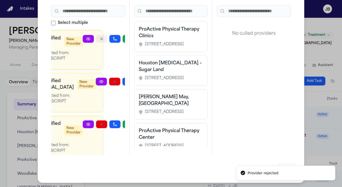
click at [103, 39] on button "button" at bounding box center [101, 39] width 11 height 8
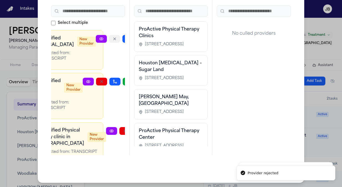
click at [109, 39] on button "button" at bounding box center [114, 39] width 11 height 8
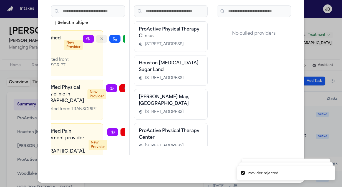
click at [103, 39] on button "button" at bounding box center [101, 39] width 11 height 8
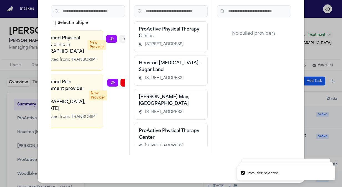
click at [119, 39] on button "button" at bounding box center [124, 39] width 11 height 8
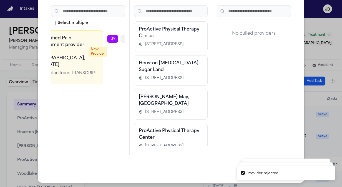
click at [125, 39] on icon "button" at bounding box center [126, 39] width 2 height 2
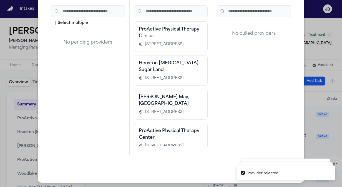
scroll to position [0, 0]
click at [4, 24] on div "Manage Providers Pending Approvals 0 Select multiple No pending providers Exist…" at bounding box center [171, 74] width 342 height 225
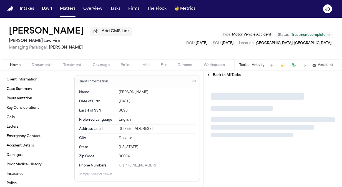
type textarea "*"
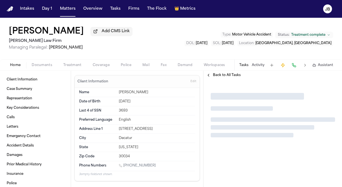
type textarea "*"
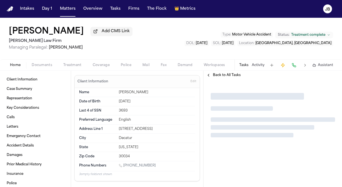
type textarea "*"
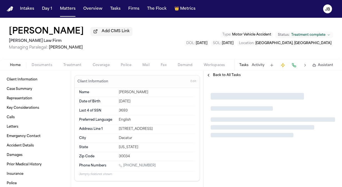
type textarea "*"
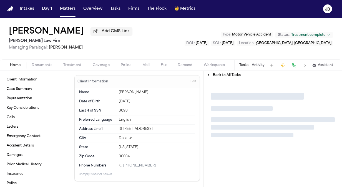
type textarea "*"
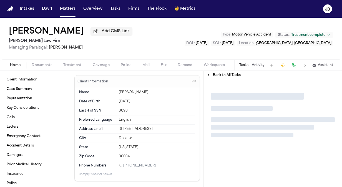
type textarea "*"
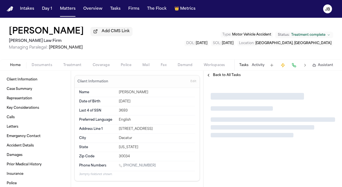
type textarea "*"
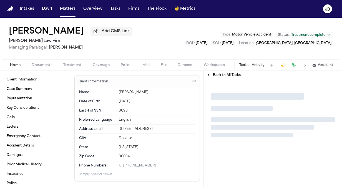
type textarea "*"
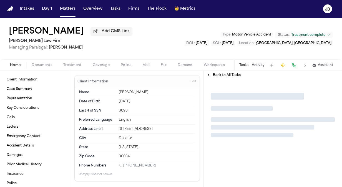
type textarea "*"
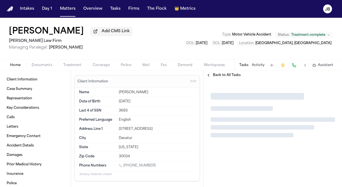
type textarea "*"
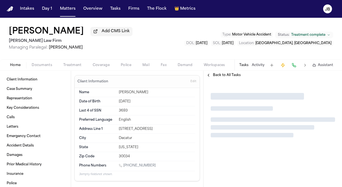
type textarea "*"
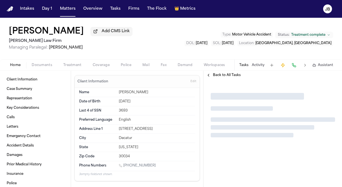
type textarea "*"
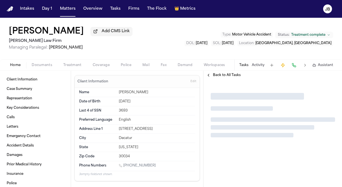
type textarea "*"
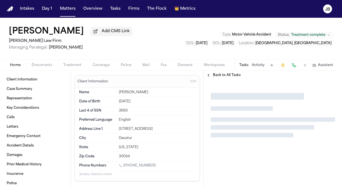
type textarea "*"
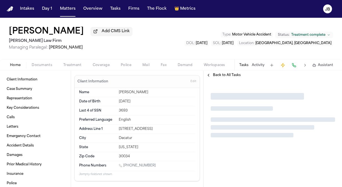
type textarea "*"
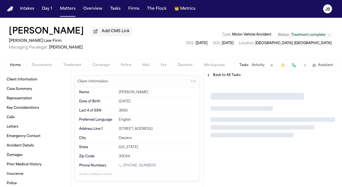
type textarea "*"
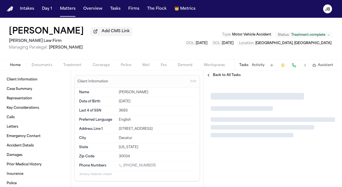
type textarea "*"
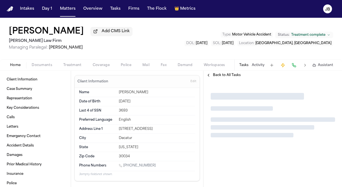
type textarea "*"
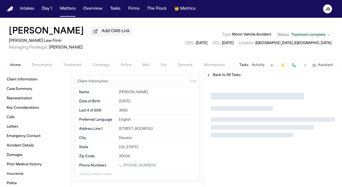
type textarea "*"
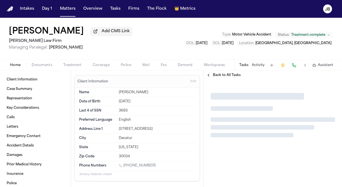
type textarea "*"
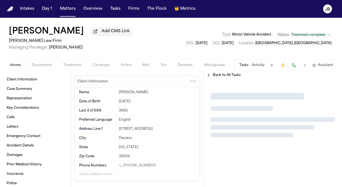
type textarea "*"
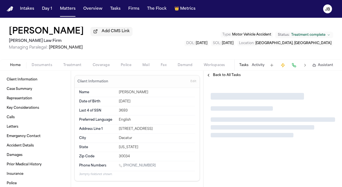
type textarea "*"
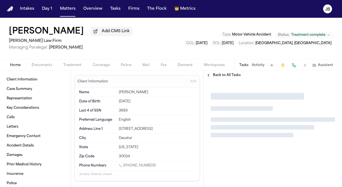
type textarea "*"
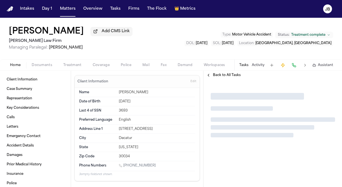
type textarea "*"
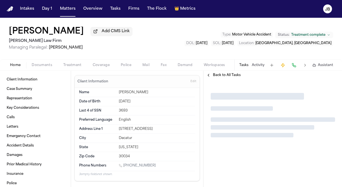
type textarea "*"
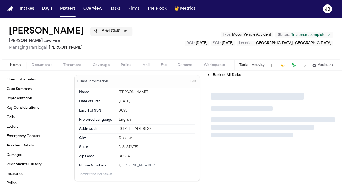
type textarea "*"
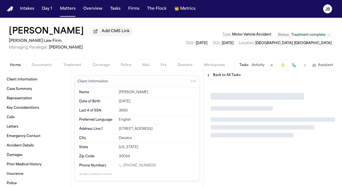
type textarea "*"
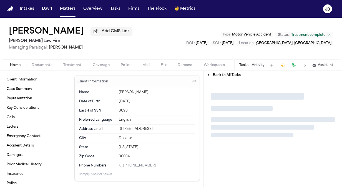
type textarea "*"
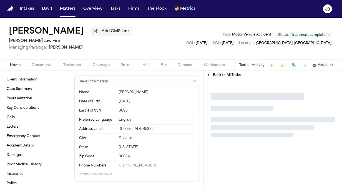
type textarea "*"
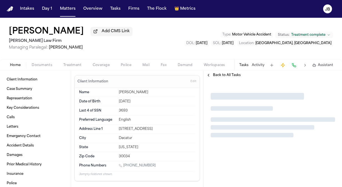
type textarea "*"
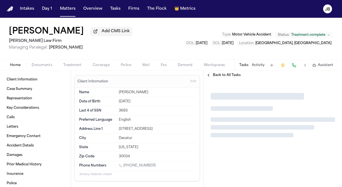
type textarea "*"
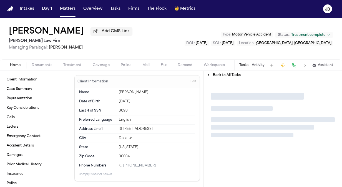
type textarea "*"
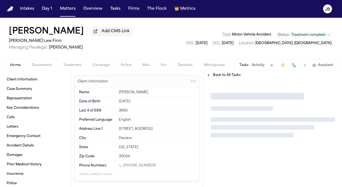
type textarea "*"
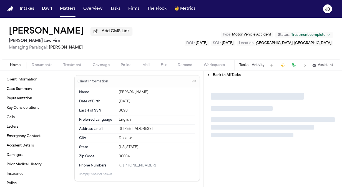
type textarea "*"
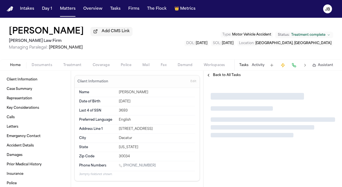
type textarea "*"
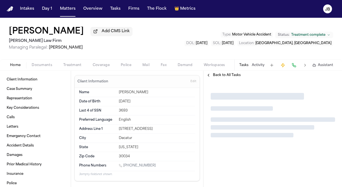
type textarea "*"
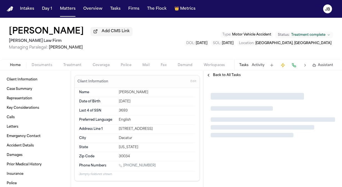
type textarea "*"
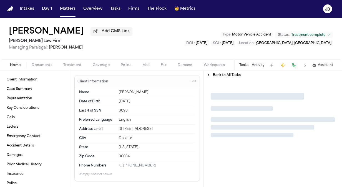
type textarea "*"
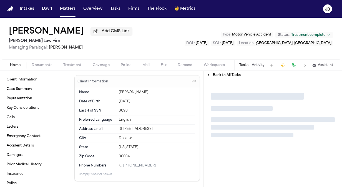
type textarea "*"
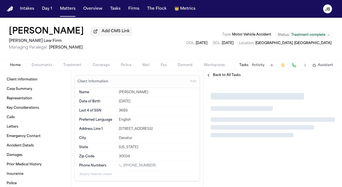
type textarea "*"
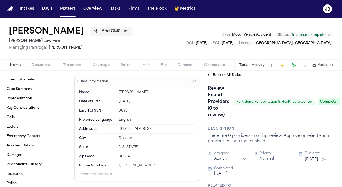
click at [226, 74] on span "Back to All Tasks" at bounding box center [227, 75] width 28 height 4
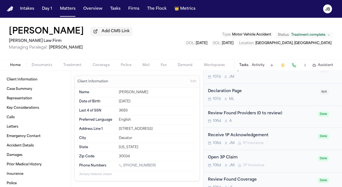
scroll to position [360, 0]
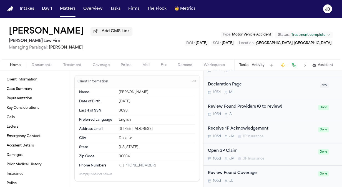
click at [282, 118] on div "Review Found Providers (0 to review) 106d A Done" at bounding box center [272, 110] width 138 height 22
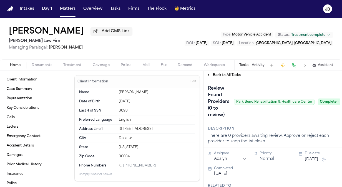
click at [134, 37] on div "[PERSON_NAME] Add CMS Link [PERSON_NAME] Law Firm Managing Paralegal: [PERSON_N…" at bounding box center [171, 39] width 342 height 42
click at [72, 10] on button "Matters" at bounding box center [68, 9] width 20 height 10
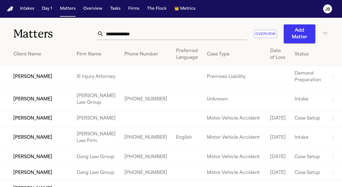
click at [141, 35] on input "text" at bounding box center [175, 34] width 143 height 12
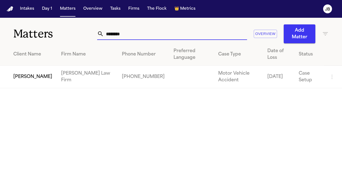
drag, startPoint x: 139, startPoint y: 34, endPoint x: 27, endPoint y: 36, distance: 112.1
click at [27, 36] on div "Matters ******** Overview Add Matter" at bounding box center [171, 31] width 342 height 26
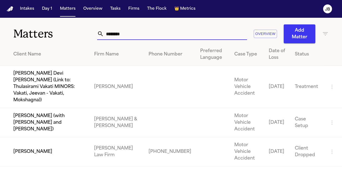
drag, startPoint x: 130, startPoint y: 34, endPoint x: 21, endPoint y: 39, distance: 109.4
click at [21, 39] on div "Matters ******** Overview Add Matter" at bounding box center [171, 31] width 342 height 26
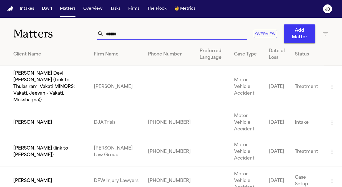
drag, startPoint x: 123, startPoint y: 35, endPoint x: 48, endPoint y: 37, distance: 75.5
click at [48, 37] on div "Matters ****** Overview Add Matter" at bounding box center [171, 31] width 342 height 26
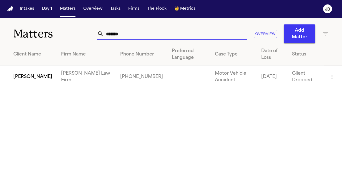
drag, startPoint x: 62, startPoint y: 33, endPoint x: 57, endPoint y: 35, distance: 4.7
click at [57, 35] on div "Matters ******* Overview Add Matter" at bounding box center [171, 31] width 342 height 26
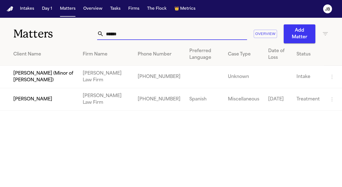
drag, startPoint x: 125, startPoint y: 32, endPoint x: 84, endPoint y: 34, distance: 42.0
click at [84, 34] on div "Matters ****** Overview Add Matter" at bounding box center [171, 31] width 342 height 26
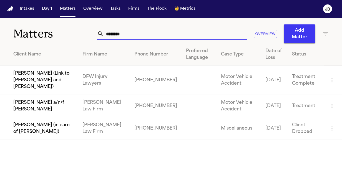
drag, startPoint x: 120, startPoint y: 34, endPoint x: 43, endPoint y: 35, distance: 76.6
click at [43, 35] on div "Matters ******** Overview Add Matter" at bounding box center [171, 31] width 342 height 26
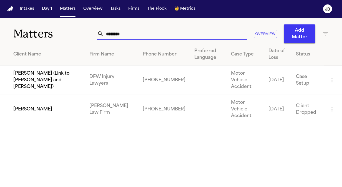
drag, startPoint x: 126, startPoint y: 36, endPoint x: 47, endPoint y: 39, distance: 79.4
click at [47, 39] on div "Matters ******** Overview Add Matter" at bounding box center [171, 31] width 342 height 26
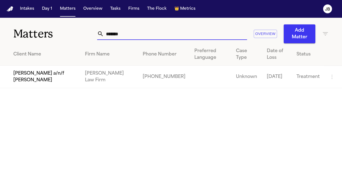
drag, startPoint x: 143, startPoint y: 37, endPoint x: 34, endPoint y: 33, distance: 108.3
click at [34, 33] on div "Matters ******* Overview Add Matter" at bounding box center [171, 31] width 342 height 26
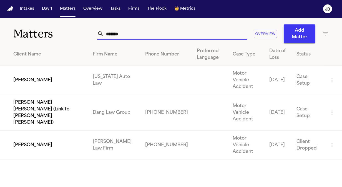
drag, startPoint x: 130, startPoint y: 33, endPoint x: 33, endPoint y: 33, distance: 96.6
click at [33, 33] on div "Matters ******* Overview Add Matter" at bounding box center [171, 31] width 342 height 26
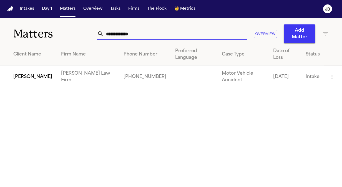
drag, startPoint x: 144, startPoint y: 36, endPoint x: 15, endPoint y: 35, distance: 129.1
click at [15, 35] on div "**********" at bounding box center [171, 31] width 342 height 26
drag, startPoint x: 145, startPoint y: 32, endPoint x: 29, endPoint y: 39, distance: 116.5
click at [29, 39] on div "**********" at bounding box center [171, 31] width 342 height 26
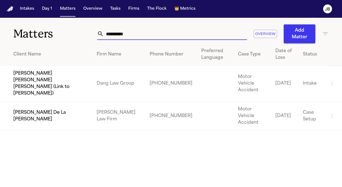
drag, startPoint x: 147, startPoint y: 35, endPoint x: 42, endPoint y: 49, distance: 105.9
click at [42, 49] on div "**********" at bounding box center [171, 74] width 342 height 113
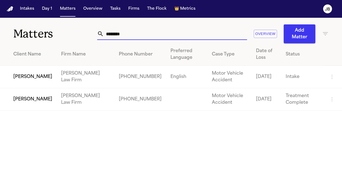
drag, startPoint x: 135, startPoint y: 37, endPoint x: 43, endPoint y: 39, distance: 92.2
click at [43, 39] on div "Matters ******* Overview Add Matter" at bounding box center [171, 31] width 342 height 26
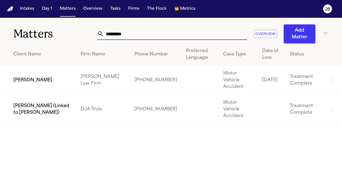
drag, startPoint x: 130, startPoint y: 32, endPoint x: 31, endPoint y: 34, distance: 98.8
click at [31, 34] on div "Matters ********* Overview Add Matter" at bounding box center [171, 31] width 342 height 26
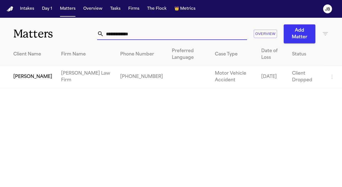
drag, startPoint x: 144, startPoint y: 30, endPoint x: 15, endPoint y: 43, distance: 130.0
click at [15, 43] on div "**********" at bounding box center [171, 53] width 342 height 70
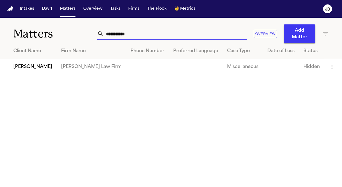
drag, startPoint x: 138, startPoint y: 37, endPoint x: 48, endPoint y: 31, distance: 90.4
click at [48, 31] on div "**********" at bounding box center [171, 31] width 342 height 26
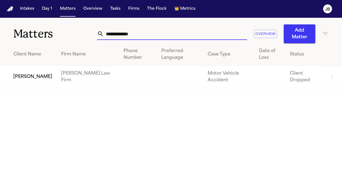
drag, startPoint x: 141, startPoint y: 37, endPoint x: 41, endPoint y: 36, distance: 99.6
click at [41, 36] on div "**********" at bounding box center [171, 31] width 342 height 26
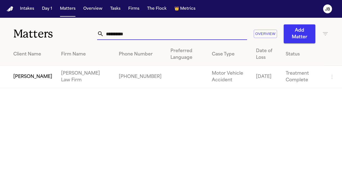
drag, startPoint x: 140, startPoint y: 33, endPoint x: 35, endPoint y: 29, distance: 105.5
click at [35, 29] on div "**********" at bounding box center [171, 31] width 342 height 26
drag, startPoint x: 95, startPoint y: 37, endPoint x: 55, endPoint y: 42, distance: 40.6
click at [55, 42] on div "**********" at bounding box center [171, 31] width 342 height 26
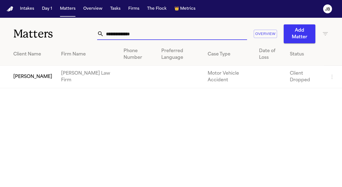
drag, startPoint x: 142, startPoint y: 34, endPoint x: 29, endPoint y: 50, distance: 113.3
click at [29, 50] on div "**********" at bounding box center [171, 53] width 342 height 70
drag, startPoint x: 142, startPoint y: 36, endPoint x: 24, endPoint y: 36, distance: 117.7
click at [24, 36] on div "**********" at bounding box center [171, 31] width 342 height 26
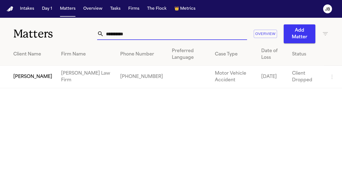
drag, startPoint x: 131, startPoint y: 33, endPoint x: 52, endPoint y: 32, distance: 78.3
click at [52, 32] on div "**********" at bounding box center [171, 31] width 342 height 26
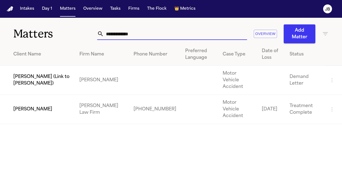
drag, startPoint x: 99, startPoint y: 34, endPoint x: 23, endPoint y: 42, distance: 75.9
click at [23, 42] on div "**********" at bounding box center [171, 31] width 342 height 26
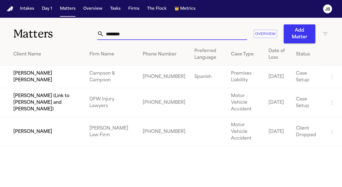
drag, startPoint x: 126, startPoint y: 33, endPoint x: 80, endPoint y: 27, distance: 46.2
click at [80, 27] on div "Matters ******** Overview Add Matter" at bounding box center [171, 31] width 342 height 26
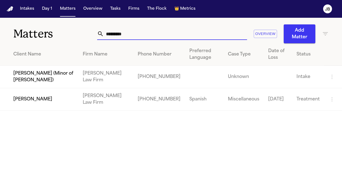
drag, startPoint x: 123, startPoint y: 34, endPoint x: 47, endPoint y: 35, distance: 75.2
click at [47, 35] on div "Matters ********* Overview Add Matter" at bounding box center [171, 31] width 342 height 26
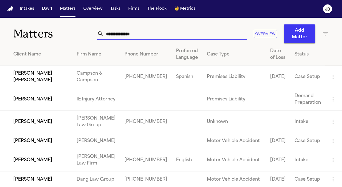
click at [118, 31] on input "text" at bounding box center [175, 34] width 143 height 12
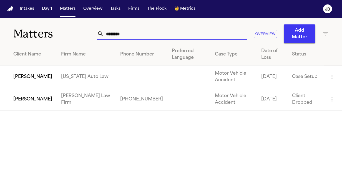
drag, startPoint x: 136, startPoint y: 33, endPoint x: 13, endPoint y: 23, distance: 124.0
click at [13, 23] on div "Matters ******** Overview Add Matter" at bounding box center [171, 31] width 342 height 26
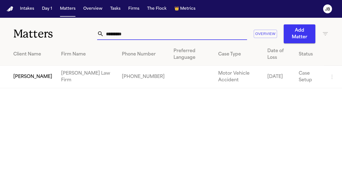
drag, startPoint x: 120, startPoint y: 32, endPoint x: 47, endPoint y: 31, distance: 73.3
click at [47, 31] on div "Matters ********* Overview Add Matter" at bounding box center [171, 31] width 342 height 26
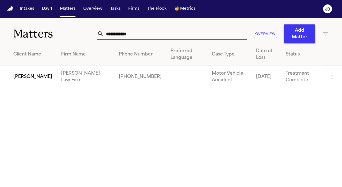
drag, startPoint x: 144, startPoint y: 34, endPoint x: 42, endPoint y: 32, distance: 102.1
click at [42, 32] on div "**********" at bounding box center [171, 31] width 342 height 26
drag, startPoint x: 137, startPoint y: 33, endPoint x: 0, endPoint y: 36, distance: 136.6
click at [0, 36] on html "**********" at bounding box center [171, 93] width 342 height 187
drag, startPoint x: 146, startPoint y: 31, endPoint x: 34, endPoint y: 40, distance: 112.0
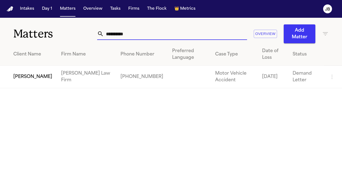
click at [34, 40] on div "**********" at bounding box center [171, 31] width 342 height 26
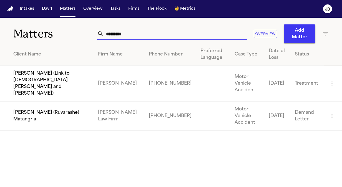
drag, startPoint x: 127, startPoint y: 36, endPoint x: 73, endPoint y: 39, distance: 53.9
click at [73, 39] on div "Matters ******** Overview Add Matter" at bounding box center [171, 31] width 342 height 26
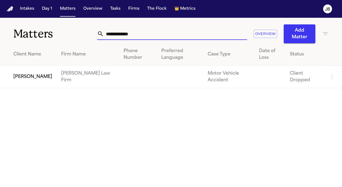
drag, startPoint x: 154, startPoint y: 32, endPoint x: 77, endPoint y: 45, distance: 77.9
click at [77, 45] on div "**********" at bounding box center [171, 53] width 342 height 70
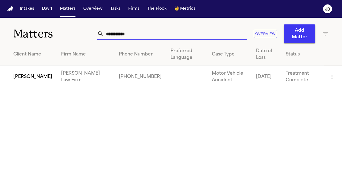
drag, startPoint x: 136, startPoint y: 36, endPoint x: 42, endPoint y: 34, distance: 93.3
click at [42, 34] on div "**********" at bounding box center [171, 31] width 342 height 26
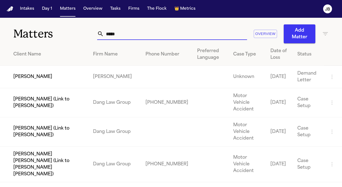
drag, startPoint x: 121, startPoint y: 31, endPoint x: 67, endPoint y: 41, distance: 54.7
click at [67, 41] on div "Matters ***** Overview Add Matter" at bounding box center [171, 31] width 342 height 26
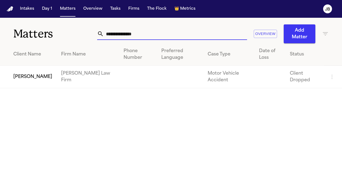
drag, startPoint x: 142, startPoint y: 37, endPoint x: 34, endPoint y: 34, distance: 107.7
click at [34, 34] on div "**********" at bounding box center [171, 31] width 342 height 26
drag, startPoint x: 123, startPoint y: 39, endPoint x: 67, endPoint y: 45, distance: 55.6
click at [67, 45] on div "**********" at bounding box center [171, 53] width 342 height 70
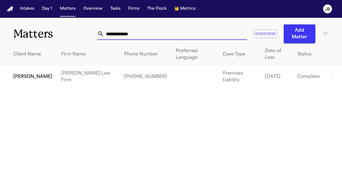
drag, startPoint x: 147, startPoint y: 34, endPoint x: 7, endPoint y: 32, distance: 140.2
click at [7, 32] on div "**********" at bounding box center [171, 31] width 342 height 26
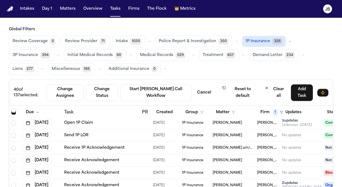
scroll to position [1350, 0]
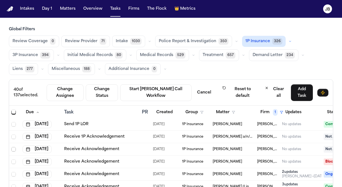
click at [14, 148] on span "Select row" at bounding box center [13, 149] width 4 height 4
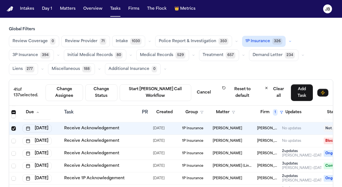
scroll to position [1383, 0]
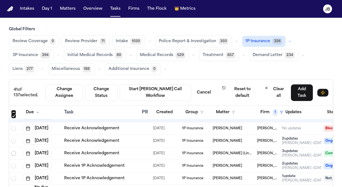
click at [14, 152] on span "Select row" at bounding box center [13, 153] width 4 height 4
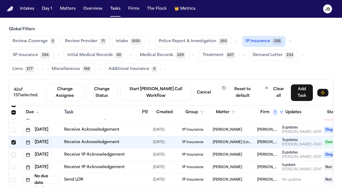
scroll to position [1405, 0]
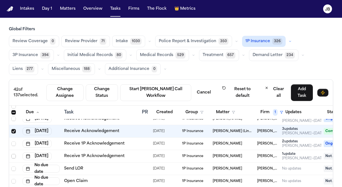
click at [13, 155] on span "Select row" at bounding box center [13, 156] width 4 height 4
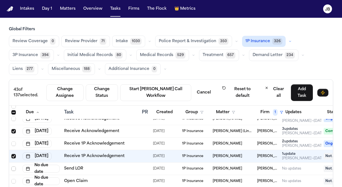
click at [13, 167] on span "Select row" at bounding box center [13, 169] width 4 height 4
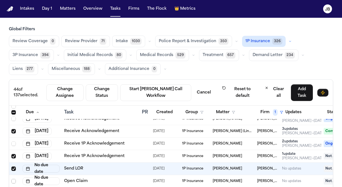
click at [14, 180] on span "Select row" at bounding box center [13, 181] width 4 height 4
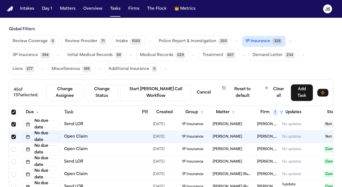
scroll to position [1461, 0]
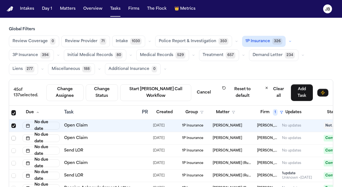
click at [13, 136] on span "Select row" at bounding box center [13, 138] width 4 height 4
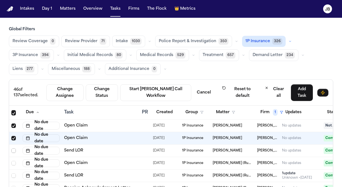
click at [13, 149] on span "Select row" at bounding box center [13, 150] width 4 height 4
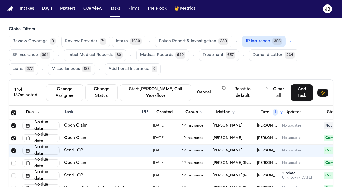
click at [13, 163] on span "Select row" at bounding box center [13, 163] width 4 height 4
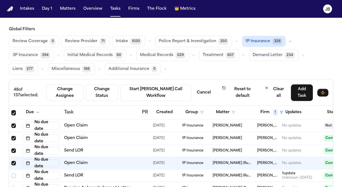
click at [15, 175] on span "Select row" at bounding box center [13, 175] width 4 height 4
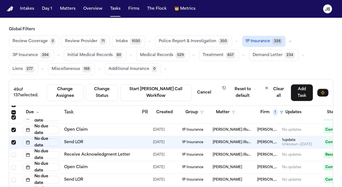
scroll to position [1505, 0]
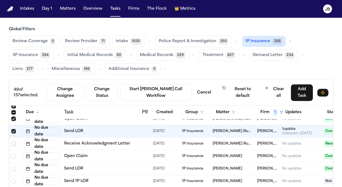
click at [11, 142] on span "Select row" at bounding box center [13, 144] width 4 height 4
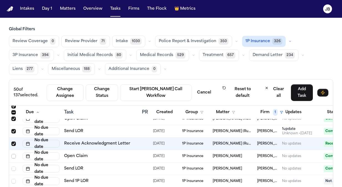
click at [15, 155] on span "Select row" at bounding box center [13, 156] width 4 height 4
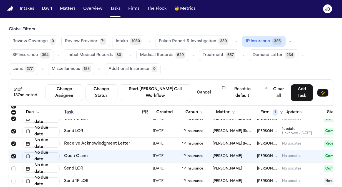
click at [12, 167] on span "Select row" at bounding box center [13, 169] width 4 height 4
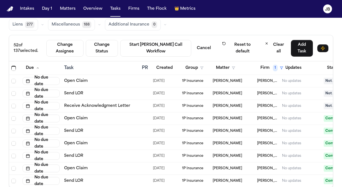
scroll to position [53, 0]
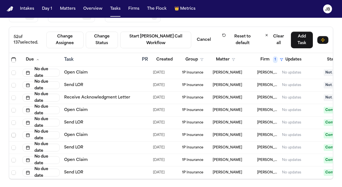
click at [13, 133] on span "Select row" at bounding box center [13, 135] width 4 height 4
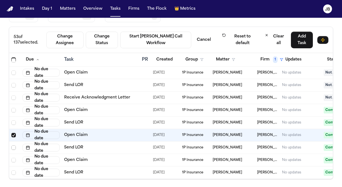
click at [11, 145] on span "Select row" at bounding box center [13, 147] width 4 height 4
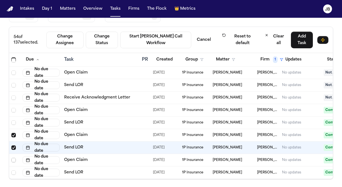
click at [14, 158] on span "Select row" at bounding box center [13, 160] width 4 height 4
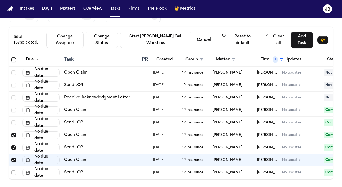
click at [15, 170] on span "Select row" at bounding box center [13, 172] width 4 height 4
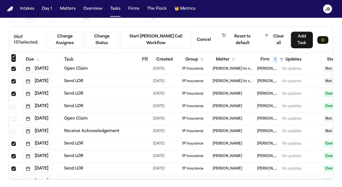
scroll to position [0, 0]
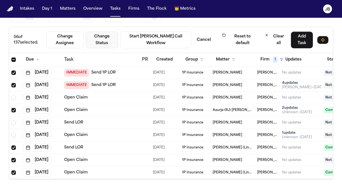
click at [114, 38] on button "Change Status" at bounding box center [102, 40] width 32 height 17
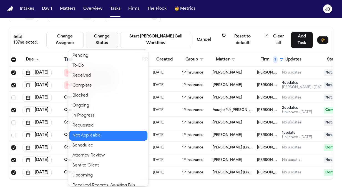
click at [92, 135] on button "Not Applicable" at bounding box center [108, 136] width 78 height 10
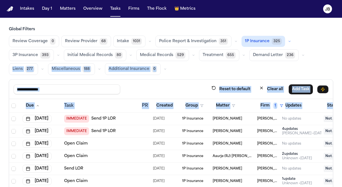
drag, startPoint x: 337, startPoint y: 54, endPoint x: 333, endPoint y: 41, distance: 13.9
click at [333, 41] on div "Global Filters Review Coverage 0 Review Provider 68 Intake 1031 Police Report &…" at bounding box center [171, 126] width 342 height 199
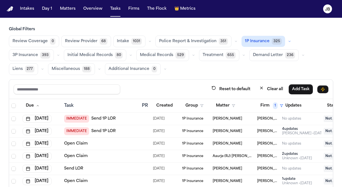
drag, startPoint x: 333, startPoint y: 41, endPoint x: 302, endPoint y: 53, distance: 33.7
click at [302, 53] on div "Review Coverage 0 Review Provider 68 Intake 1031 Police Report & Investigation …" at bounding box center [171, 55] width 324 height 39
click at [37, 56] on span "3P Insurance" at bounding box center [25, 55] width 26 height 6
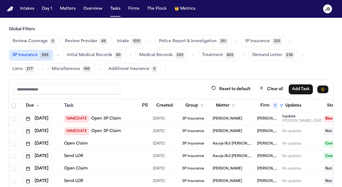
click at [13, 106] on span "Select all" at bounding box center [13, 106] width 4 height 4
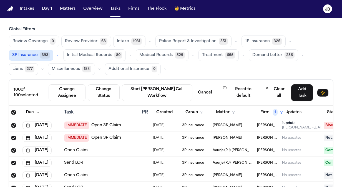
click at [12, 124] on span "Select row" at bounding box center [13, 125] width 4 height 4
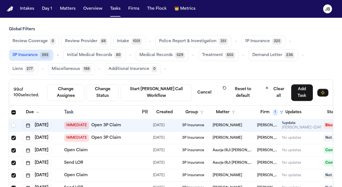
click at [13, 137] on span "Select row" at bounding box center [13, 138] width 4 height 4
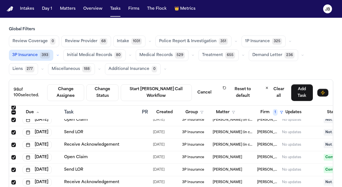
scroll to position [266, 0]
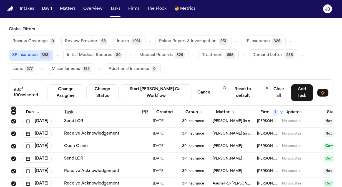
click at [13, 146] on span "Select row" at bounding box center [13, 146] width 4 height 4
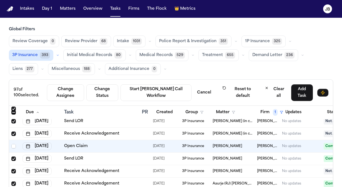
click at [13, 157] on span "Select row" at bounding box center [13, 159] width 4 height 4
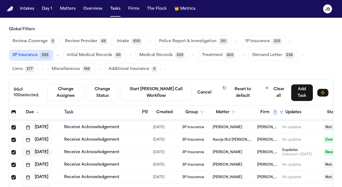
scroll to position [311, 0]
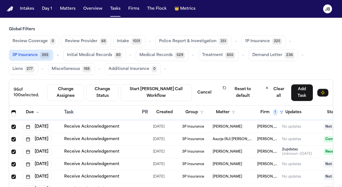
click at [13, 150] on span "Select row" at bounding box center [13, 152] width 4 height 4
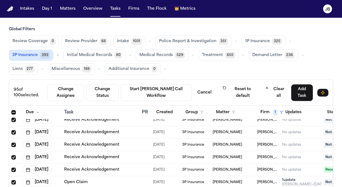
scroll to position [366, 0]
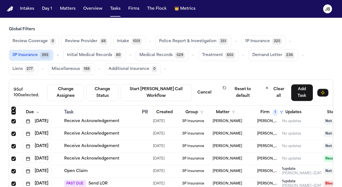
click at [12, 157] on span "Select row" at bounding box center [13, 159] width 4 height 4
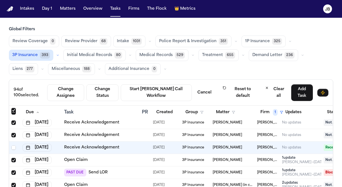
scroll to position [389, 0]
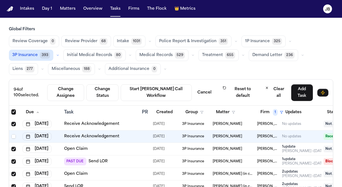
click at [14, 149] on span "Select row" at bounding box center [13, 149] width 4 height 4
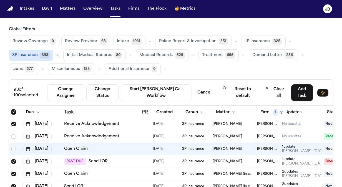
click at [13, 159] on span "Select row" at bounding box center [13, 161] width 4 height 4
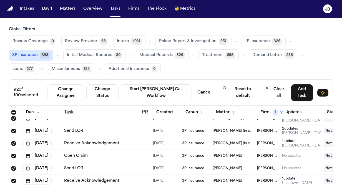
scroll to position [455, 0]
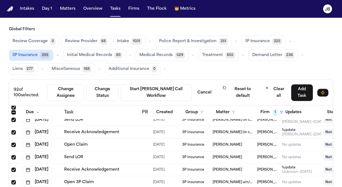
click at [13, 168] on span "Select row" at bounding box center [13, 170] width 4 height 4
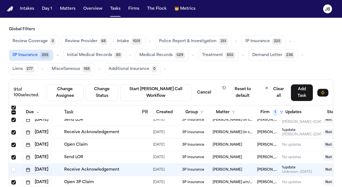
scroll to position [477, 0]
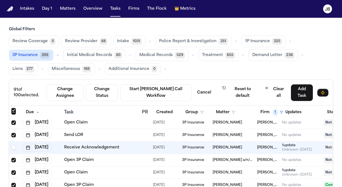
click at [13, 159] on span "Select row" at bounding box center [13, 160] width 4 height 4
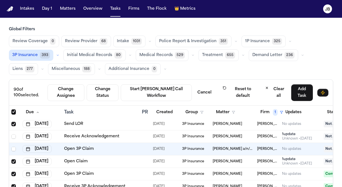
scroll to position [500, 0]
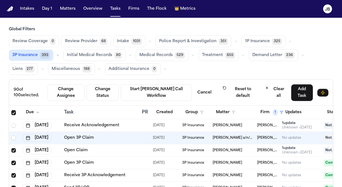
click at [13, 159] on td at bounding box center [14, 163] width 11 height 12
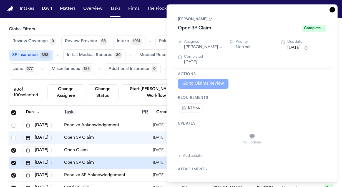
click at [14, 175] on span "Select row" at bounding box center [13, 175] width 4 height 4
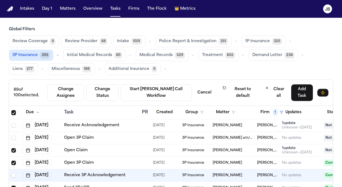
click at [13, 161] on span "Select row" at bounding box center [13, 163] width 4 height 4
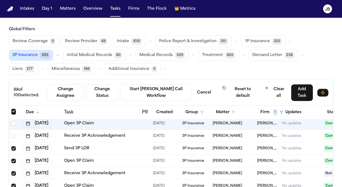
scroll to position [544, 0]
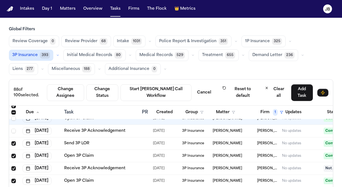
click at [12, 144] on icon "Select row" at bounding box center [14, 144] width 4 height 4
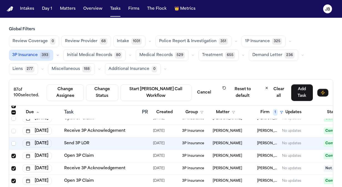
click at [12, 155] on span "Select row" at bounding box center [13, 156] width 4 height 4
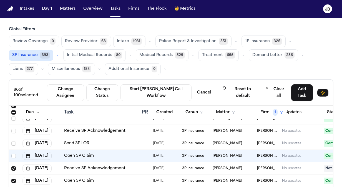
click at [13, 168] on span "Select row" at bounding box center [13, 168] width 4 height 4
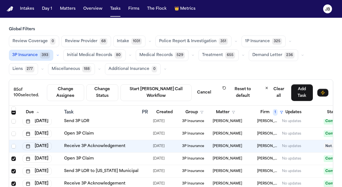
scroll to position [577, 0]
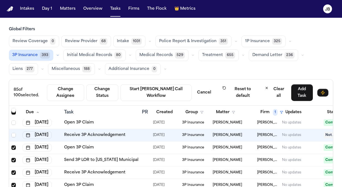
click at [13, 147] on span "Select row" at bounding box center [13, 147] width 4 height 4
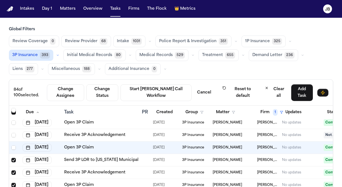
click at [14, 160] on span "Select row" at bounding box center [13, 160] width 4 height 4
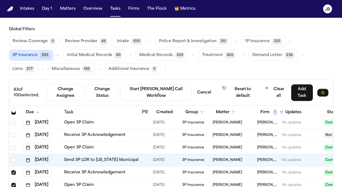
click at [14, 172] on span "Select row" at bounding box center [13, 172] width 4 height 4
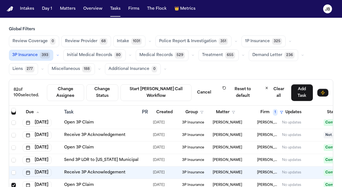
click at [12, 184] on span "Select row" at bounding box center [13, 185] width 4 height 4
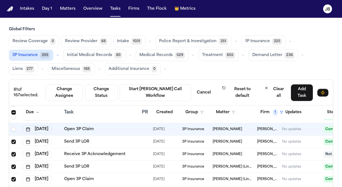
scroll to position [644, 0]
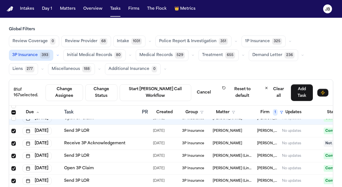
click at [13, 130] on span "Select row" at bounding box center [13, 131] width 4 height 4
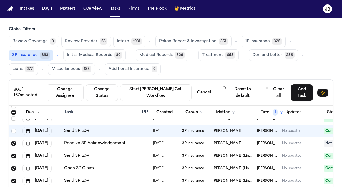
click at [13, 143] on span "Select row" at bounding box center [13, 143] width 4 height 4
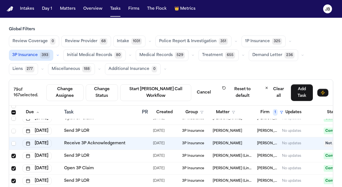
click at [13, 154] on span "Select row" at bounding box center [13, 156] width 4 height 4
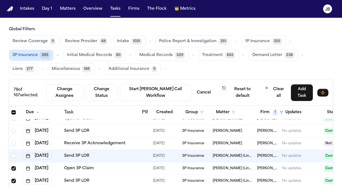
click at [12, 167] on span "Select row" at bounding box center [13, 168] width 4 height 4
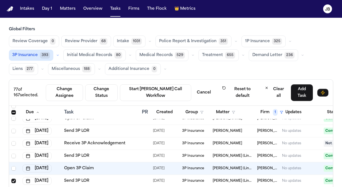
click at [14, 180] on span "Select row" at bounding box center [13, 181] width 4 height 4
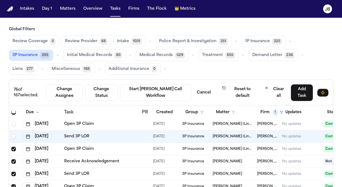
scroll to position [699, 0]
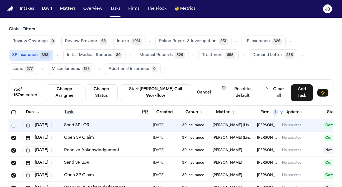
click at [14, 137] on span "Select row" at bounding box center [13, 138] width 4 height 4
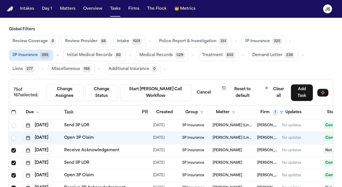
click at [13, 162] on span "Select row" at bounding box center [13, 163] width 4 height 4
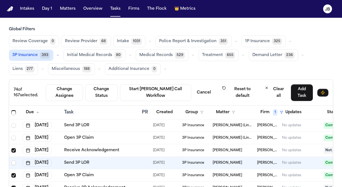
click at [14, 175] on span "Select row" at bounding box center [13, 175] width 4 height 4
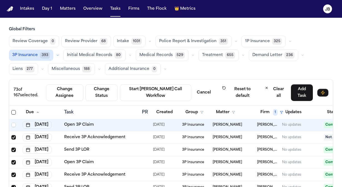
scroll to position [755, 0]
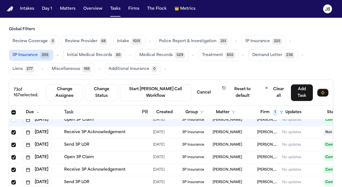
click at [15, 131] on span "Select row" at bounding box center [13, 132] width 4 height 4
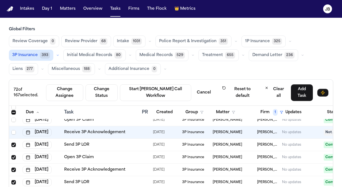
click at [15, 144] on span "Select row" at bounding box center [13, 145] width 4 height 4
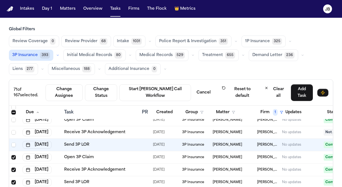
click at [14, 156] on span "Select row" at bounding box center [13, 157] width 4 height 4
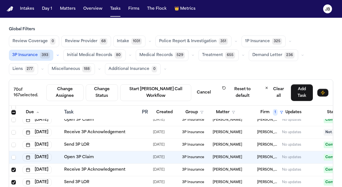
click at [13, 170] on span "Select row" at bounding box center [13, 170] width 4 height 4
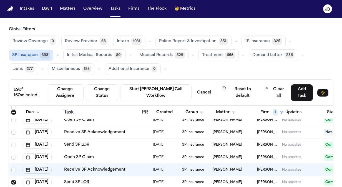
click at [14, 180] on span "Select row" at bounding box center [13, 182] width 4 height 4
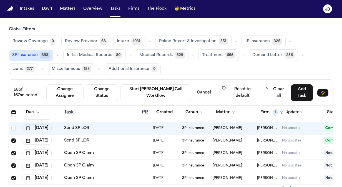
scroll to position [810, 0]
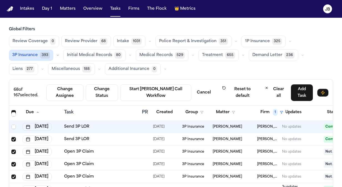
click at [12, 139] on span "Select row" at bounding box center [13, 139] width 4 height 4
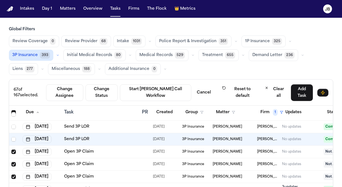
click at [14, 150] on span "Select row" at bounding box center [13, 152] width 4 height 4
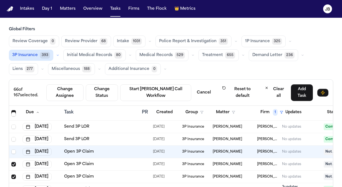
click at [15, 163] on span "Select row" at bounding box center [13, 164] width 4 height 4
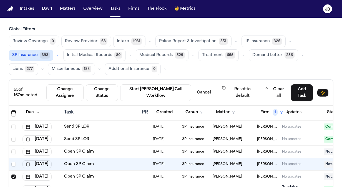
click at [14, 175] on span "Select row" at bounding box center [13, 177] width 4 height 4
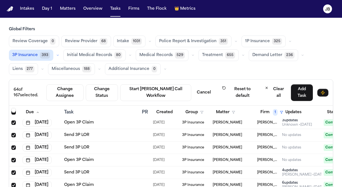
scroll to position [866, 0]
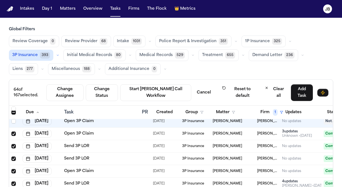
click at [14, 132] on span "Select row" at bounding box center [13, 134] width 4 height 4
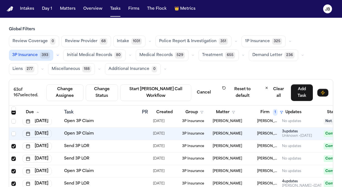
click at [14, 146] on span "Select row" at bounding box center [13, 146] width 4 height 4
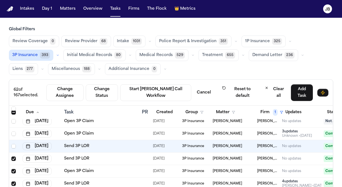
click at [14, 153] on td at bounding box center [14, 159] width 11 height 12
click at [13, 159] on span "Select row" at bounding box center [13, 159] width 4 height 4
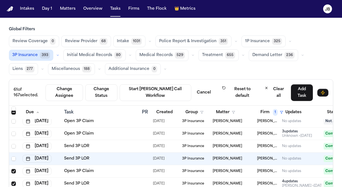
click at [14, 170] on span "Select row" at bounding box center [13, 171] width 4 height 4
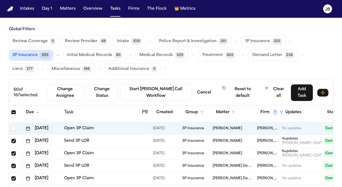
scroll to position [910, 0]
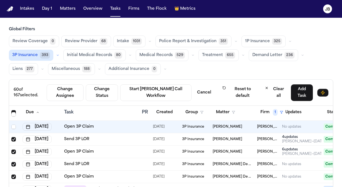
click at [13, 139] on span "Select row" at bounding box center [13, 139] width 4 height 4
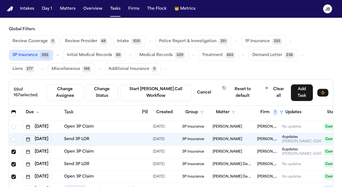
click at [14, 150] on span "Select row" at bounding box center [13, 152] width 4 height 4
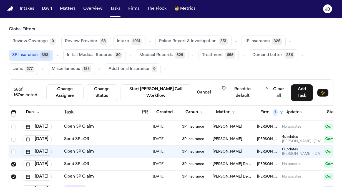
drag, startPoint x: 13, startPoint y: 162, endPoint x: 13, endPoint y: 170, distance: 8.3
click at [13, 162] on span "Select row" at bounding box center [13, 164] width 4 height 4
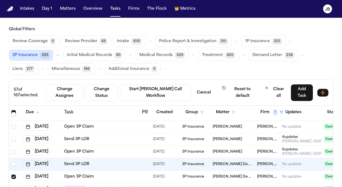
click at [13, 175] on span "Select row" at bounding box center [13, 177] width 4 height 4
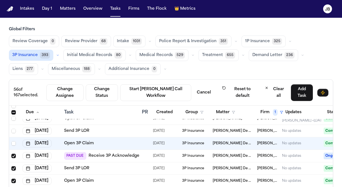
scroll to position [955, 0]
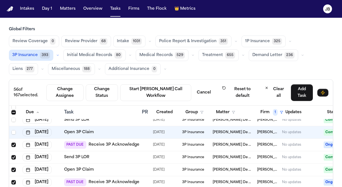
click at [12, 143] on span "Select row" at bounding box center [13, 145] width 4 height 4
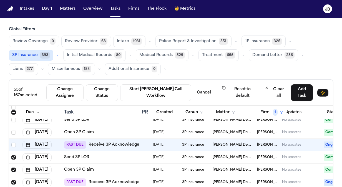
click at [13, 155] on span "Select row" at bounding box center [13, 157] width 4 height 4
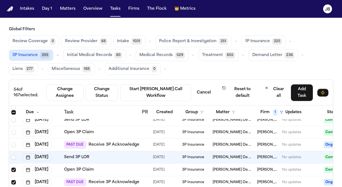
click at [14, 168] on span "Select row" at bounding box center [13, 170] width 4 height 4
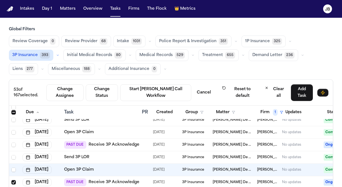
click at [13, 182] on span "Select row" at bounding box center [13, 182] width 4 height 4
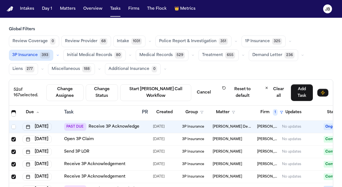
scroll to position [1021, 0]
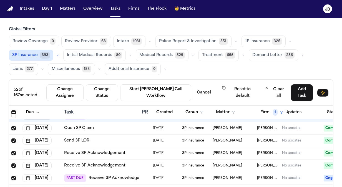
click at [13, 127] on span "Select row" at bounding box center [13, 128] width 4 height 4
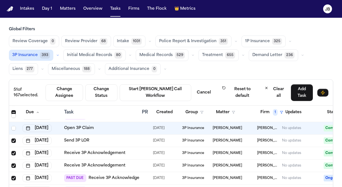
click at [14, 139] on span "Select row" at bounding box center [13, 140] width 4 height 4
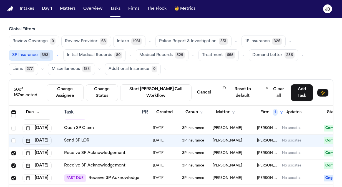
click at [13, 152] on span "Select row" at bounding box center [13, 153] width 4 height 4
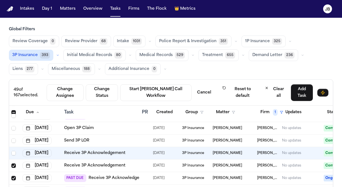
click at [12, 165] on span "Select row" at bounding box center [13, 165] width 4 height 4
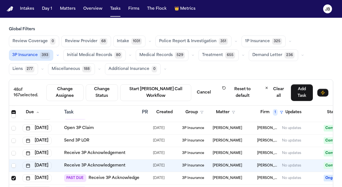
click at [13, 177] on span "Select row" at bounding box center [13, 178] width 4 height 4
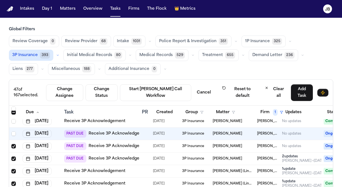
scroll to position [1077, 0]
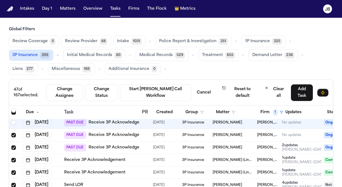
click at [13, 133] on span "Select row" at bounding box center [13, 135] width 4 height 4
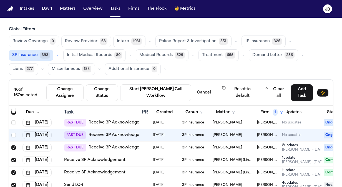
click at [14, 147] on span "Select row" at bounding box center [13, 147] width 4 height 4
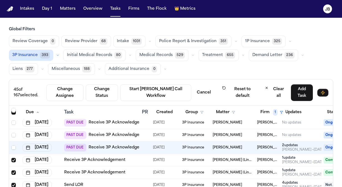
click at [12, 159] on span "Select row" at bounding box center [13, 160] width 4 height 4
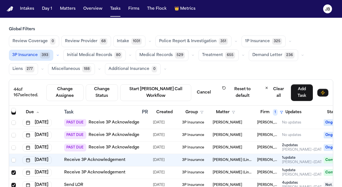
click at [13, 170] on span "Select row" at bounding box center [13, 172] width 4 height 4
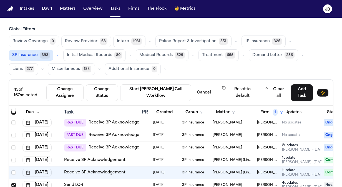
click at [13, 183] on span "Select row" at bounding box center [13, 185] width 4 height 4
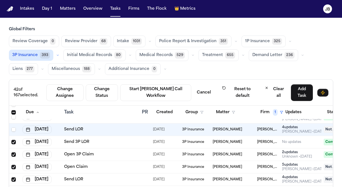
scroll to position [1143, 0]
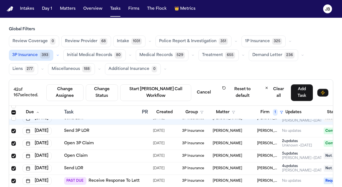
click at [13, 129] on span "Select row" at bounding box center [13, 131] width 4 height 4
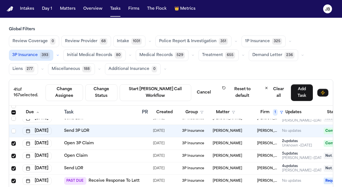
click at [13, 143] on span "Select row" at bounding box center [13, 143] width 4 height 4
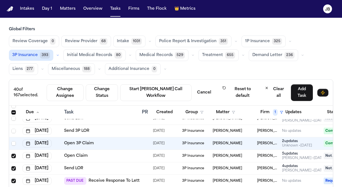
click at [13, 156] on span "Select row" at bounding box center [13, 156] width 4 height 4
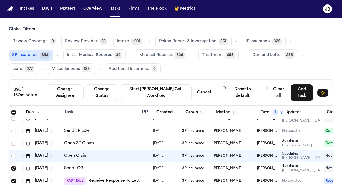
click at [13, 166] on span "Select row" at bounding box center [13, 168] width 4 height 4
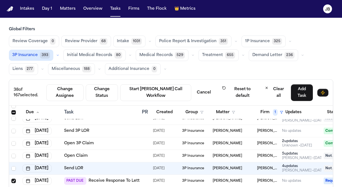
click at [14, 179] on span "Select row" at bounding box center [13, 181] width 4 height 4
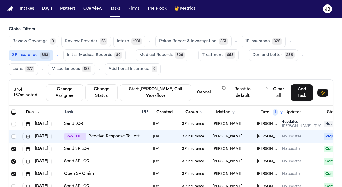
scroll to position [1199, 0]
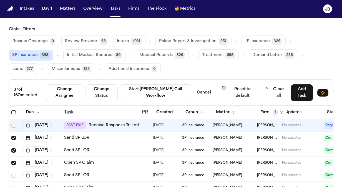
click at [13, 138] on span "Select row" at bounding box center [13, 138] width 4 height 4
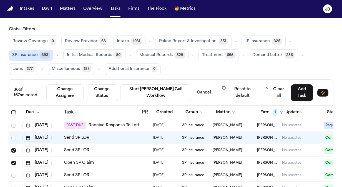
click at [13, 152] on td at bounding box center [14, 150] width 11 height 12
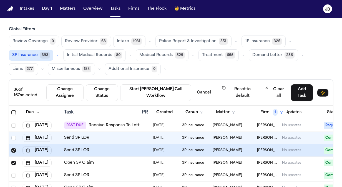
click at [13, 162] on span "Select row" at bounding box center [13, 163] width 4 height 4
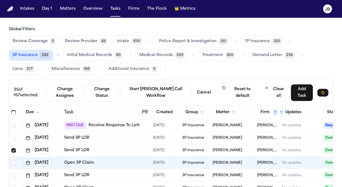
click at [13, 149] on span "Select row" at bounding box center [13, 150] width 4 height 4
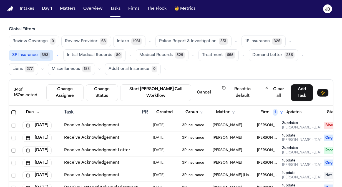
scroll to position [1721, 0]
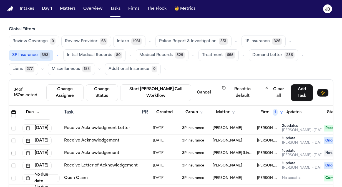
click at [13, 151] on span "Select row" at bounding box center [13, 153] width 4 height 4
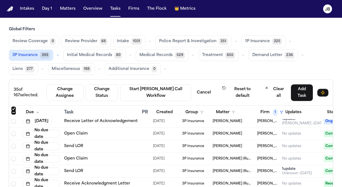
scroll to position [1776, 0]
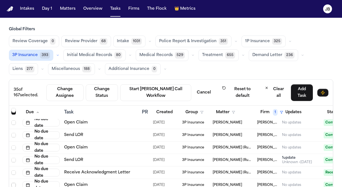
click at [14, 184] on span "Select row" at bounding box center [13, 185] width 4 height 4
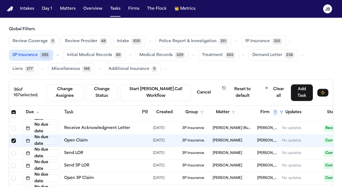
scroll to position [1832, 0]
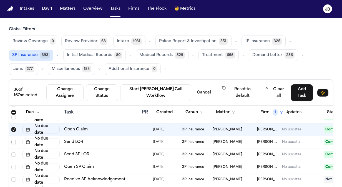
click at [14, 141] on span "Select row" at bounding box center [13, 142] width 4 height 4
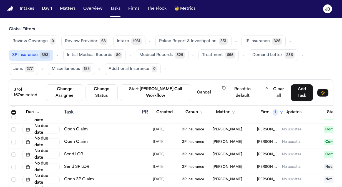
scroll to position [1943, 0]
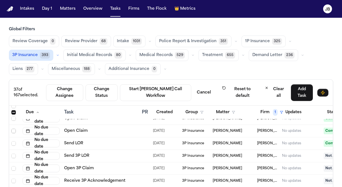
click at [14, 129] on span "Select row" at bounding box center [13, 131] width 4 height 4
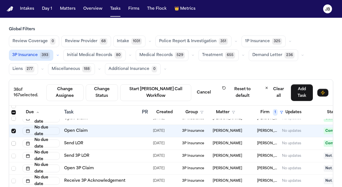
click at [13, 143] on span "Select row" at bounding box center [13, 143] width 4 height 4
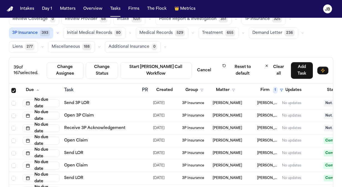
scroll to position [33, 0]
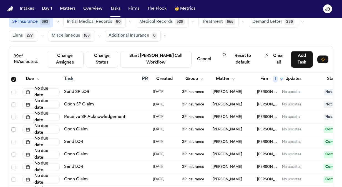
click at [14, 127] on span "Select row" at bounding box center [13, 129] width 4 height 4
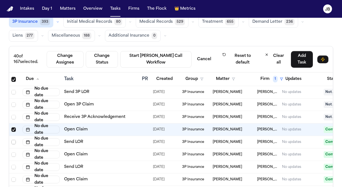
click at [13, 140] on span "Select row" at bounding box center [13, 142] width 4 height 4
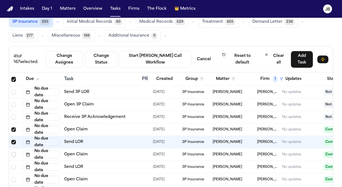
click at [13, 152] on span "Select row" at bounding box center [13, 154] width 4 height 4
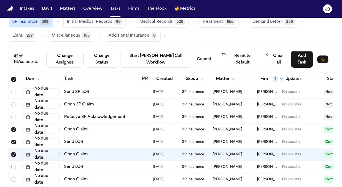
click at [12, 165] on span "Select row" at bounding box center [13, 167] width 4 height 4
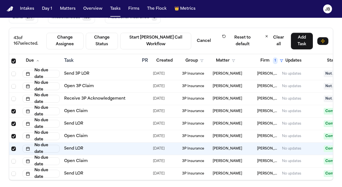
scroll to position [53, 0]
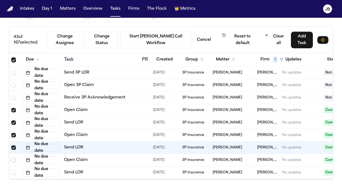
click at [12, 158] on span "Select row" at bounding box center [13, 160] width 4 height 4
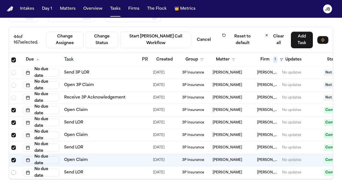
click at [14, 170] on span "Select row" at bounding box center [13, 172] width 4 height 4
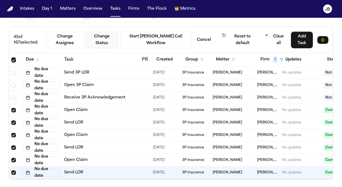
click at [108, 43] on button "Change Status" at bounding box center [102, 40] width 32 height 17
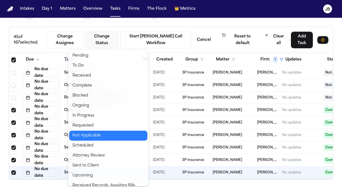
click at [115, 135] on button "Not Applicable" at bounding box center [108, 136] width 78 height 10
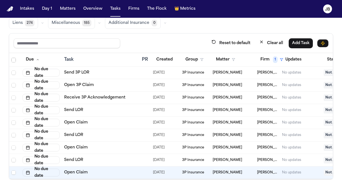
scroll to position [0, 0]
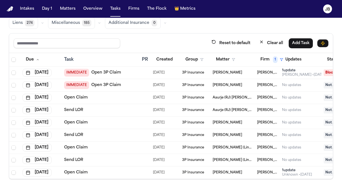
click at [155, 36] on div "Reset to default Clear all Add Task" at bounding box center [171, 43] width 324 height 19
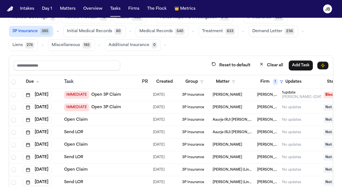
scroll to position [13, 0]
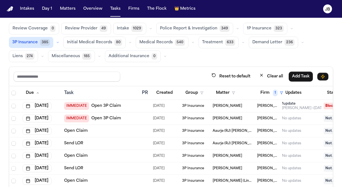
click at [73, 104] on span "IMMEDIATE" at bounding box center [76, 106] width 25 height 8
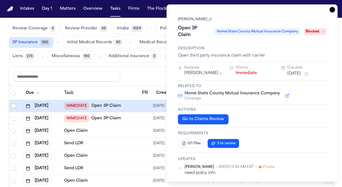
click at [244, 70] on button "Immediate" at bounding box center [246, 73] width 21 height 6
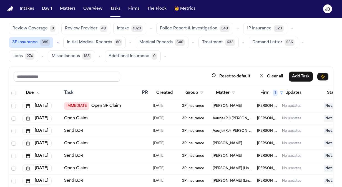
click at [70, 105] on span "IMMEDIATE" at bounding box center [76, 106] width 25 height 8
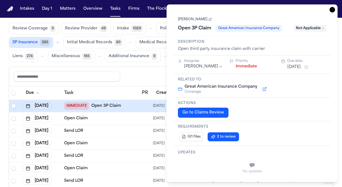
click at [248, 65] on button "Immediate" at bounding box center [246, 67] width 21 height 6
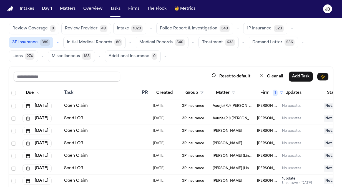
click at [132, 78] on div "Reset to default Clear all Add Task" at bounding box center [171, 76] width 315 height 10
click at [252, 26] on span "1P Insurance" at bounding box center [259, 29] width 25 height 6
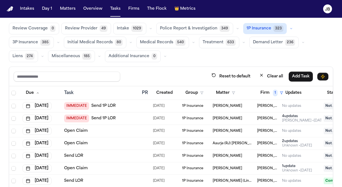
click at [75, 106] on span "IMMEDIATE" at bounding box center [76, 106] width 25 height 8
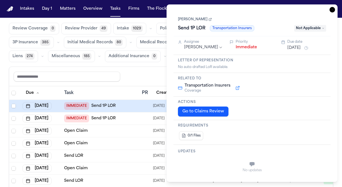
click at [241, 47] on button "Immediate" at bounding box center [246, 48] width 21 height 6
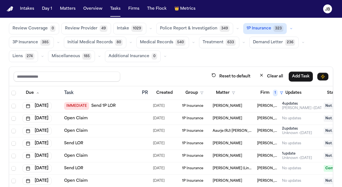
click at [72, 105] on span "IMMEDIATE" at bounding box center [76, 106] width 25 height 8
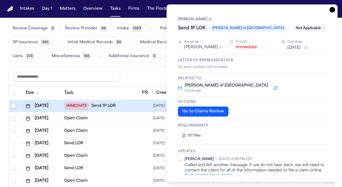
click at [251, 46] on button "Immediate" at bounding box center [246, 48] width 21 height 6
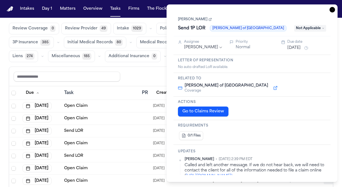
click at [148, 77] on div "Reset to default Clear all Add Task" at bounding box center [171, 76] width 315 height 10
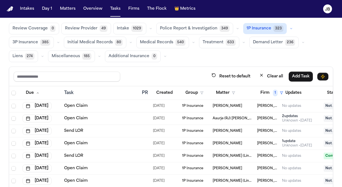
click at [19, 42] on span "3P Insurance" at bounding box center [25, 43] width 26 height 6
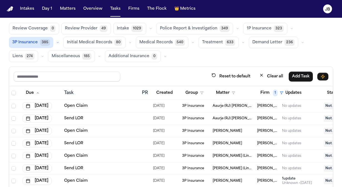
click at [86, 43] on span "Initial Medical Records" at bounding box center [89, 43] width 45 height 6
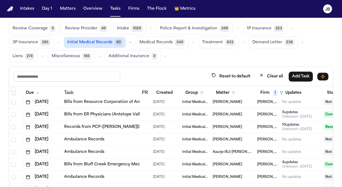
scroll to position [30, 0]
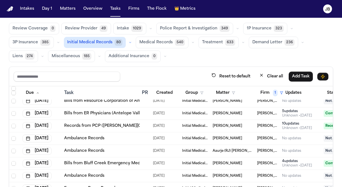
click at [327, 136] on span "Not Applicable" at bounding box center [340, 138] width 32 height 7
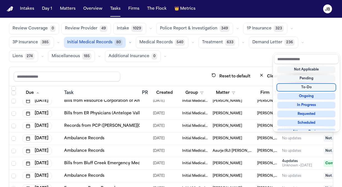
click at [245, 60] on div "Global Filters Review Coverage 0 Review Provider 49 Intake 1029 Police Report &…" at bounding box center [171, 113] width 324 height 199
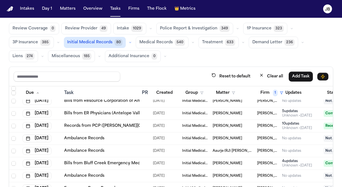
click at [314, 136] on div "No updates" at bounding box center [300, 138] width 37 height 4
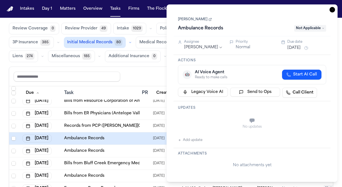
click at [315, 29] on span "Not Applicable" at bounding box center [310, 28] width 32 height 7
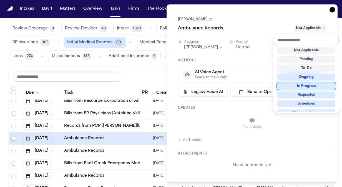
click at [311, 84] on div "In Progress" at bounding box center [306, 86] width 58 height 7
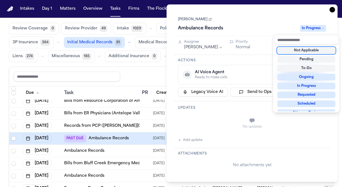
click at [134, 71] on div "Reset to default Clear all Add Task" at bounding box center [171, 76] width 315 height 10
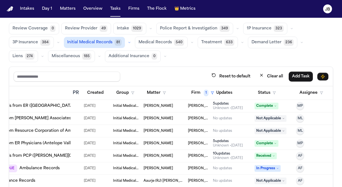
scroll to position [0, 73]
click at [320, 92] on icon "button" at bounding box center [321, 92] width 3 height 3
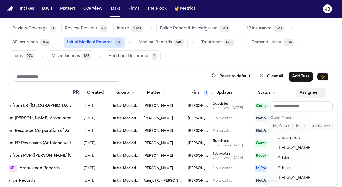
scroll to position [0, 0]
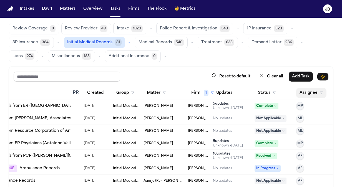
click at [298, 91] on button "Assignee" at bounding box center [311, 93] width 30 height 10
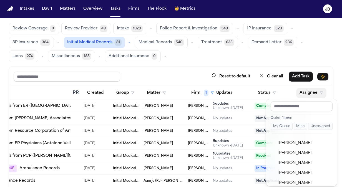
scroll to position [410, 0]
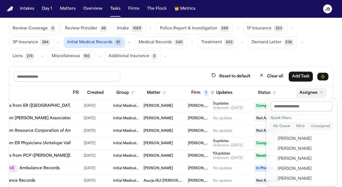
click at [287, 106] on input "text" at bounding box center [302, 106] width 62 height 10
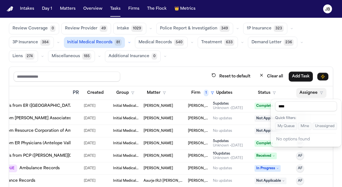
type input "****"
click at [283, 58] on div "Global Filters Review Coverage 0 Review Provider 49 Intake 1029 Police Report &…" at bounding box center [171, 113] width 324 height 199
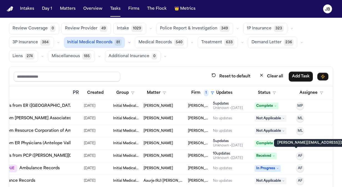
click at [298, 156] on span "AF" at bounding box center [300, 156] width 4 height 4
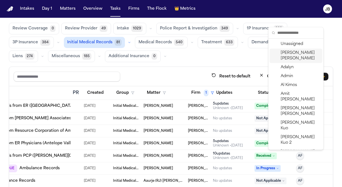
click at [300, 53] on span "[PERSON_NAME]" at bounding box center [300, 55] width 39 height 11
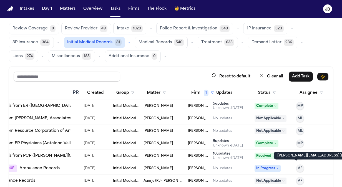
click at [298, 168] on span "AF" at bounding box center [300, 168] width 4 height 4
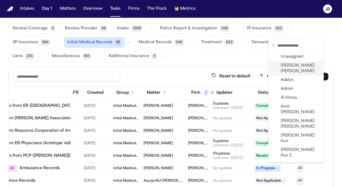
click at [300, 67] on span "[PERSON_NAME]" at bounding box center [300, 68] width 39 height 11
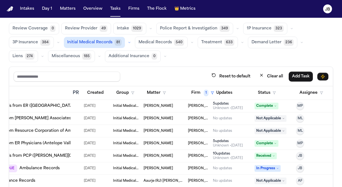
click at [298, 180] on span "AF" at bounding box center [300, 181] width 4 height 4
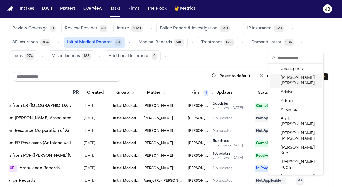
click at [294, 78] on span "[PERSON_NAME]" at bounding box center [300, 80] width 39 height 11
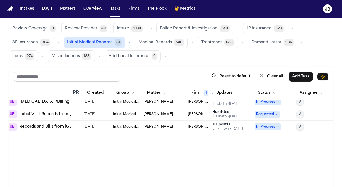
scroll to position [0, 73]
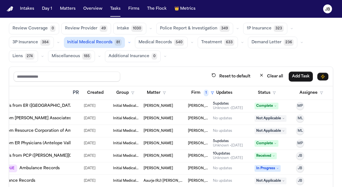
click at [176, 56] on div "Review Coverage 0 Review Provider 49 Intake 1030 Police Report & Investigation …" at bounding box center [171, 42] width 324 height 39
click at [163, 56] on icon "button" at bounding box center [164, 56] width 3 height 3
click at [199, 60] on div "Review Coverage 0 Review Provider 49 Intake 1030 Police Report & Investigation …" at bounding box center [171, 42] width 324 height 39
click at [172, 67] on div "Reset to default Clear all Add Task Due Task PR Created Group Matter Firm 1 Upd…" at bounding box center [171, 140] width 324 height 146
